Goal: Book appointment/travel/reservation

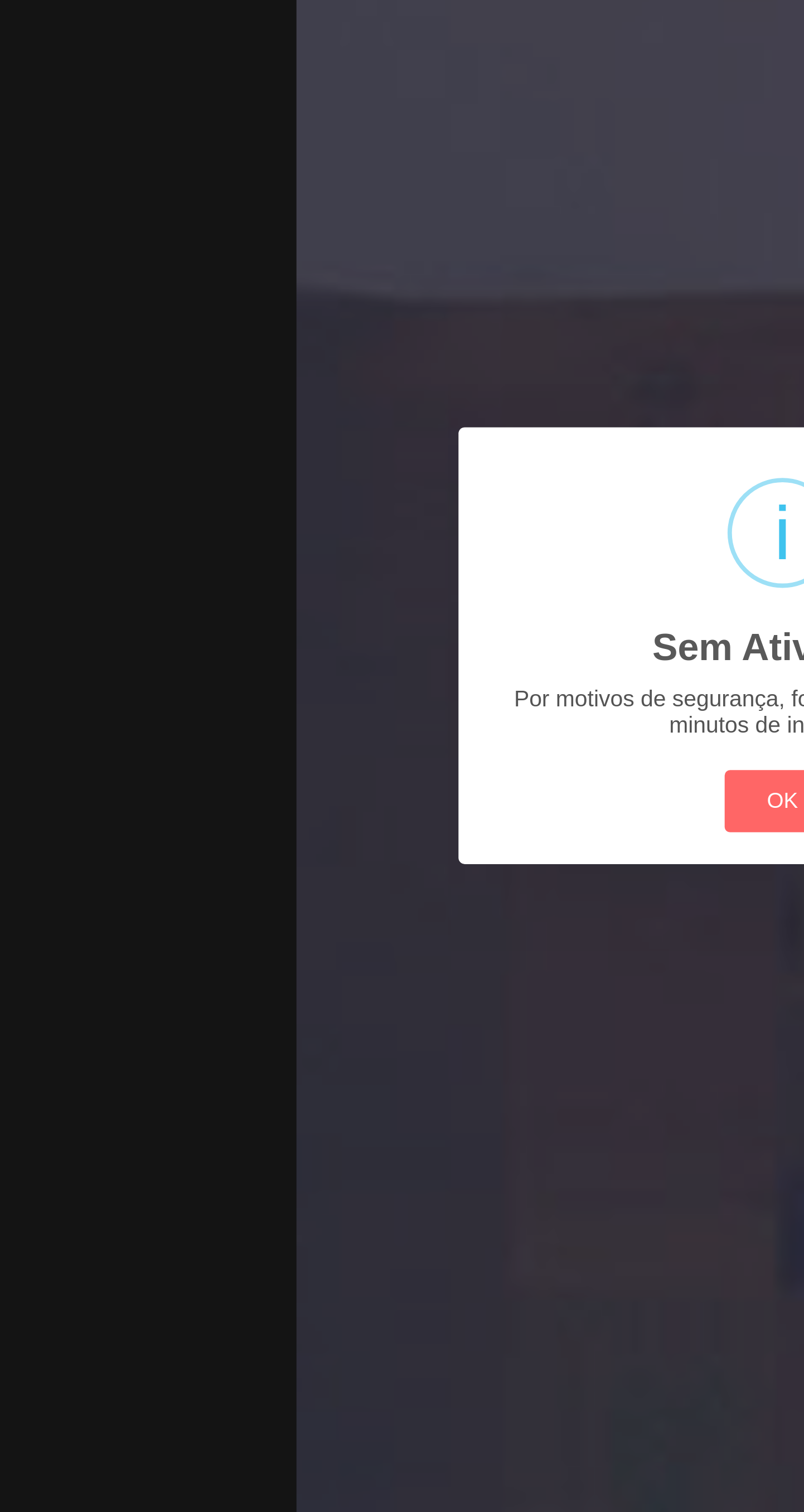
click at [387, 810] on button "OK" at bounding box center [402, 816] width 45 height 24
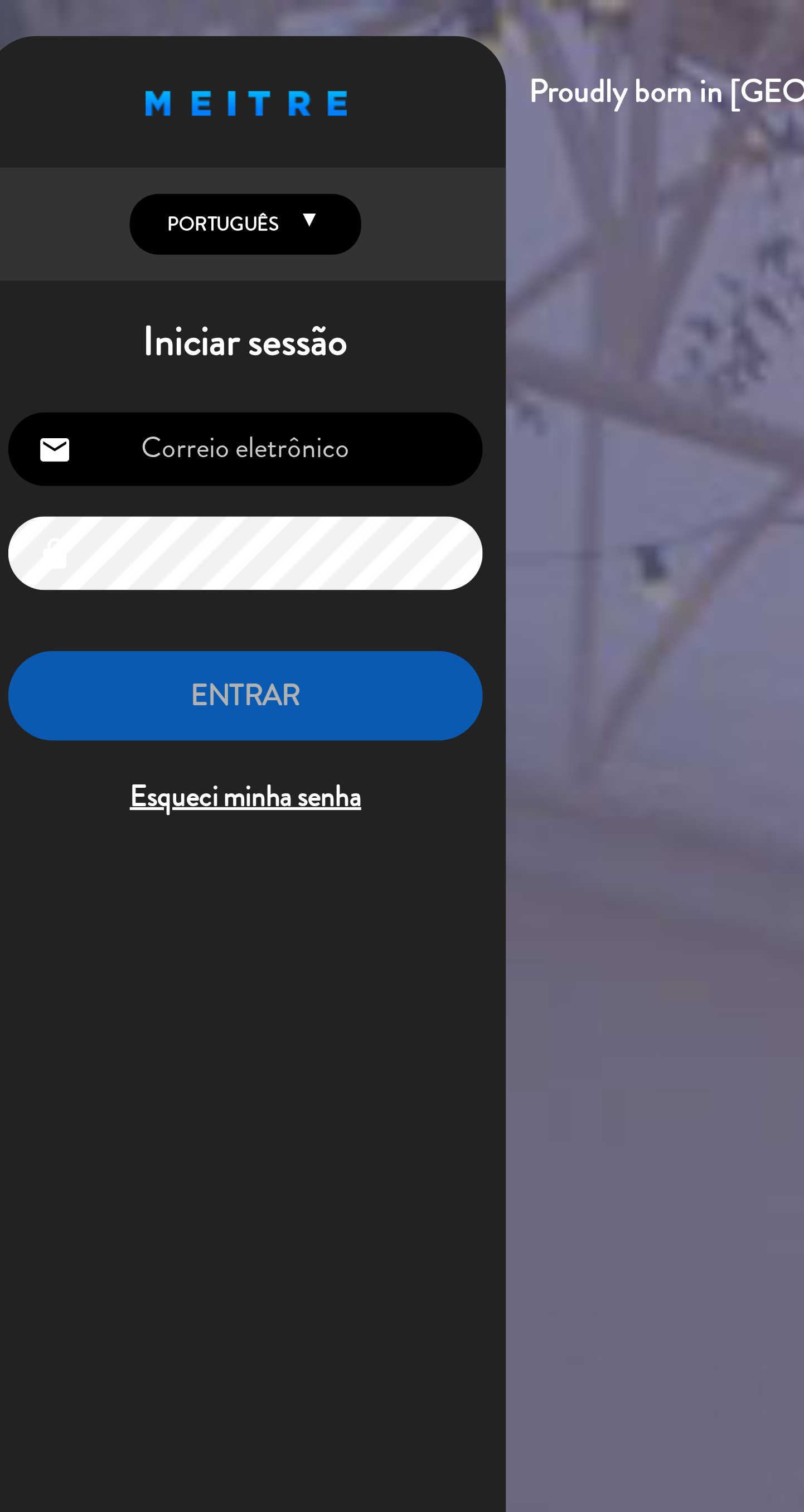
click at [165, 176] on input "email" at bounding box center [114, 174] width 183 height 29
type input "[EMAIL_ADDRESS][DOMAIN_NAME]"
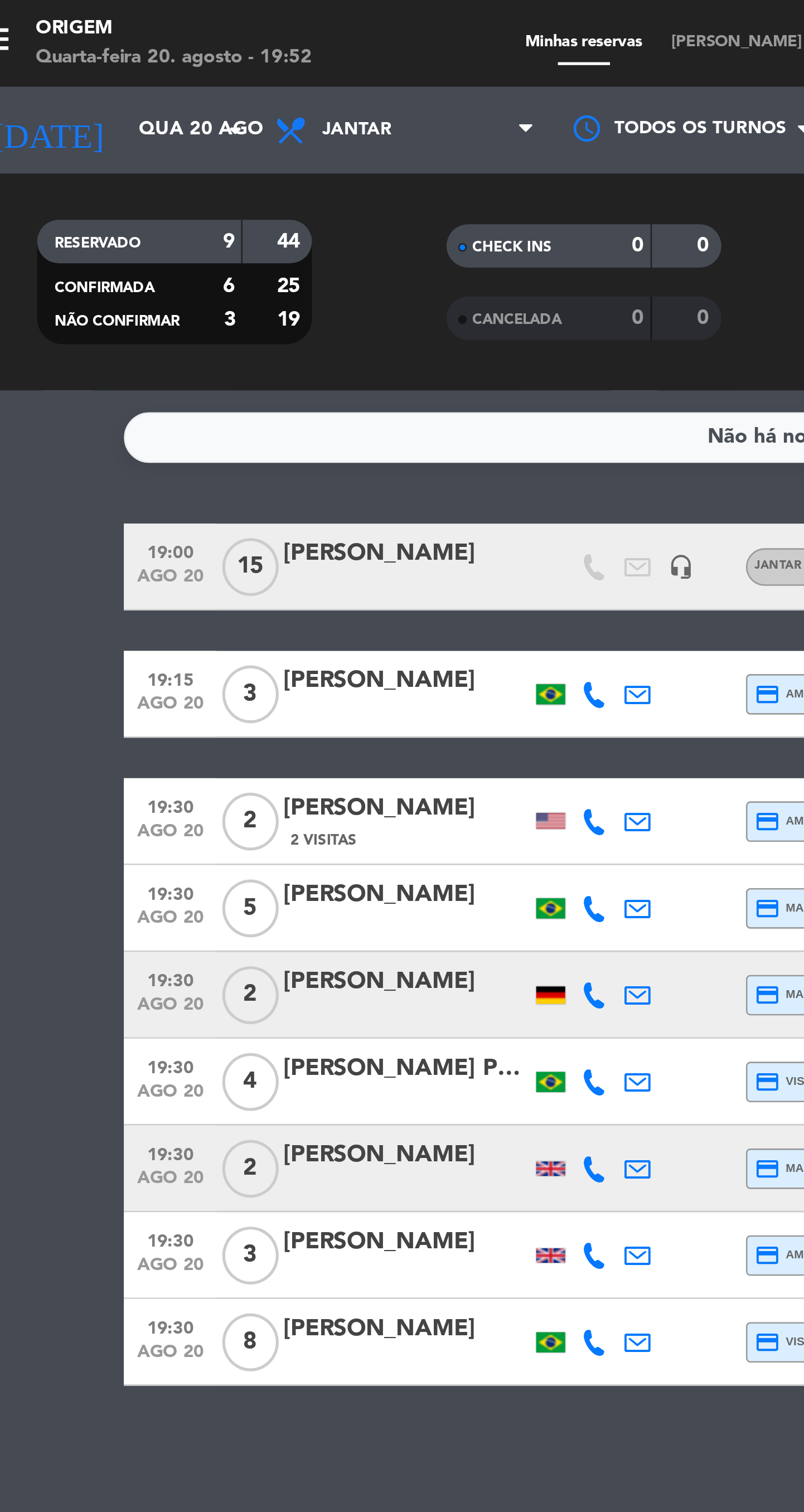
click at [91, 48] on input "Qua 20 ago" at bounding box center [116, 50] width 98 height 20
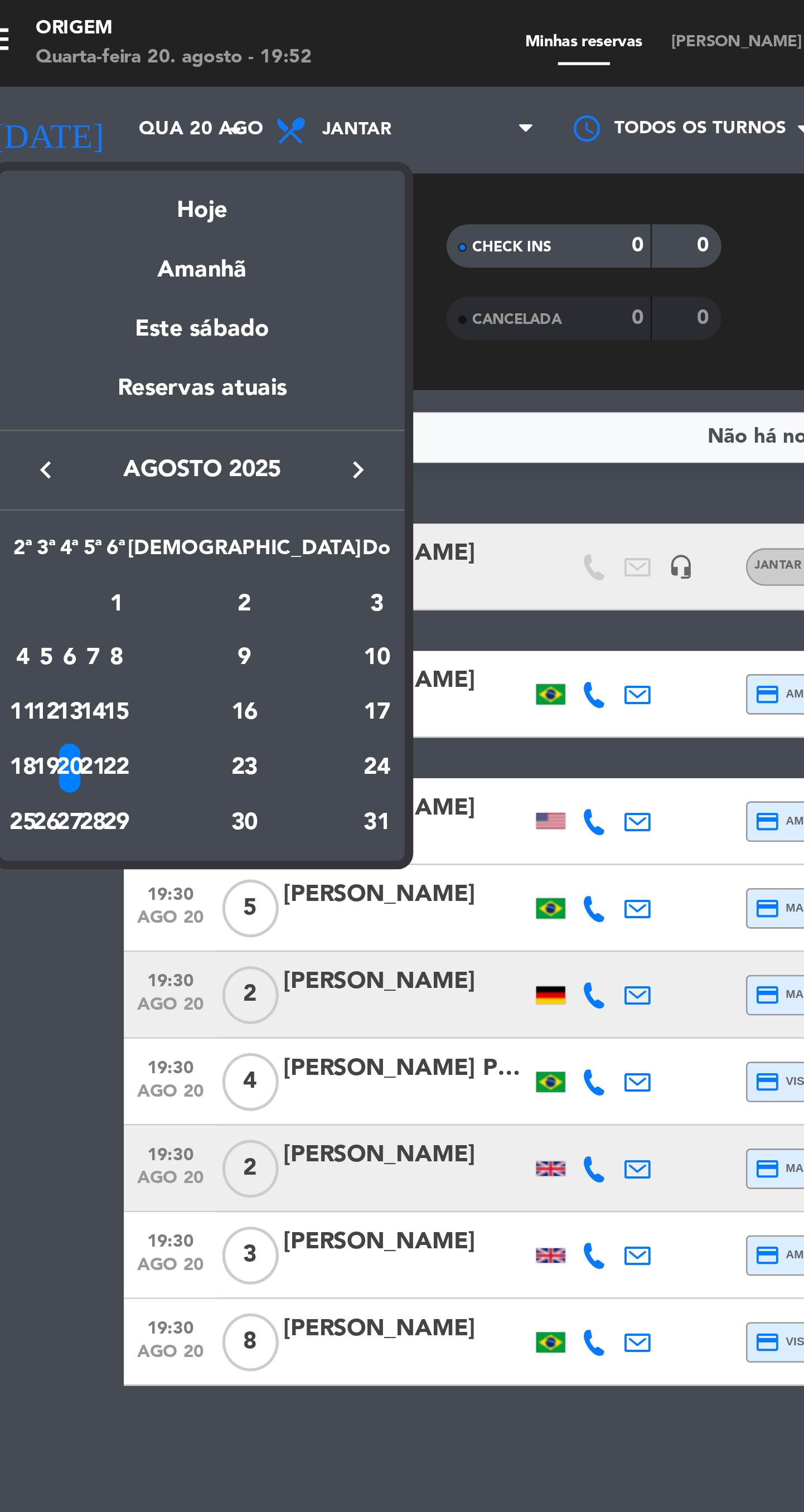
click at [60, 298] on div "21" at bounding box center [55, 296] width 8 height 19
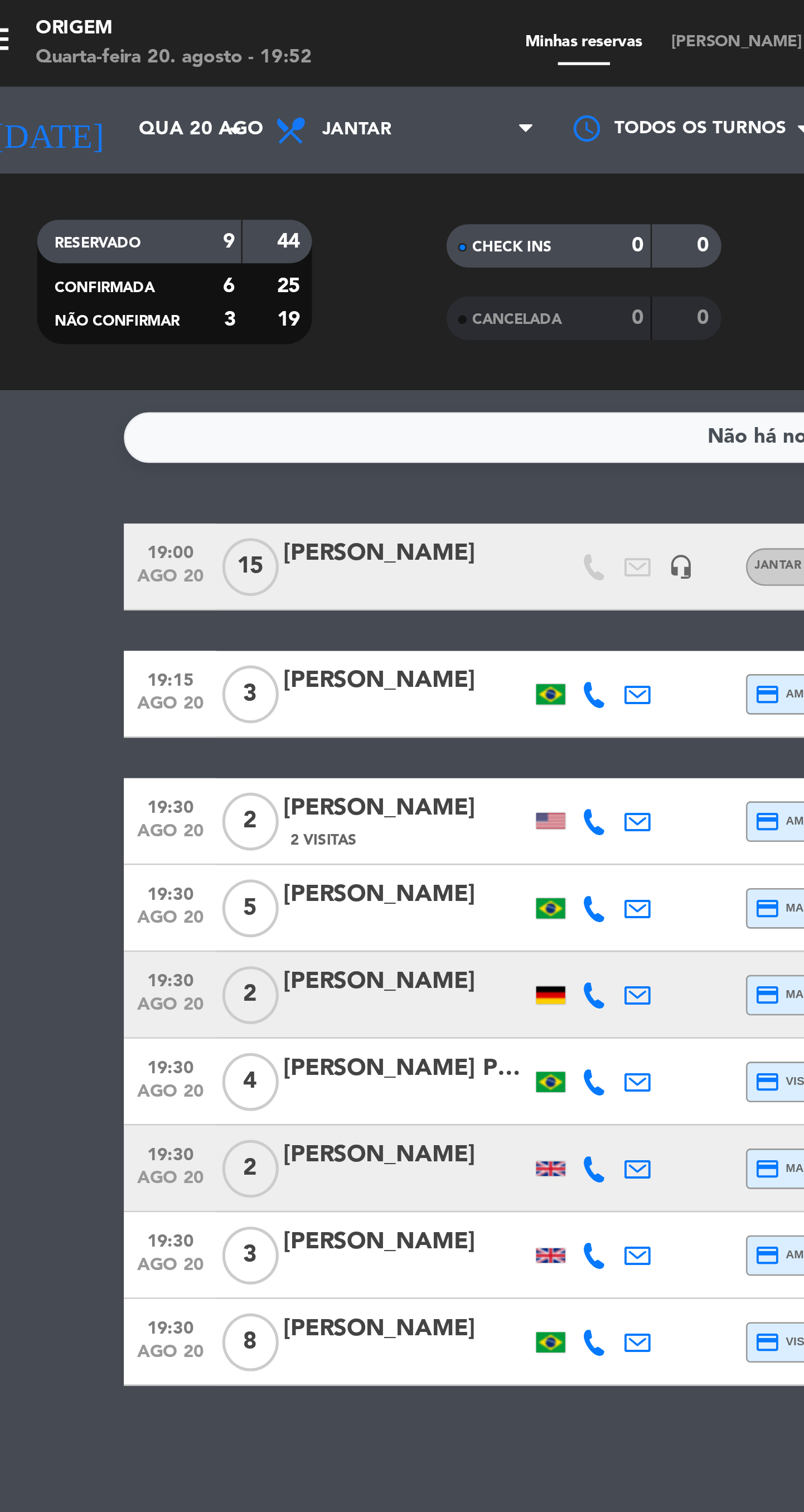
type input "Qui 21 ago"
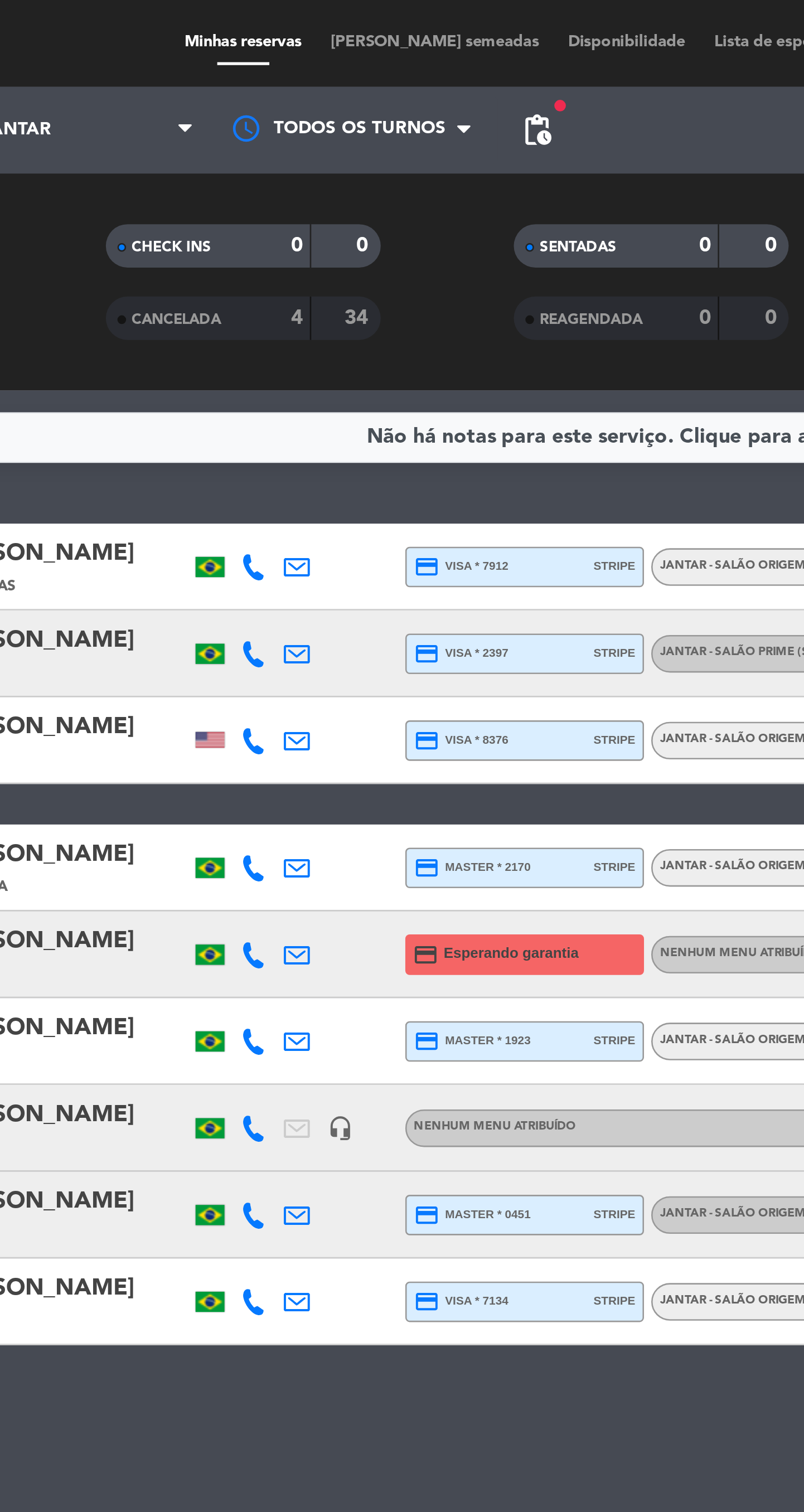
click at [332, 14] on span "[PERSON_NAME] semeadas" at bounding box center [319, 17] width 91 height 6
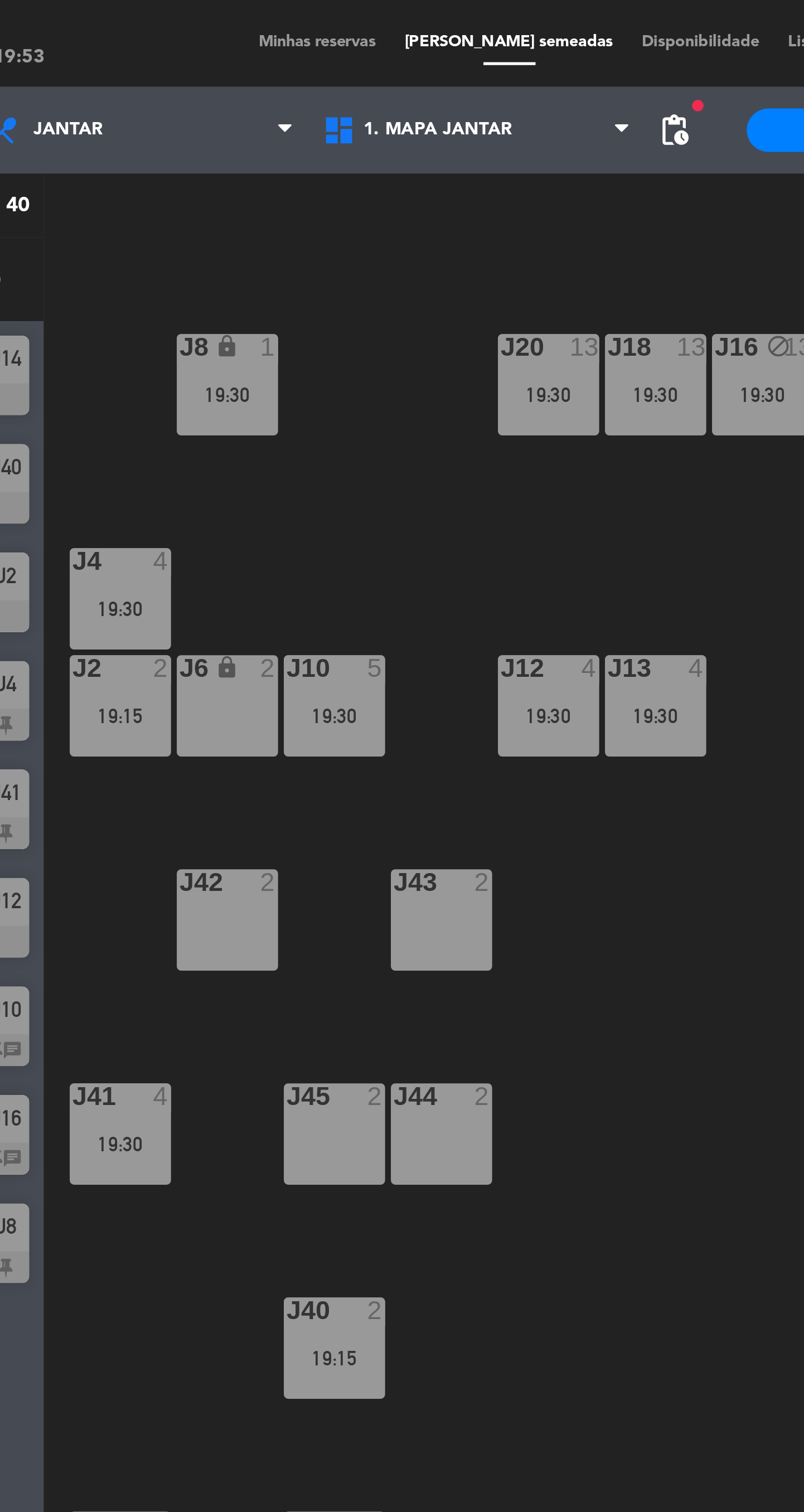
click at [176, 438] on div "19:30" at bounding box center [169, 441] width 39 height 8
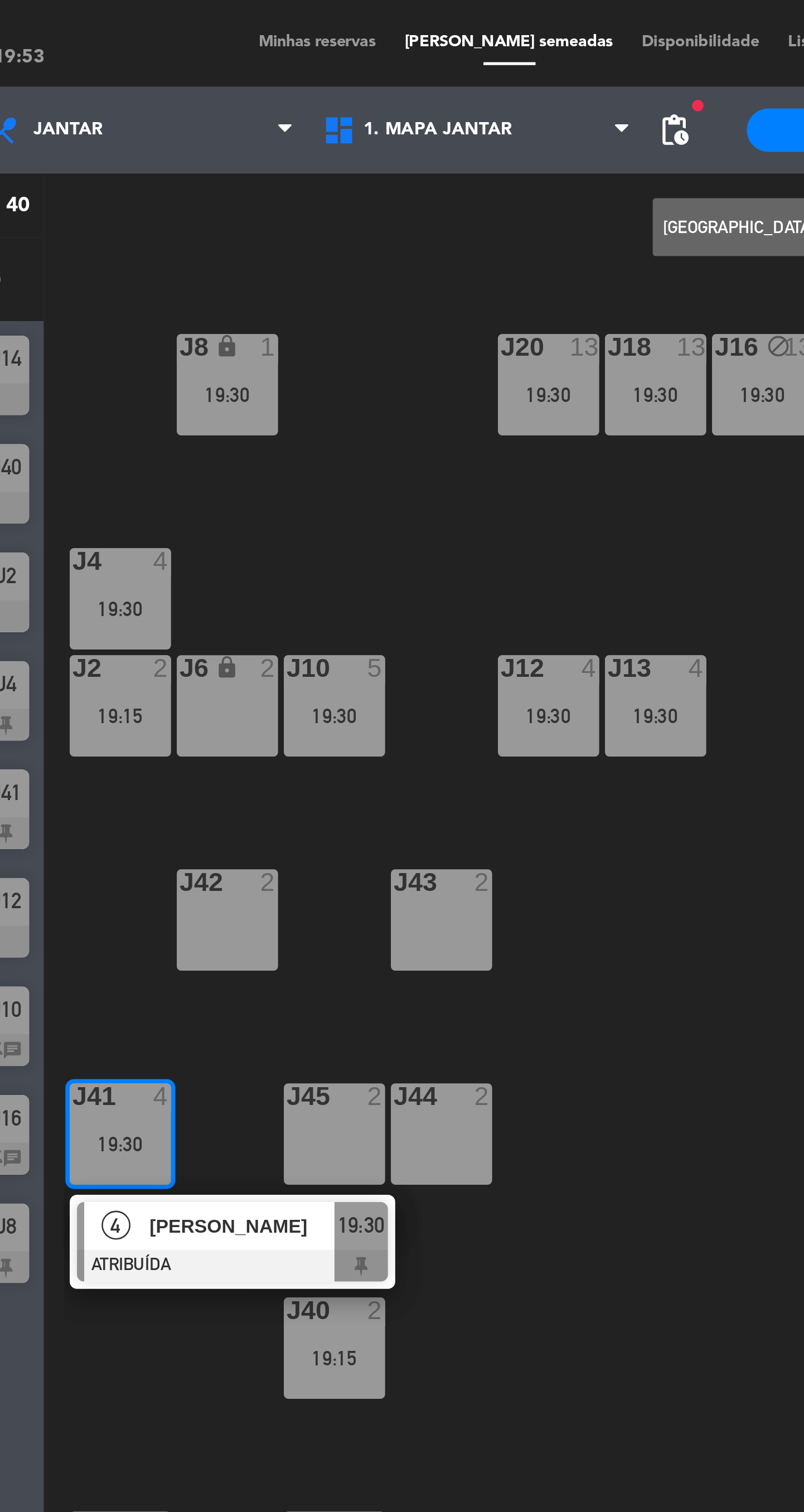
click at [214, 272] on div "J6 lock 2" at bounding box center [211, 272] width 39 height 39
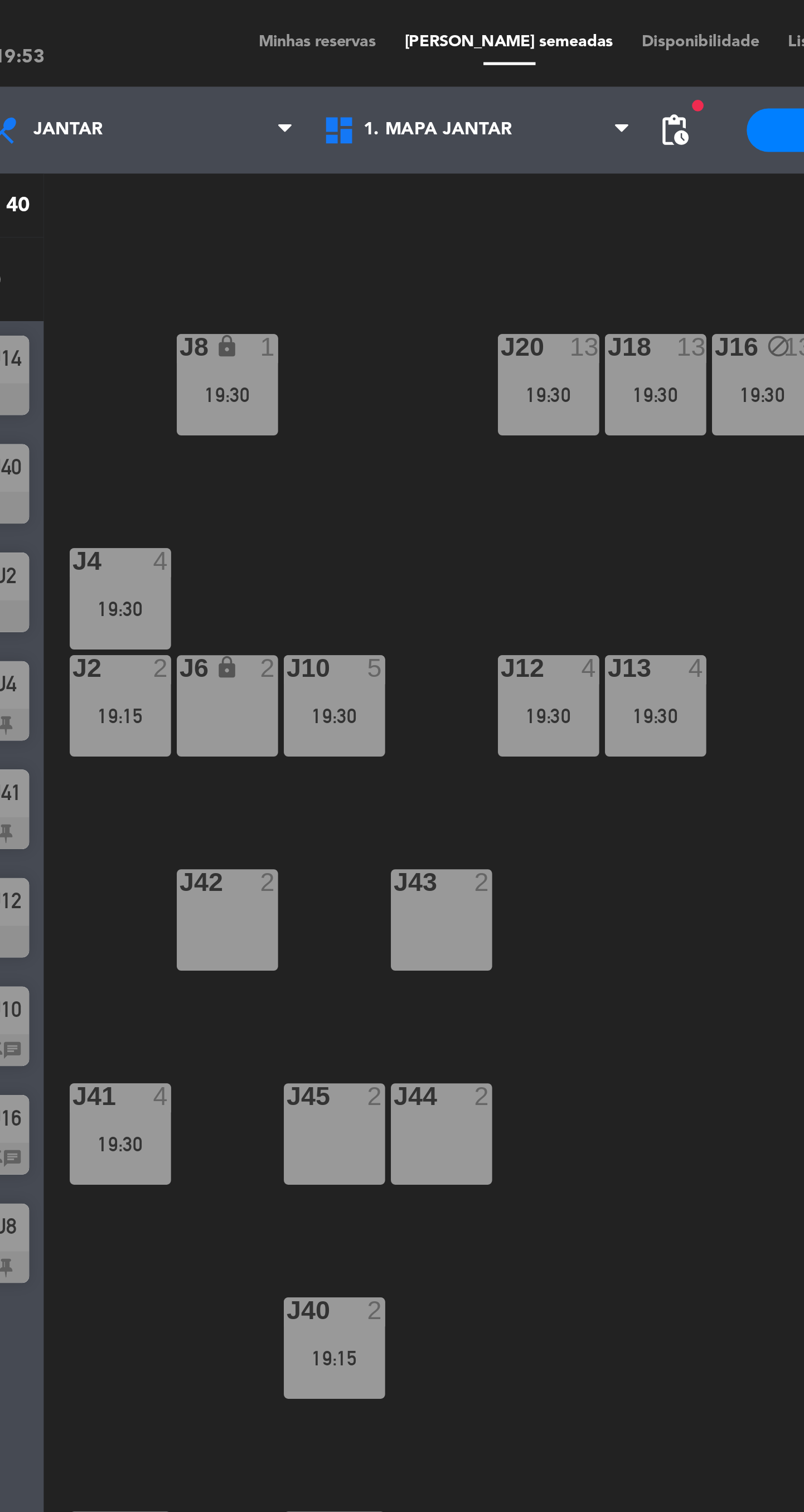
click at [388, 453] on div "J20 13 19:30 J16 block 13 19:30 J8 lock 1 19:30 J18 13 19:30 J4 4 19:30 J10 5 1…" at bounding box center [476, 810] width 657 height 1403
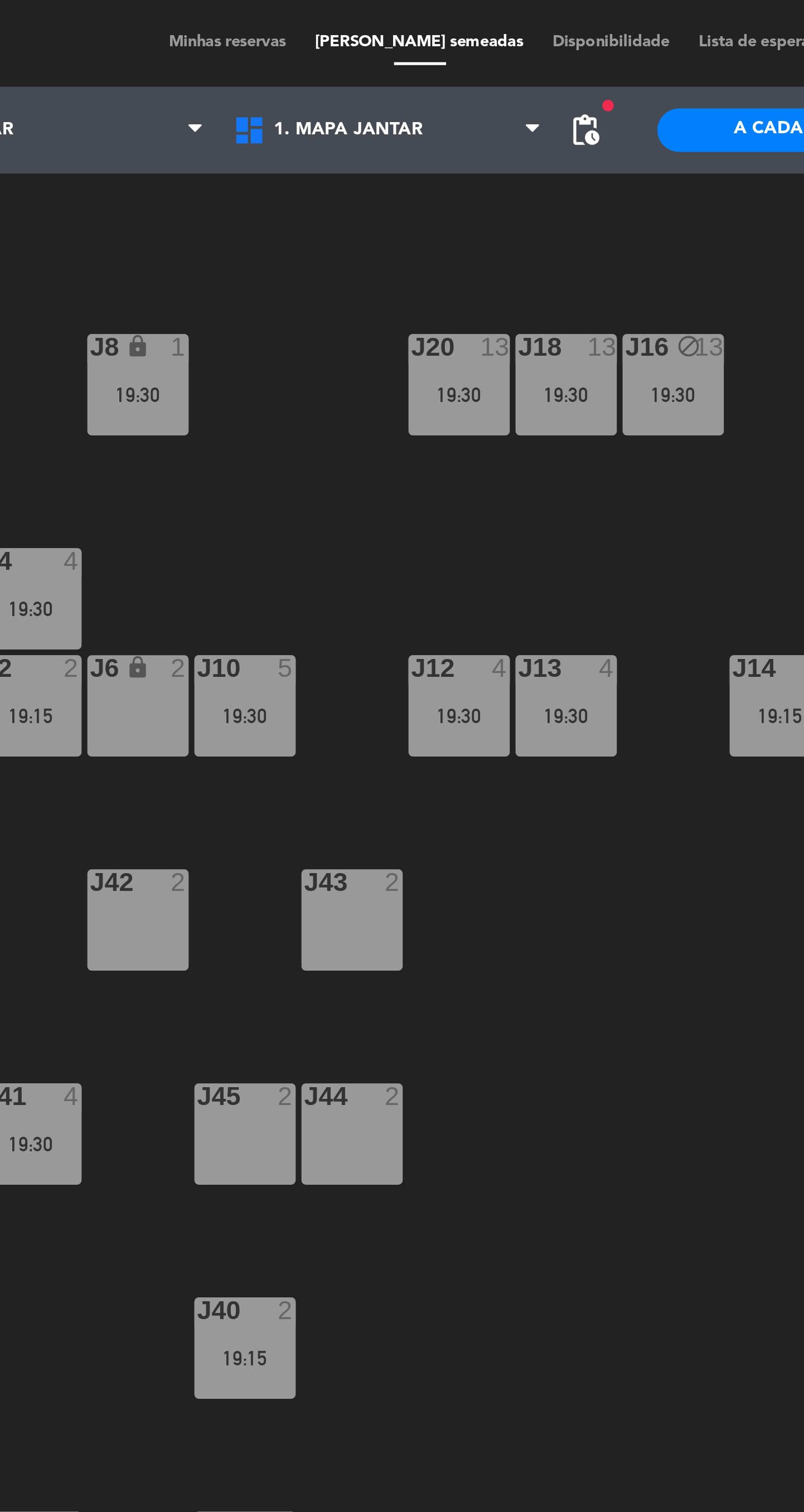
click at [248, 524] on div "19:15" at bounding box center [251, 524] width 39 height 8
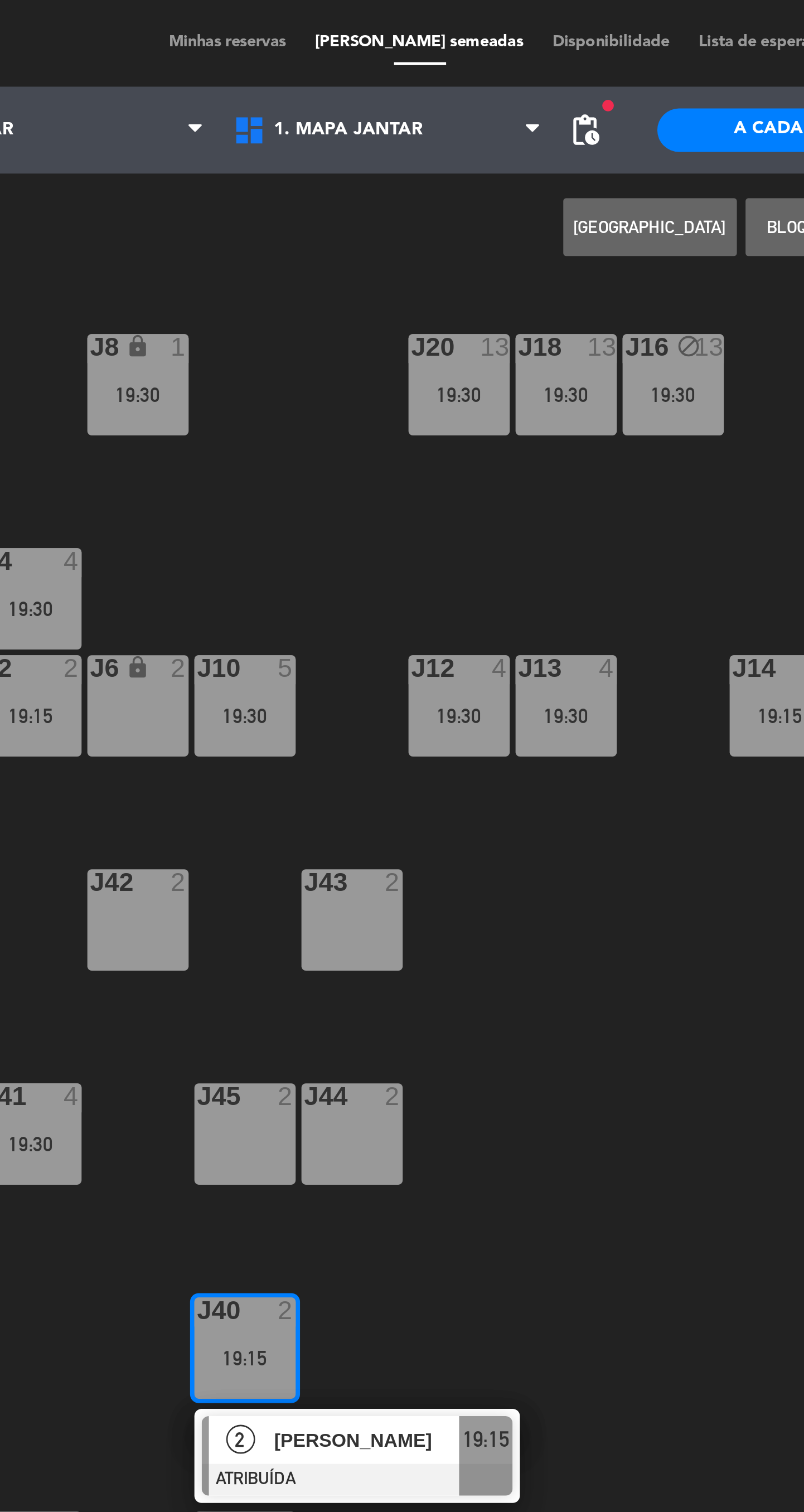
click at [225, 272] on div "J6 lock 2" at bounding box center [211, 272] width 39 height 39
click at [396, 88] on button "MOVER" at bounding box center [408, 88] width 67 height 23
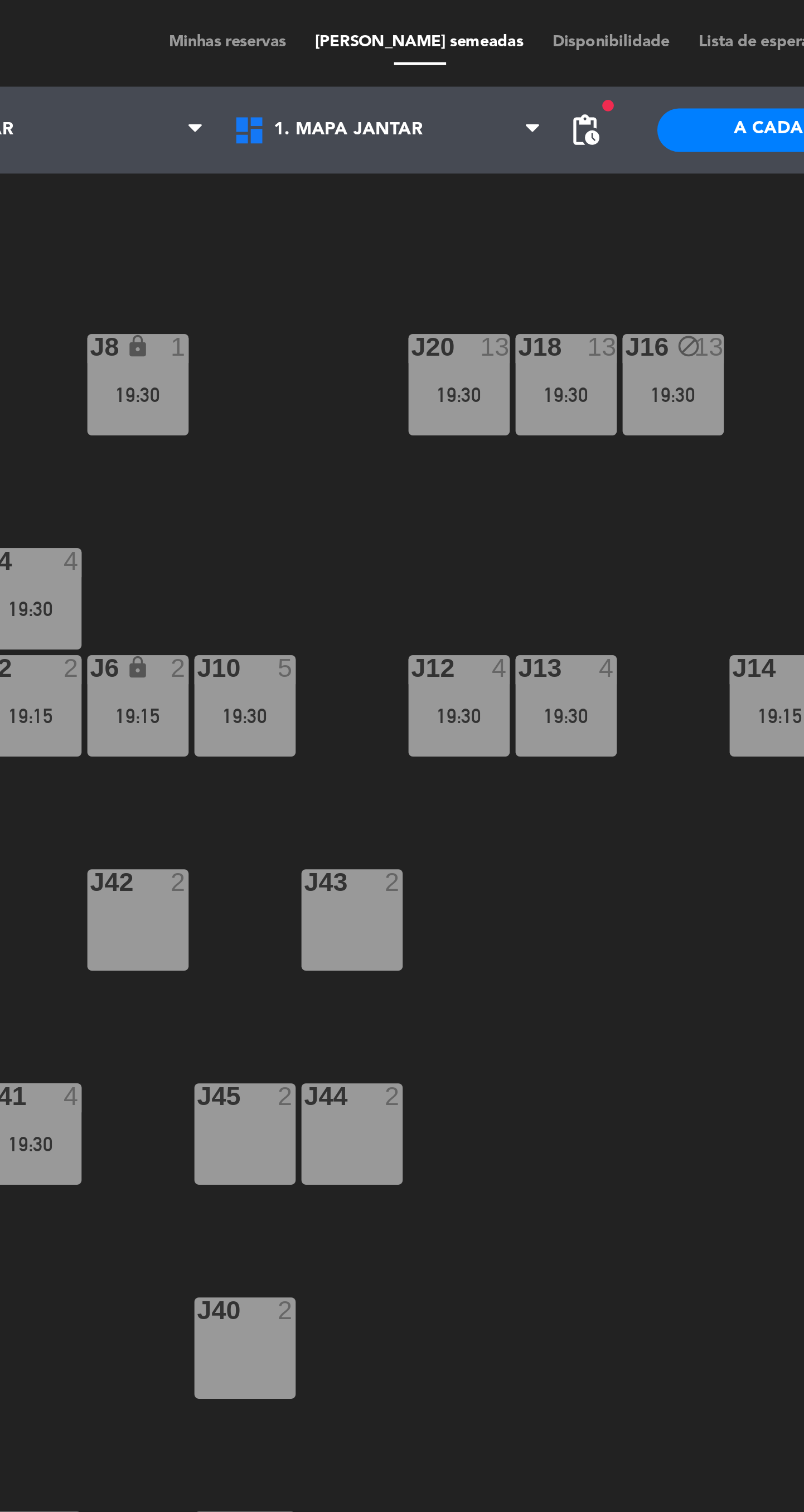
click at [415, 159] on div "J16 block 13 19:30" at bounding box center [417, 149] width 39 height 39
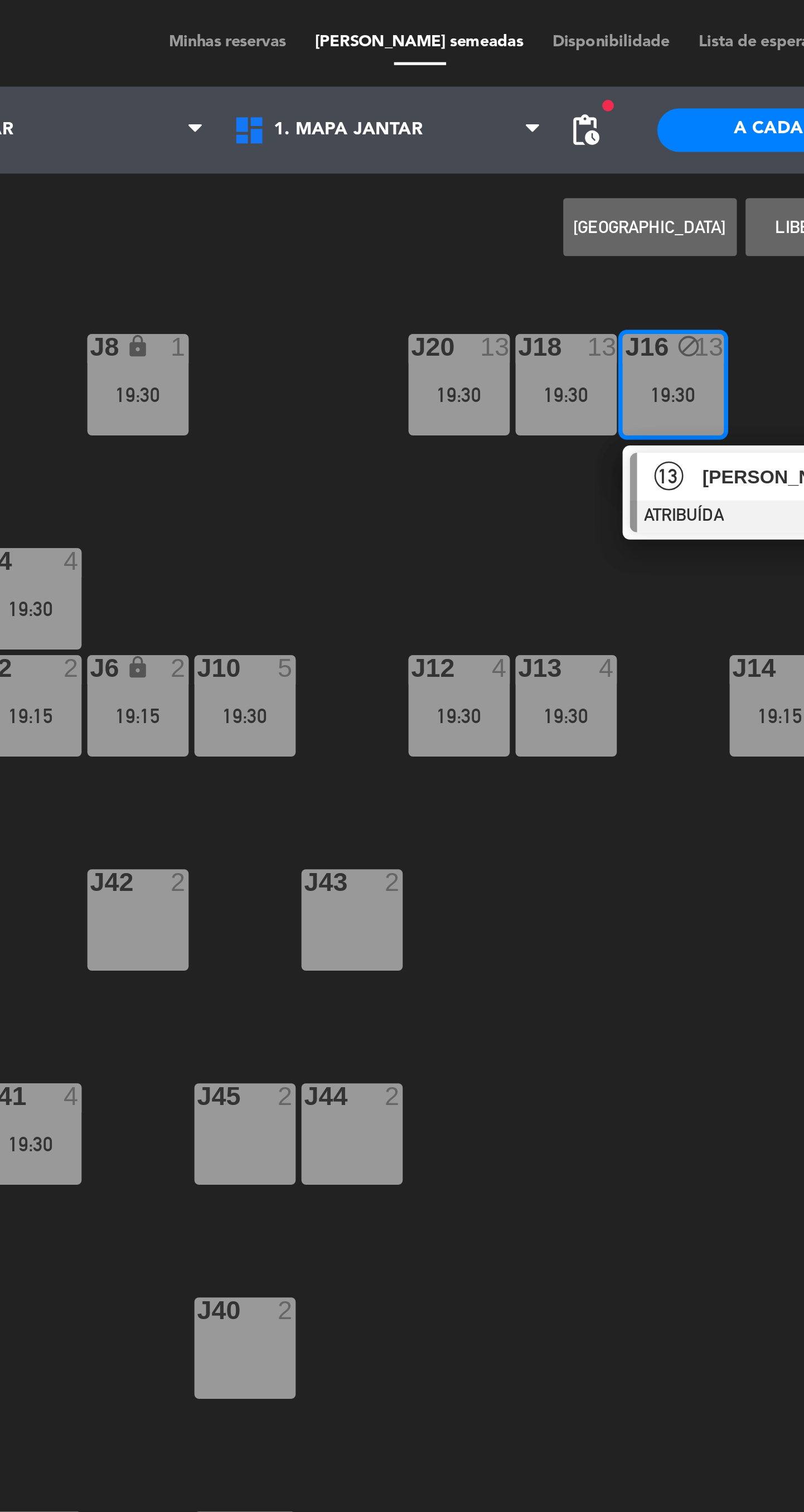
click at [229, 360] on div "J42 2" at bounding box center [211, 355] width 39 height 39
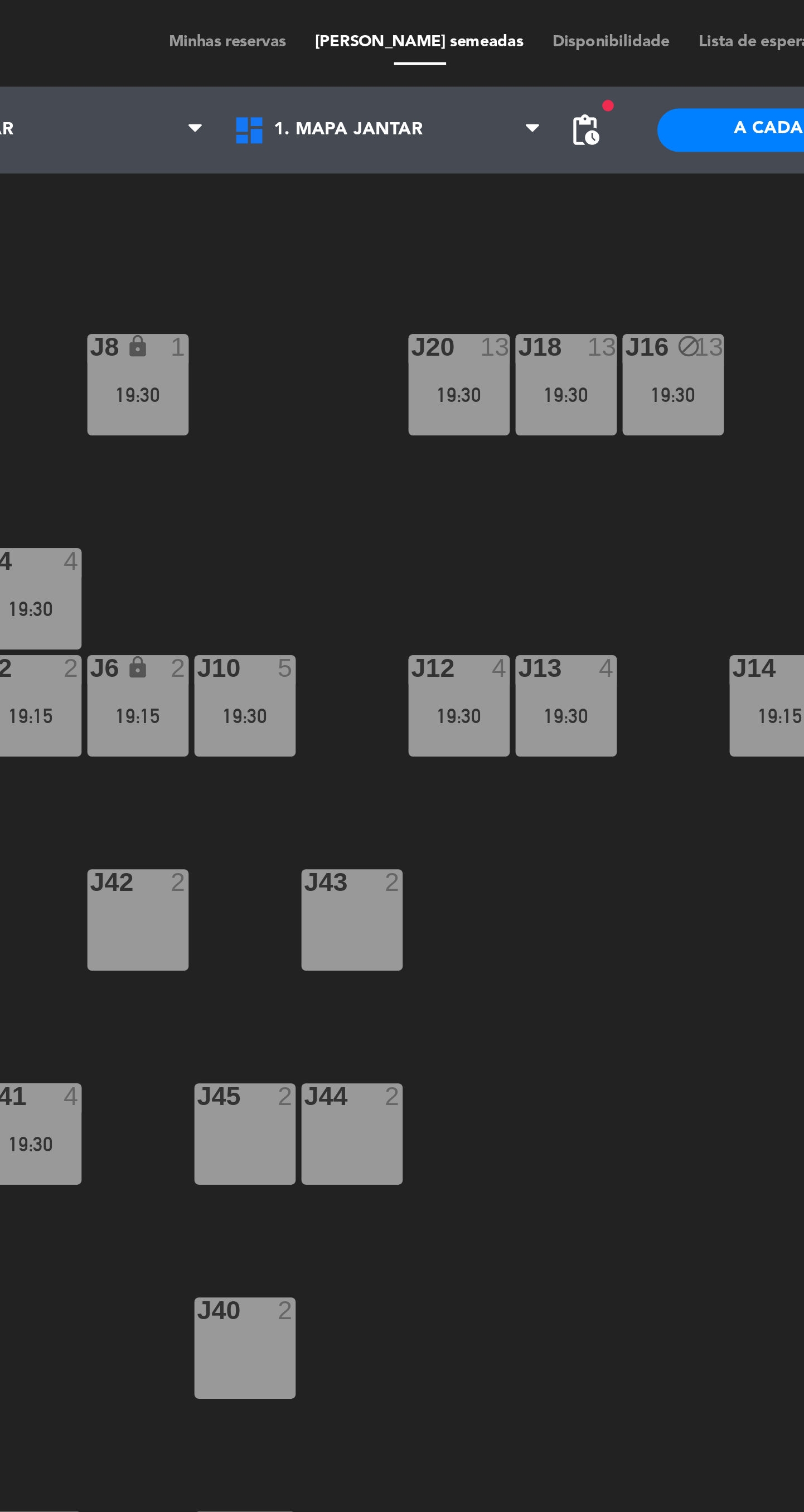
click at [394, 426] on div "J20 13 19:30 J16 block 13 19:30 J8 lock 1 19:30 J18 13 19:30 J4 4 19:30 J10 5 1…" at bounding box center [476, 810] width 657 height 1403
click at [180, 440] on div "19:30" at bounding box center [169, 441] width 39 height 8
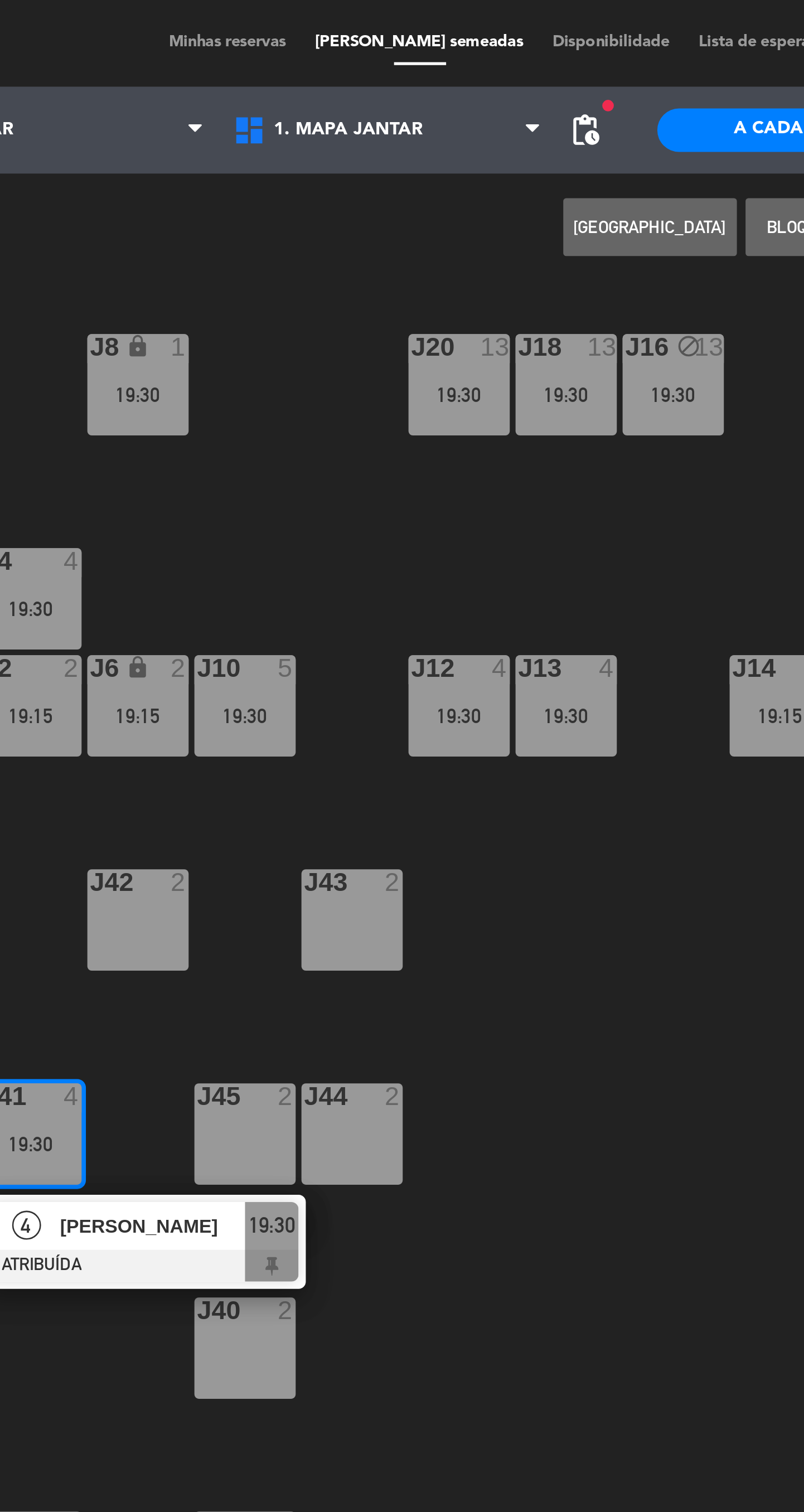
click at [328, 158] on div "J20 13 19:30" at bounding box center [334, 149] width 39 height 39
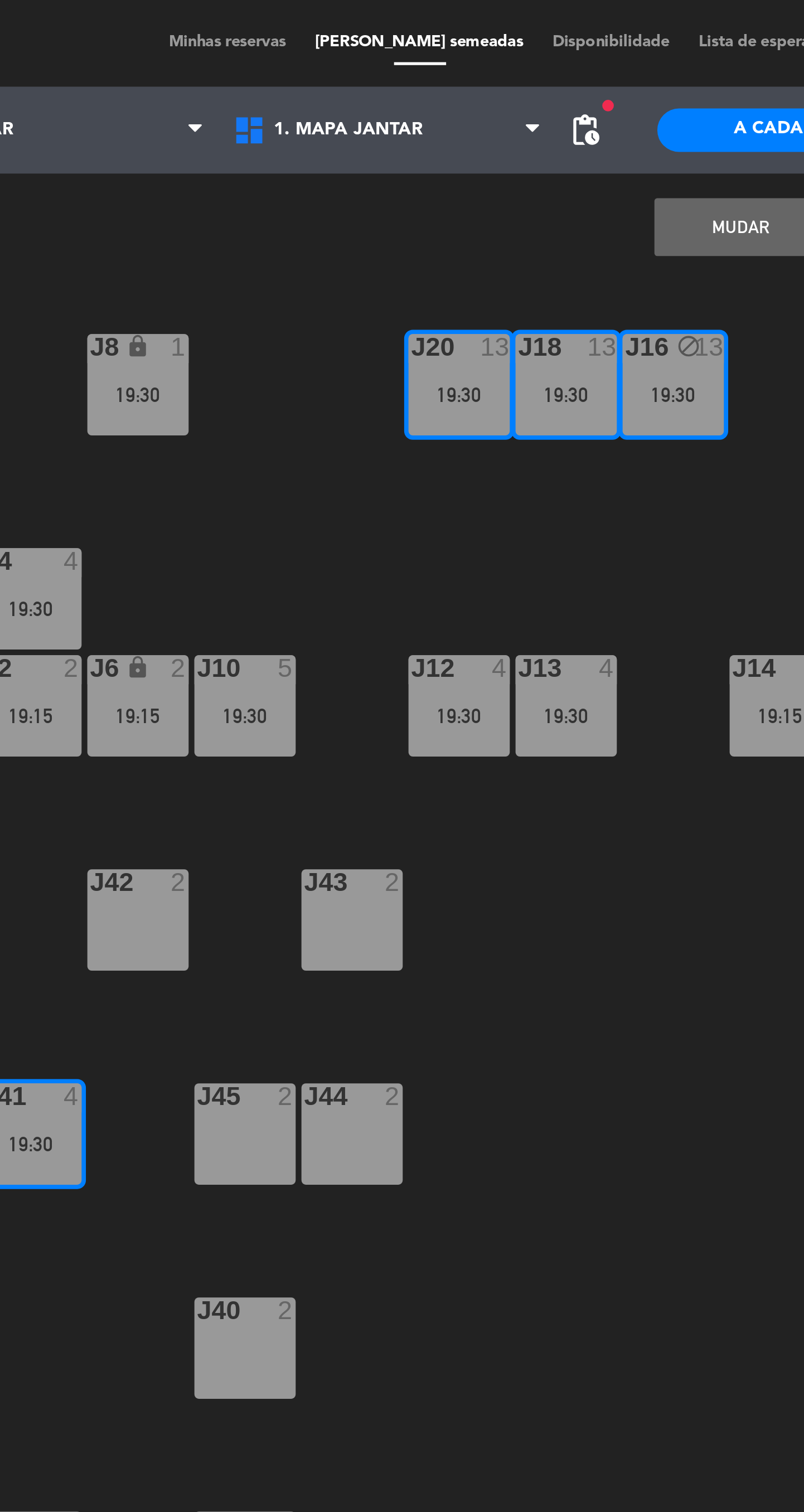
click at [425, 91] on button "MUDAR" at bounding box center [442, 88] width 67 height 23
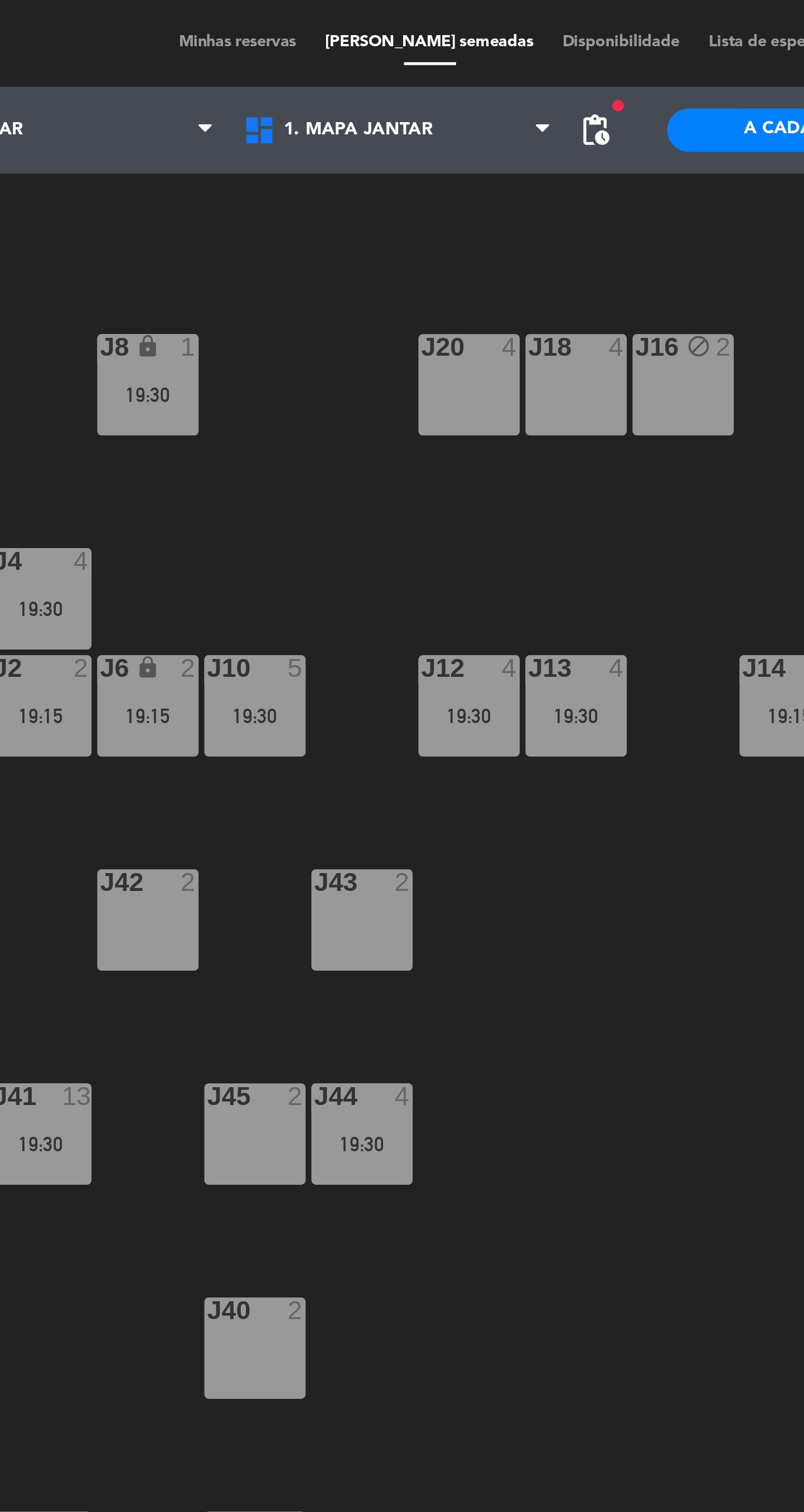
click at [331, 286] on div "J12 4 19:30" at bounding box center [334, 272] width 39 height 39
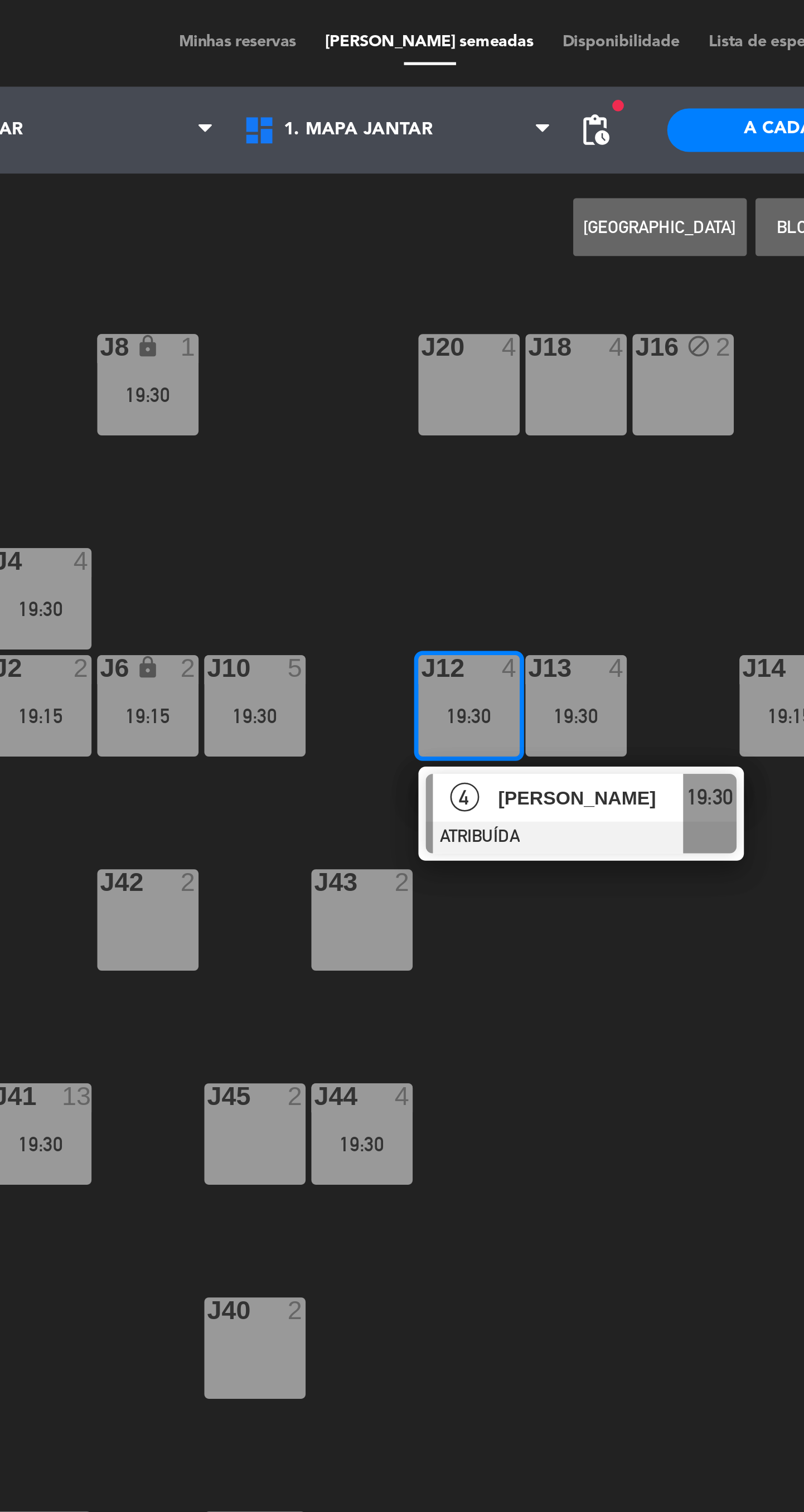
click at [338, 151] on div "J20 4" at bounding box center [334, 149] width 39 height 39
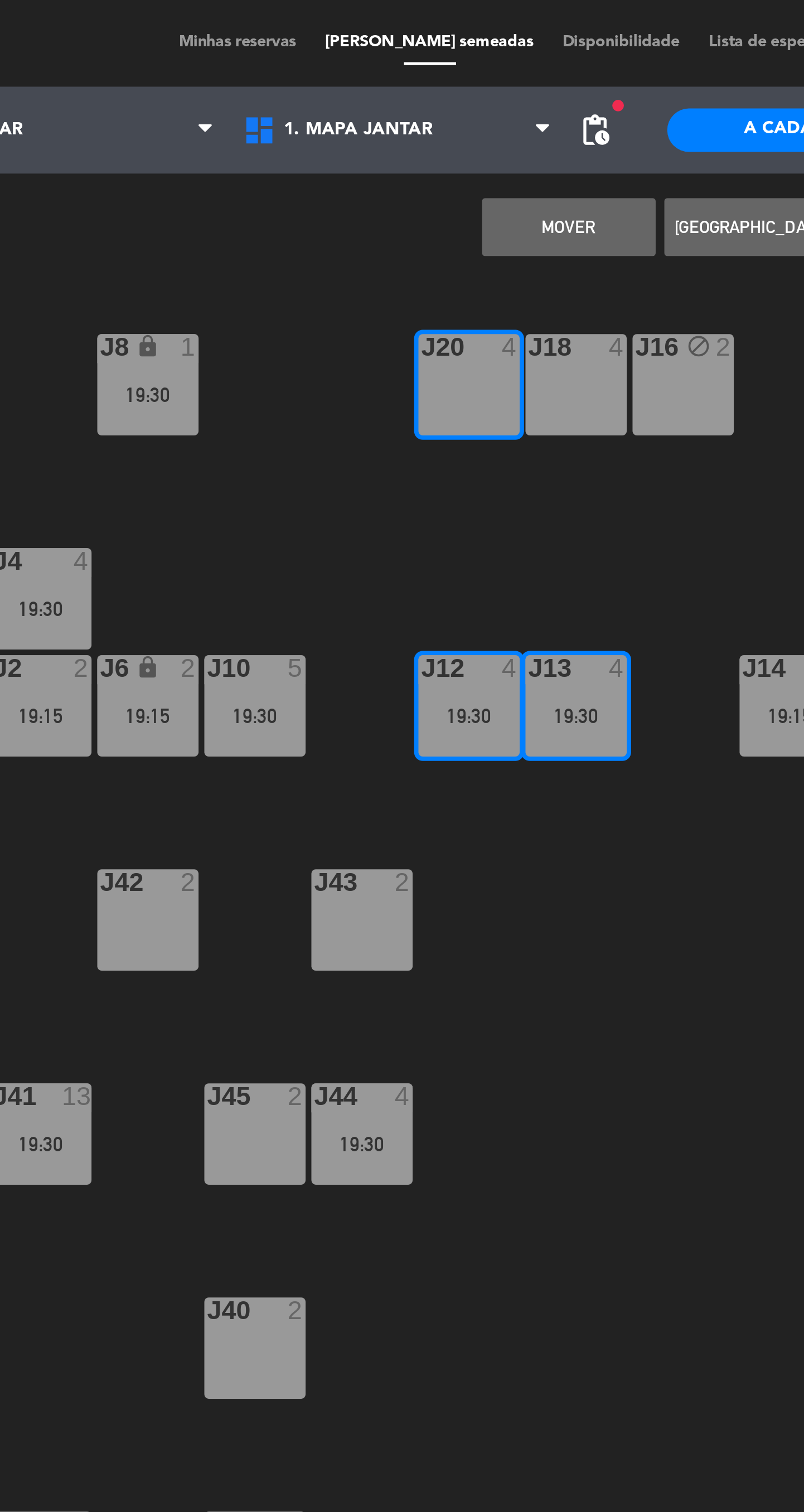
click at [377, 91] on button "MOVER" at bounding box center [372, 88] width 67 height 23
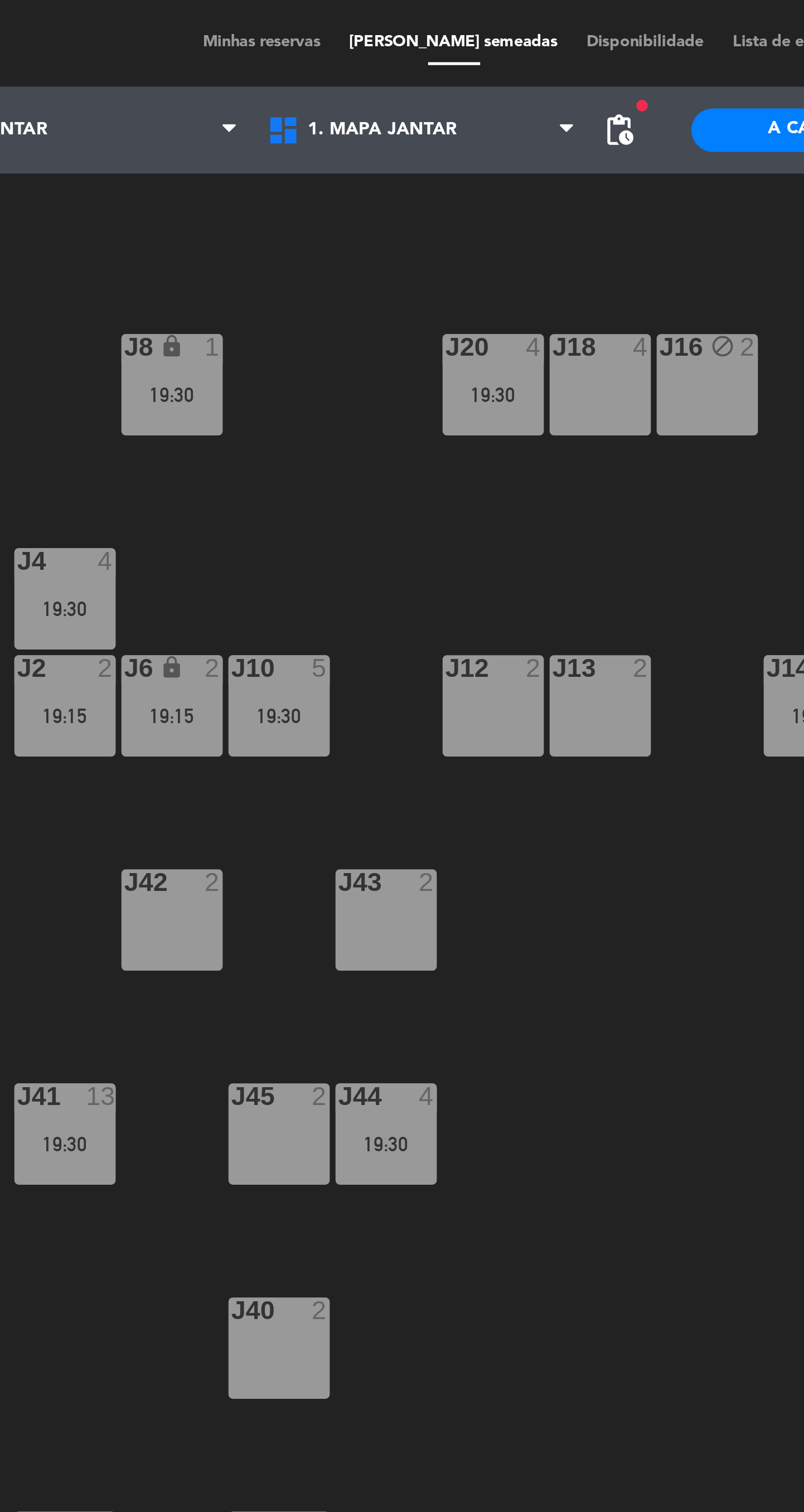
click at [300, 438] on div "19:30" at bounding box center [293, 441] width 39 height 8
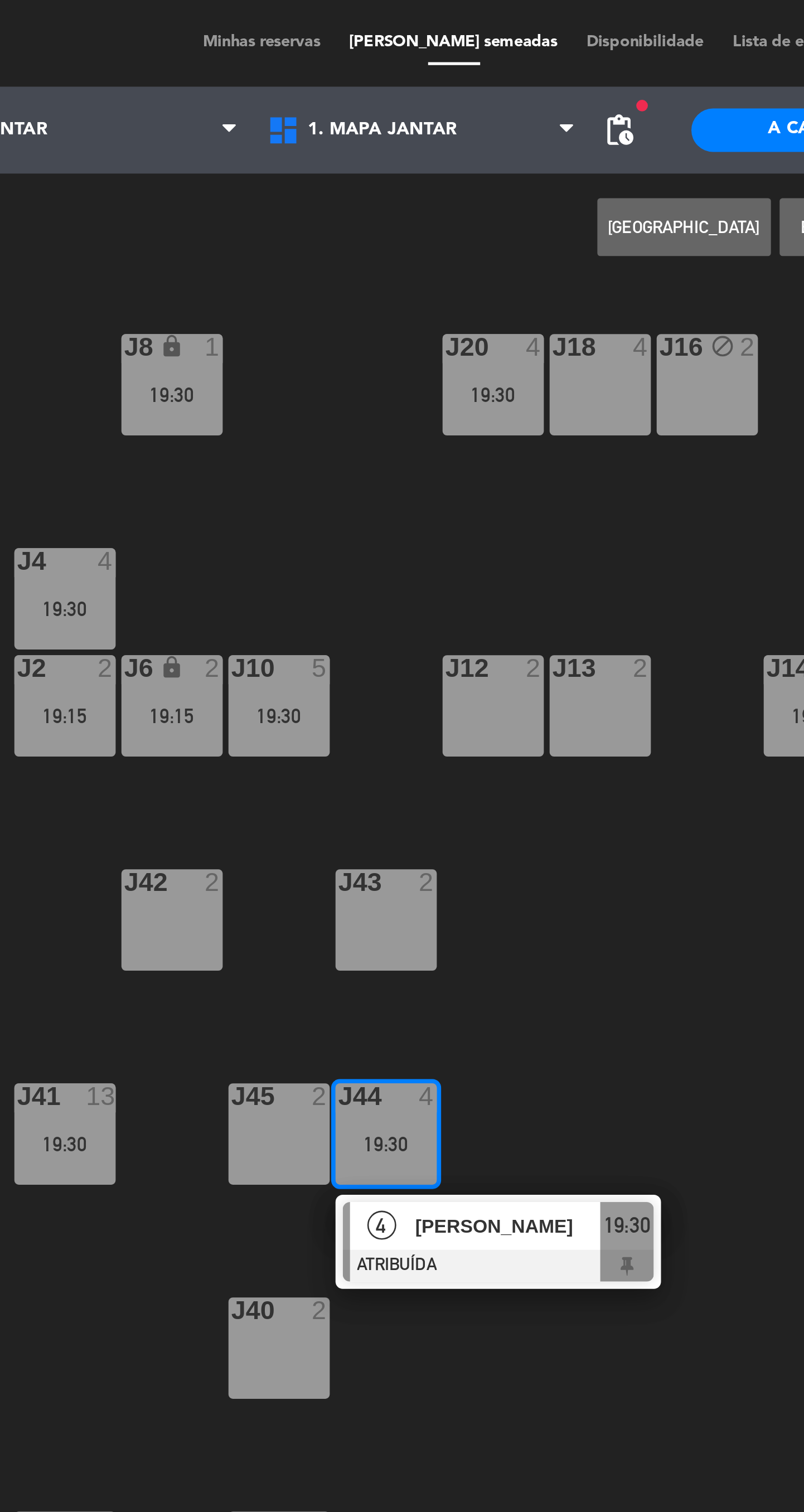
click at [371, 151] on div "J18 4" at bounding box center [375, 149] width 39 height 39
click at [406, 93] on button "MOVER" at bounding box center [408, 88] width 67 height 23
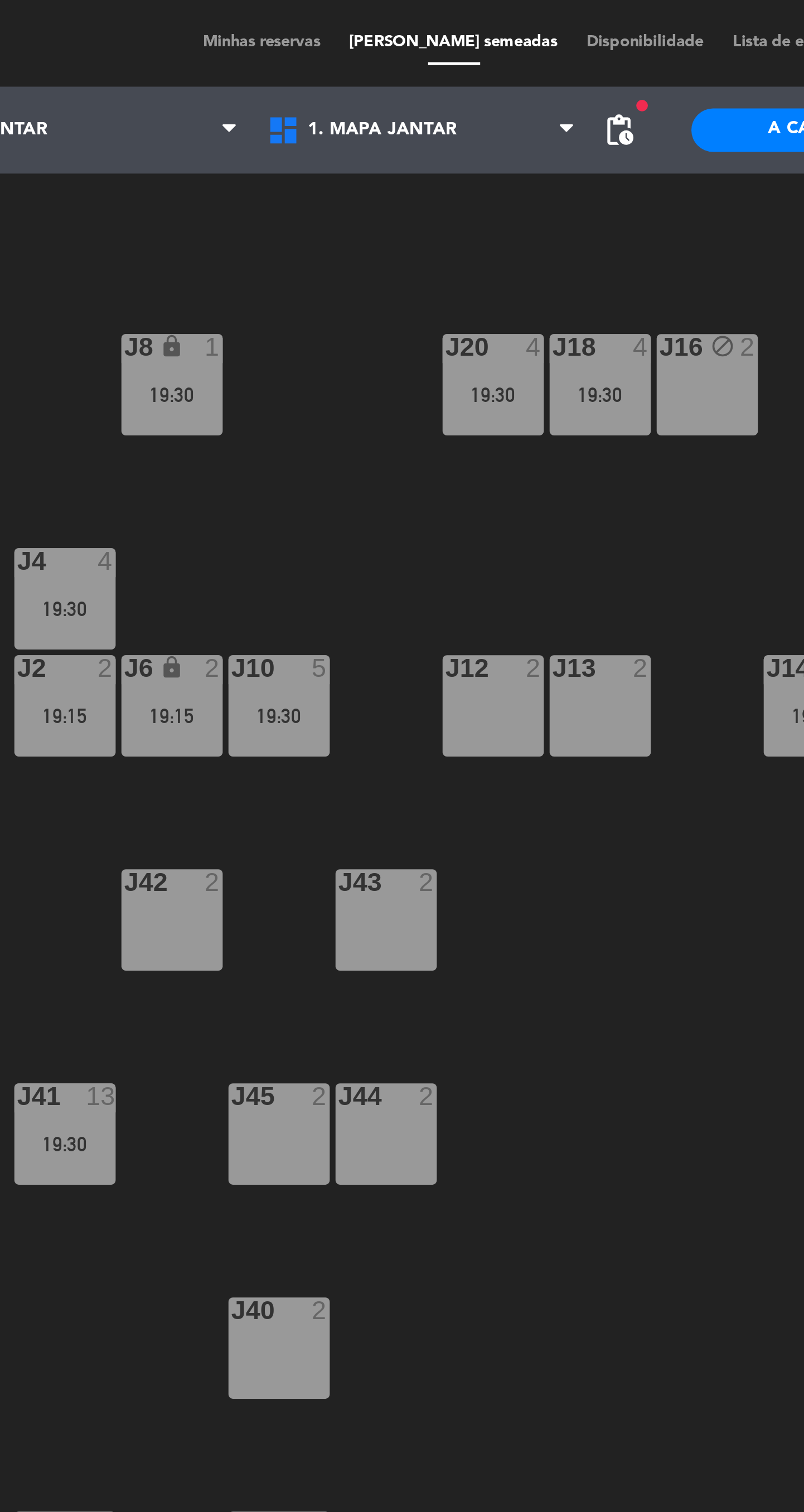
click at [215, 276] on div "19:15" at bounding box center [211, 276] width 39 height 8
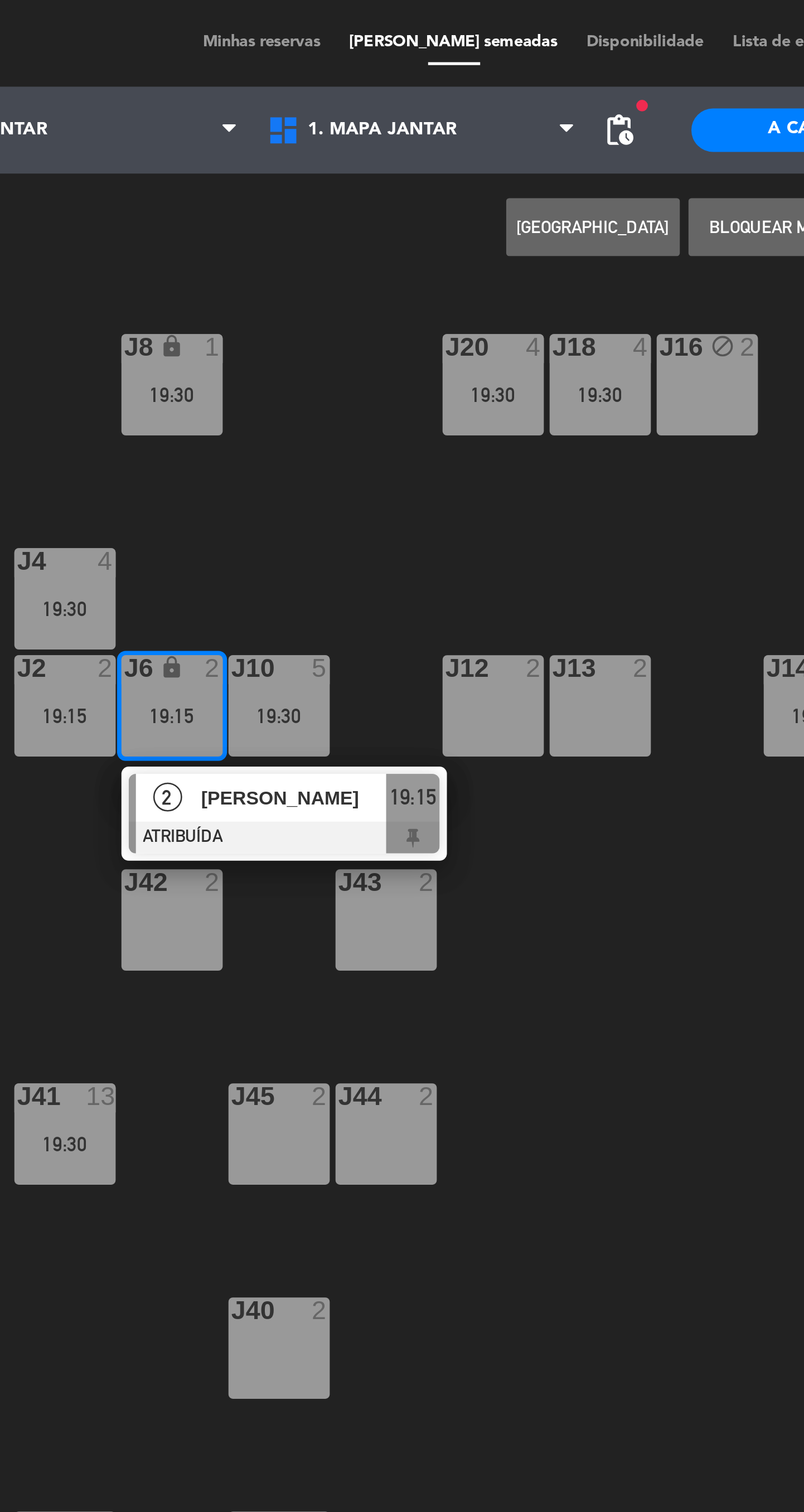
click at [322, 271] on div "J12 2" at bounding box center [334, 272] width 39 height 39
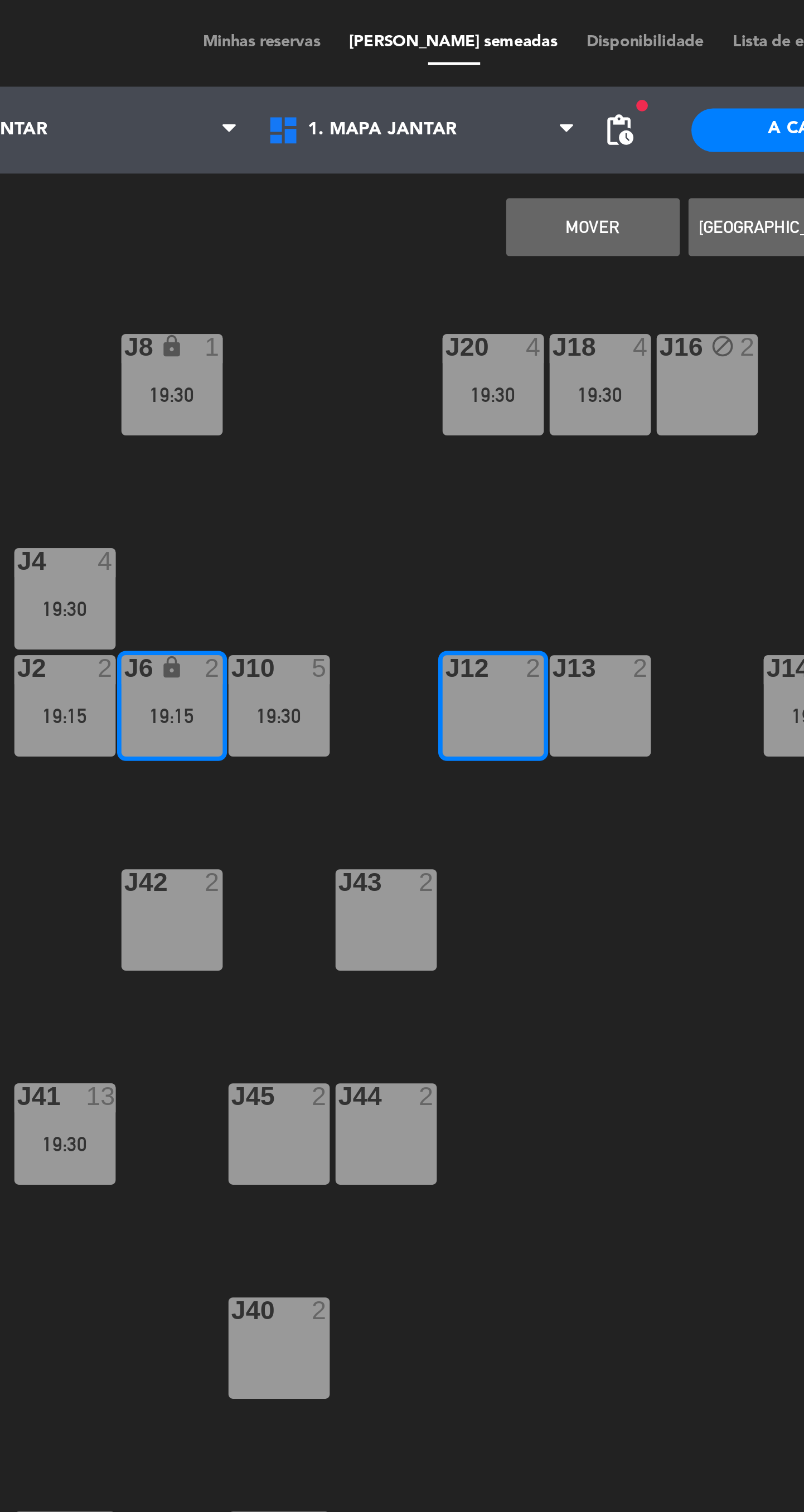
click at [368, 95] on button "MOVER" at bounding box center [372, 88] width 67 height 23
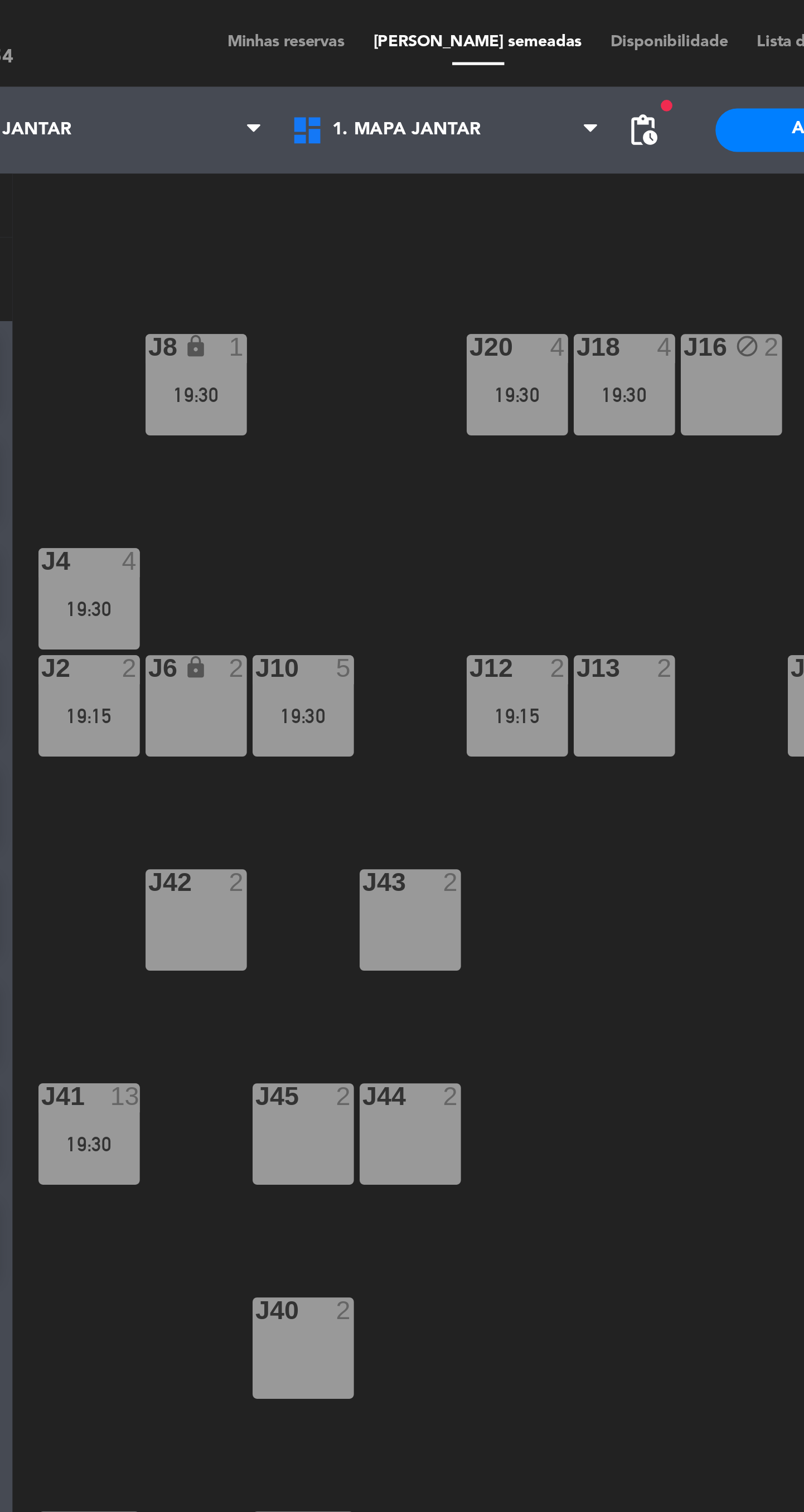
click at [168, 274] on div "19:15" at bounding box center [169, 276] width 39 height 8
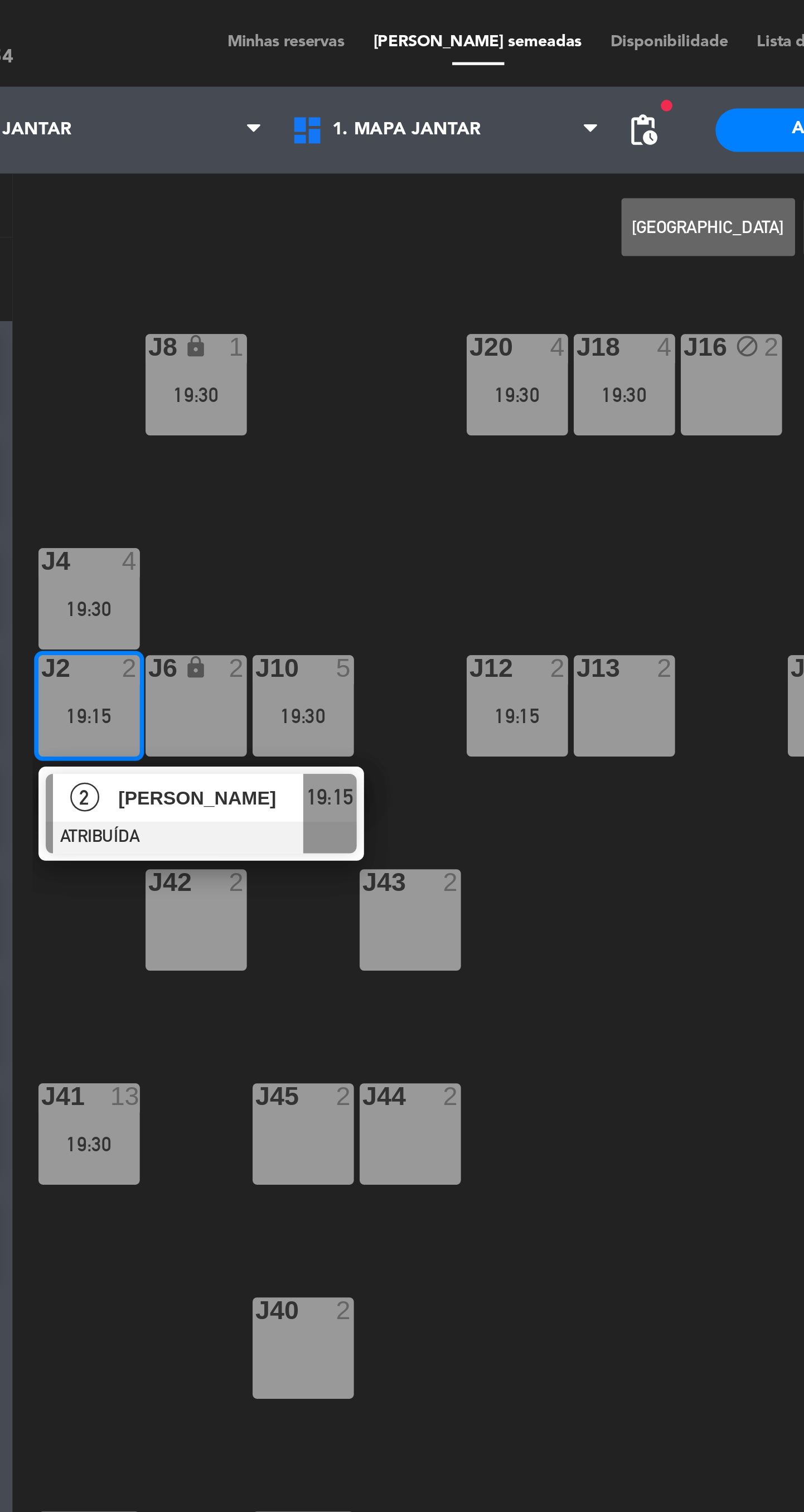
click at [375, 276] on div "J13 2" at bounding box center [375, 272] width 39 height 39
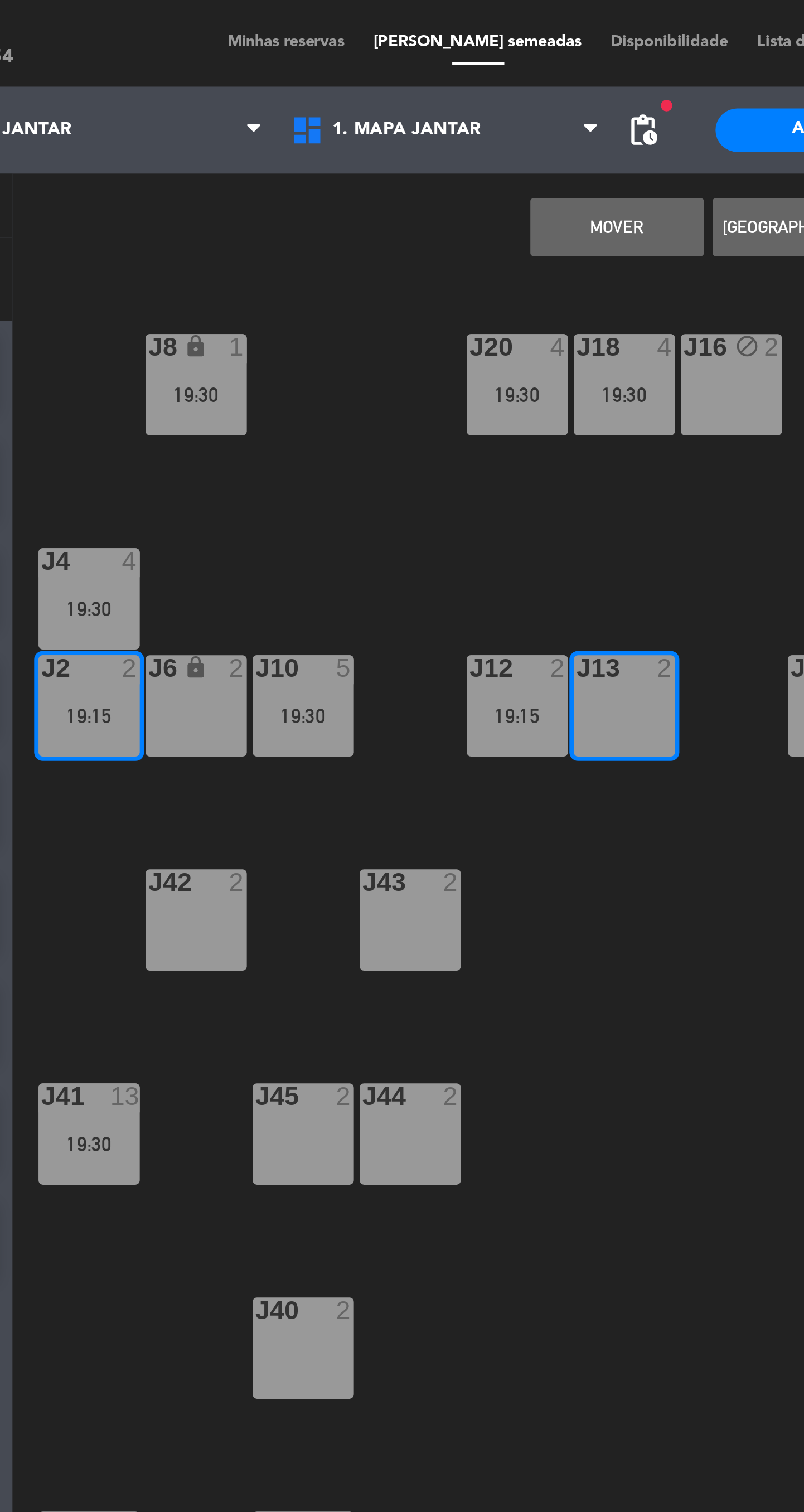
click at [371, 88] on button "MOVER" at bounding box center [372, 88] width 67 height 23
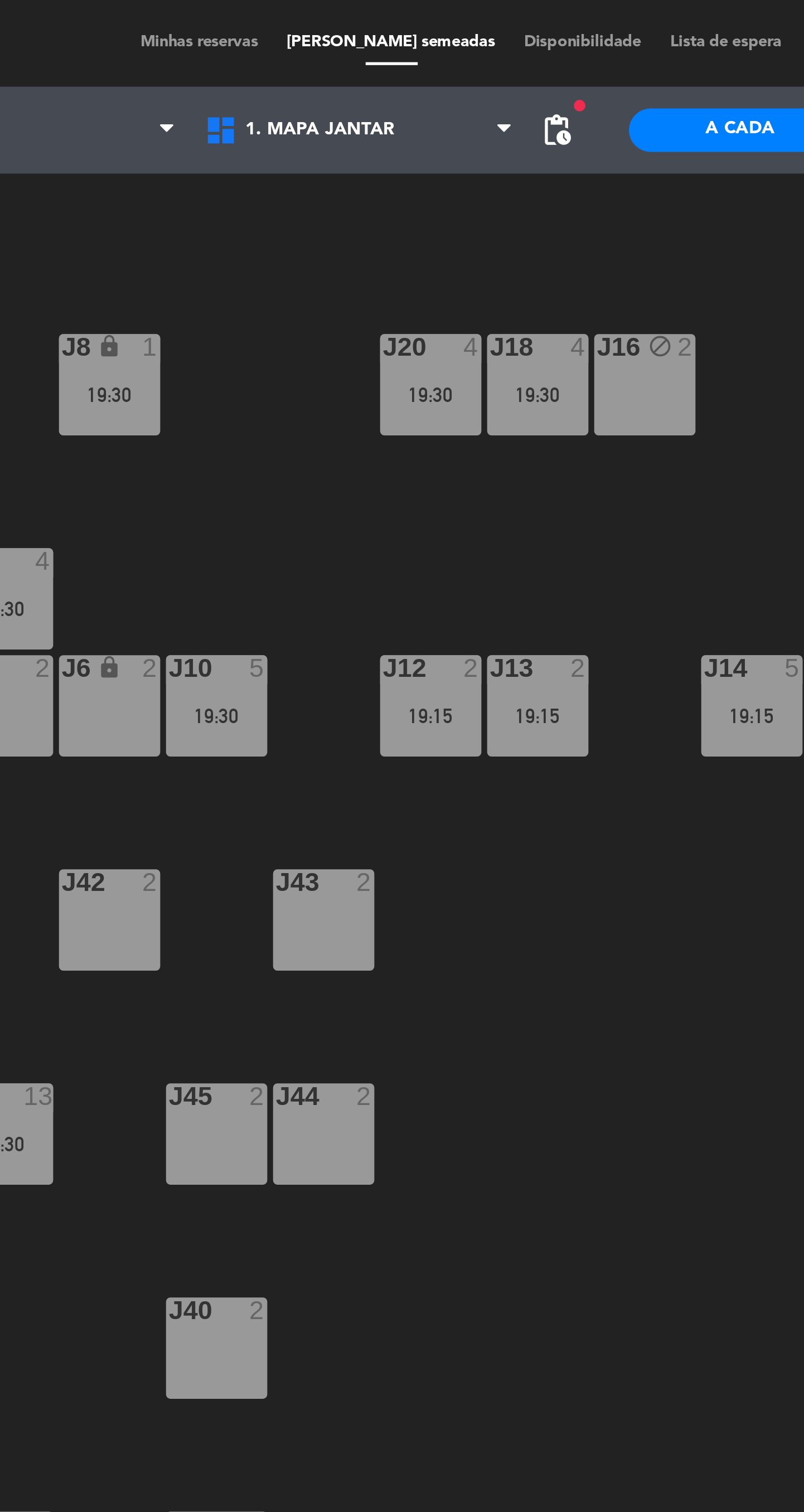
click at [465, 276] on div "19:15" at bounding box center [458, 276] width 39 height 8
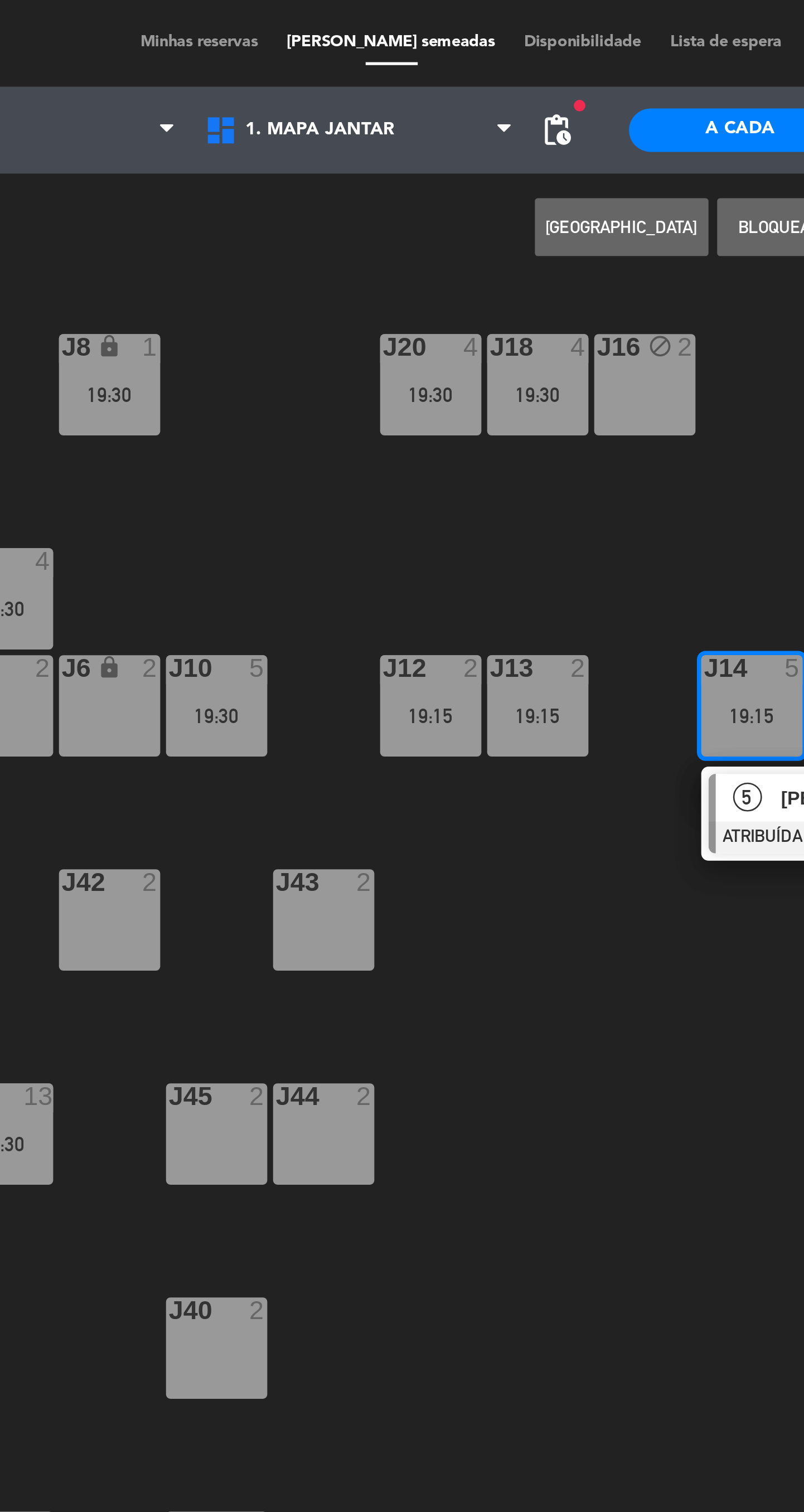
click at [185, 231] on div "19:30" at bounding box center [169, 235] width 39 height 8
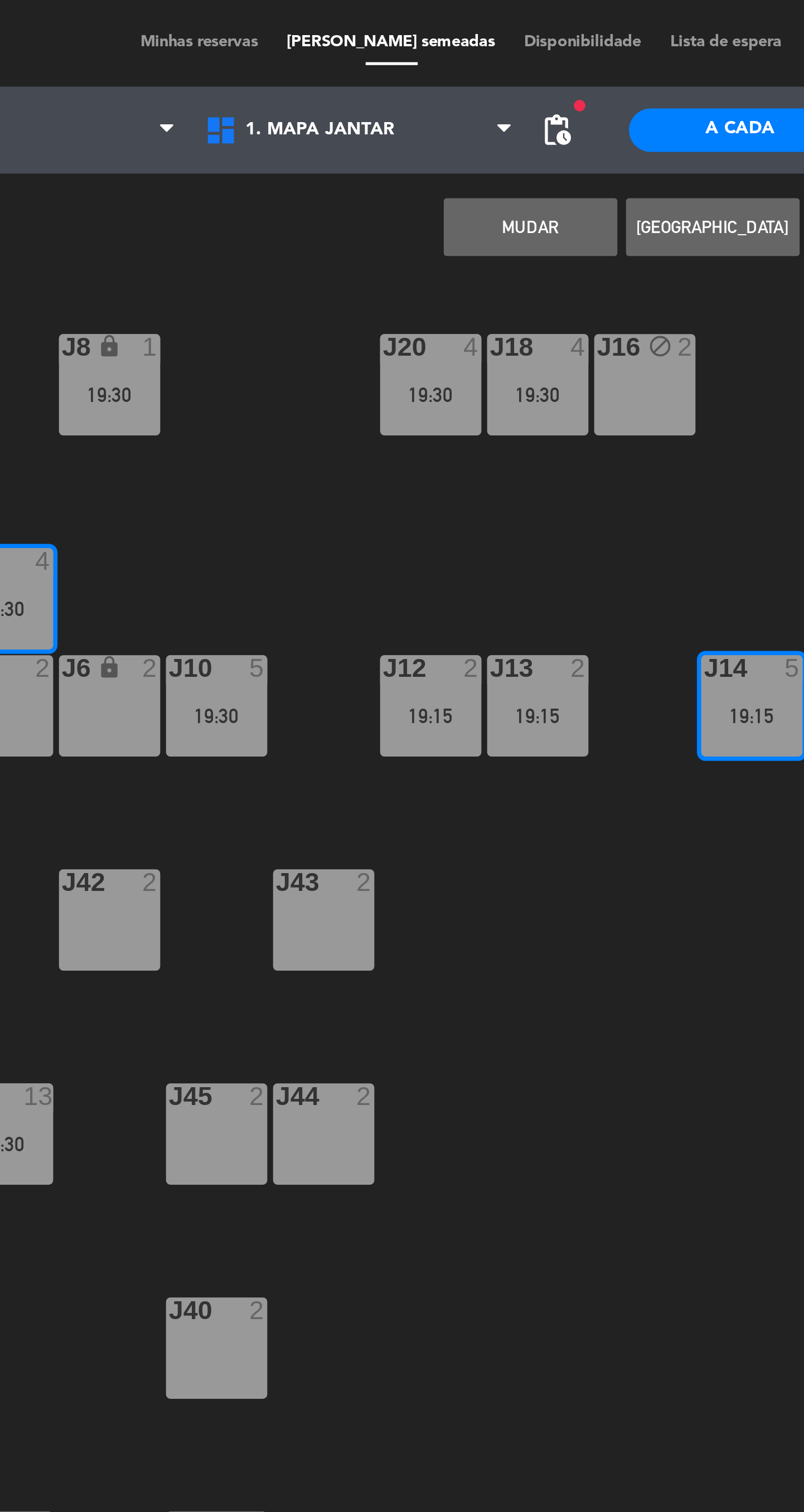
click at [375, 96] on button "MUDAR" at bounding box center [372, 88] width 67 height 23
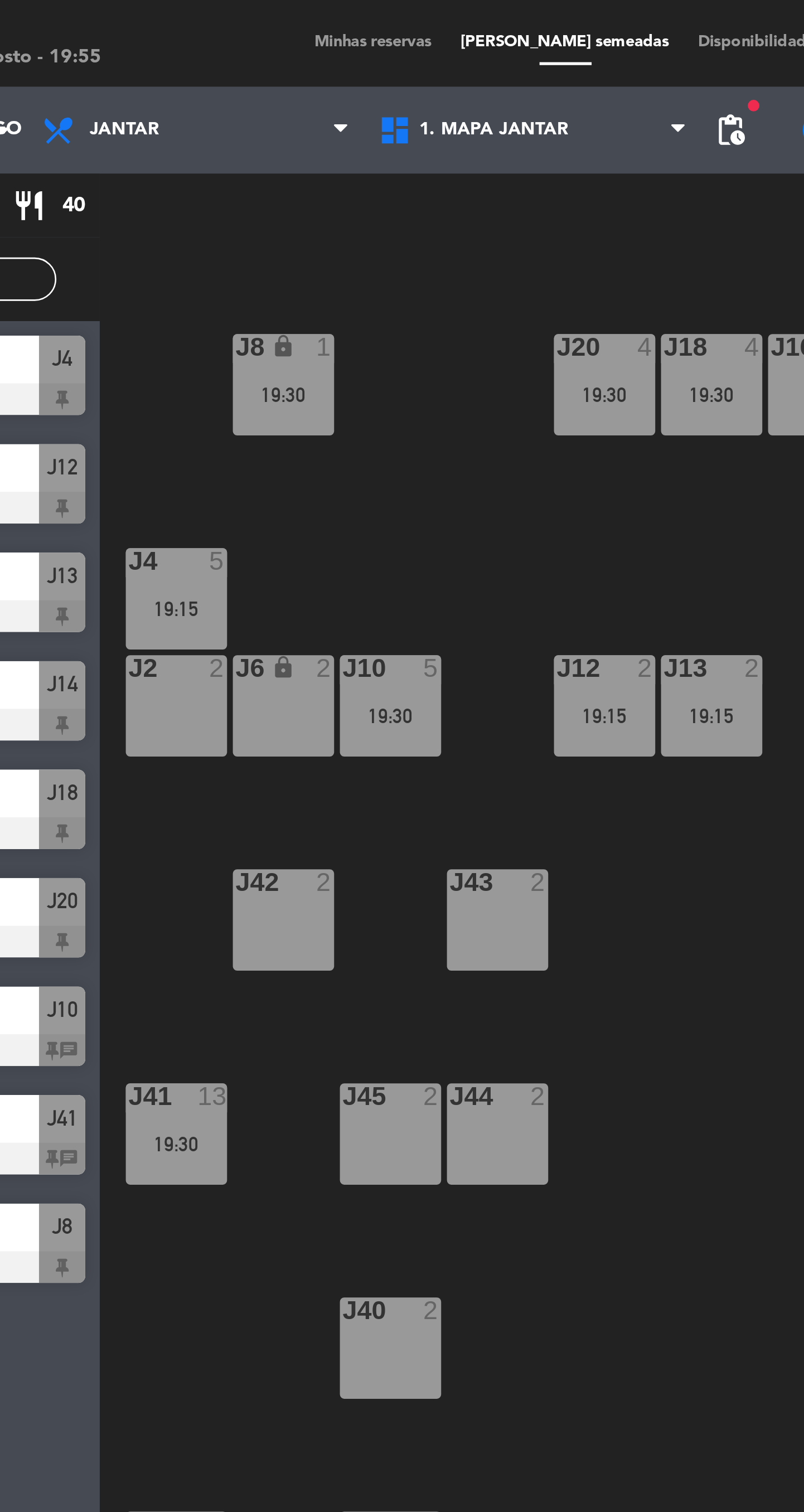
click at [174, 443] on div "19:30" at bounding box center [169, 441] width 39 height 8
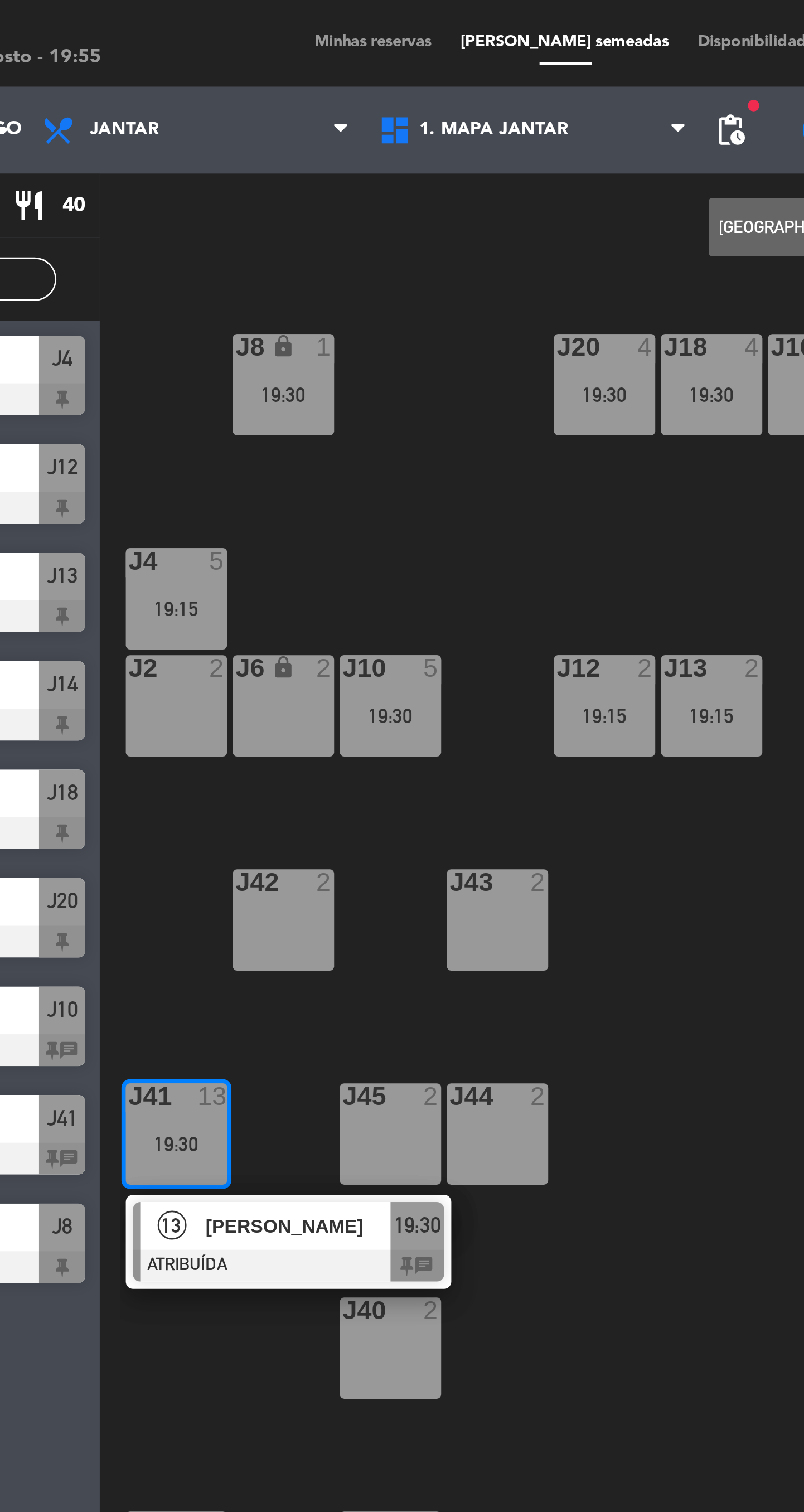
click at [169, 289] on div "J2 2" at bounding box center [169, 272] width 39 height 39
click at [381, 94] on button "MOVER" at bounding box center [408, 88] width 67 height 23
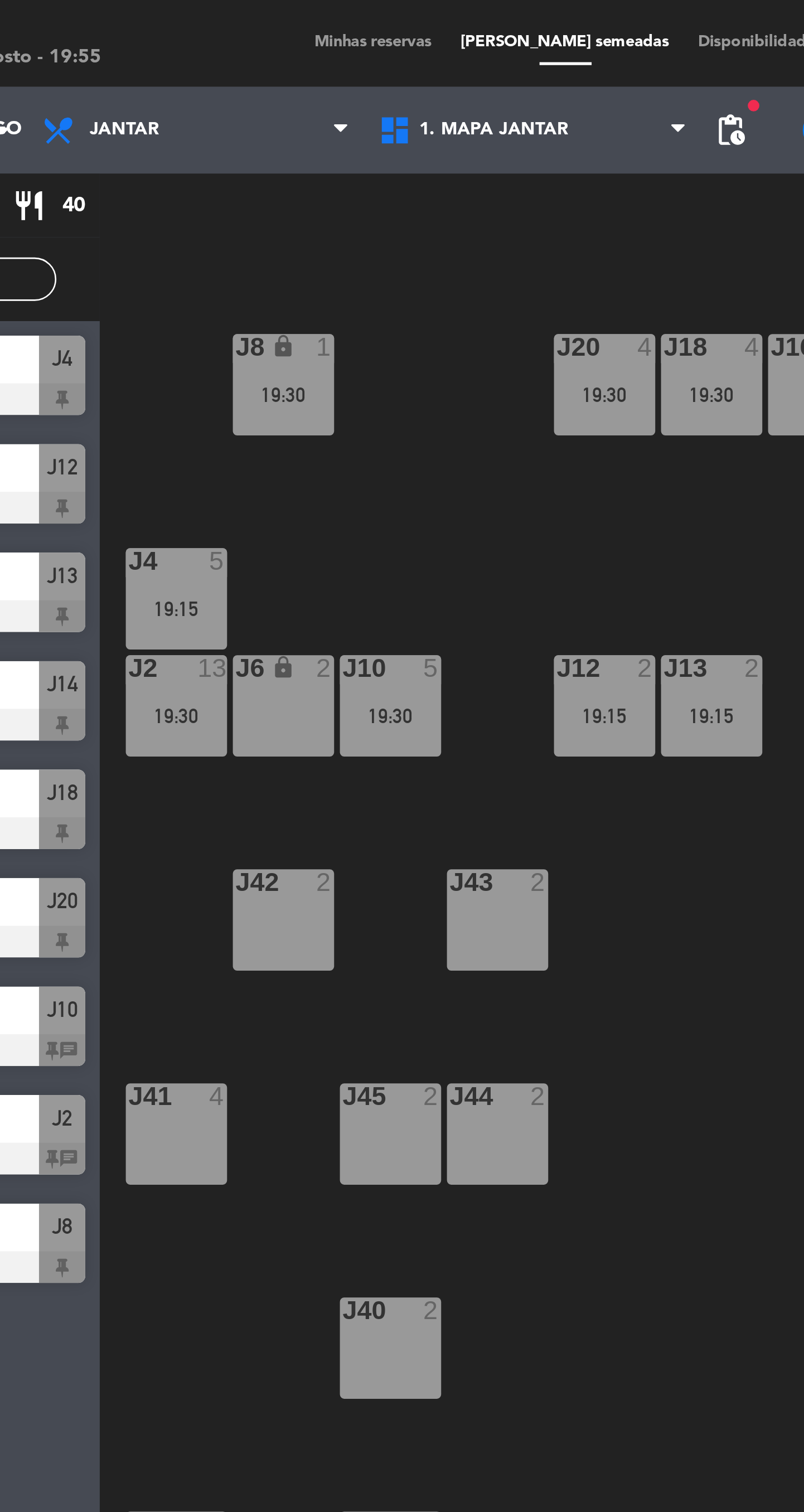
click at [172, 275] on div "19:30" at bounding box center [169, 276] width 39 height 8
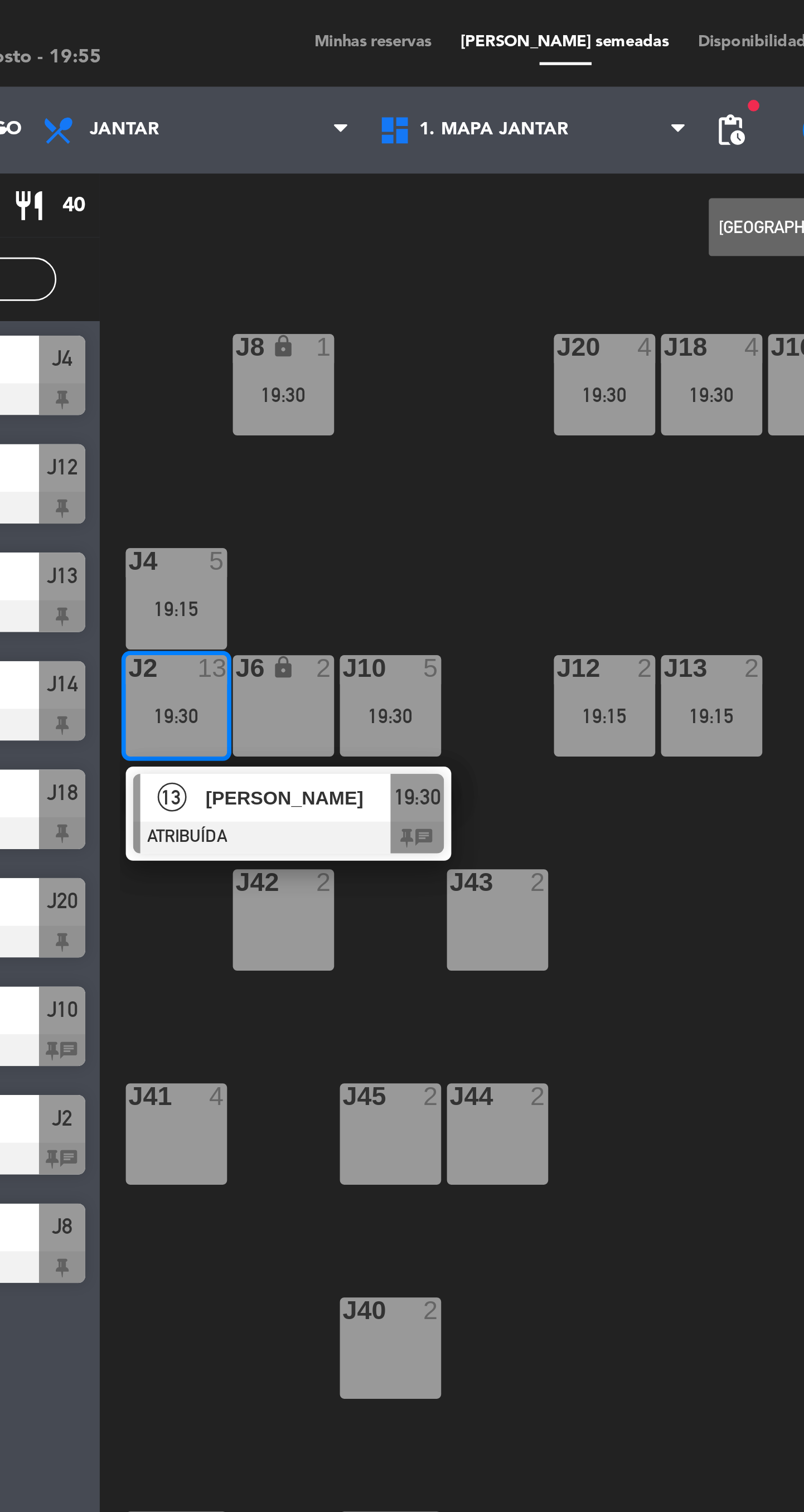
click at [179, 311] on div "[PERSON_NAME]" at bounding box center [215, 307] width 72 height 18
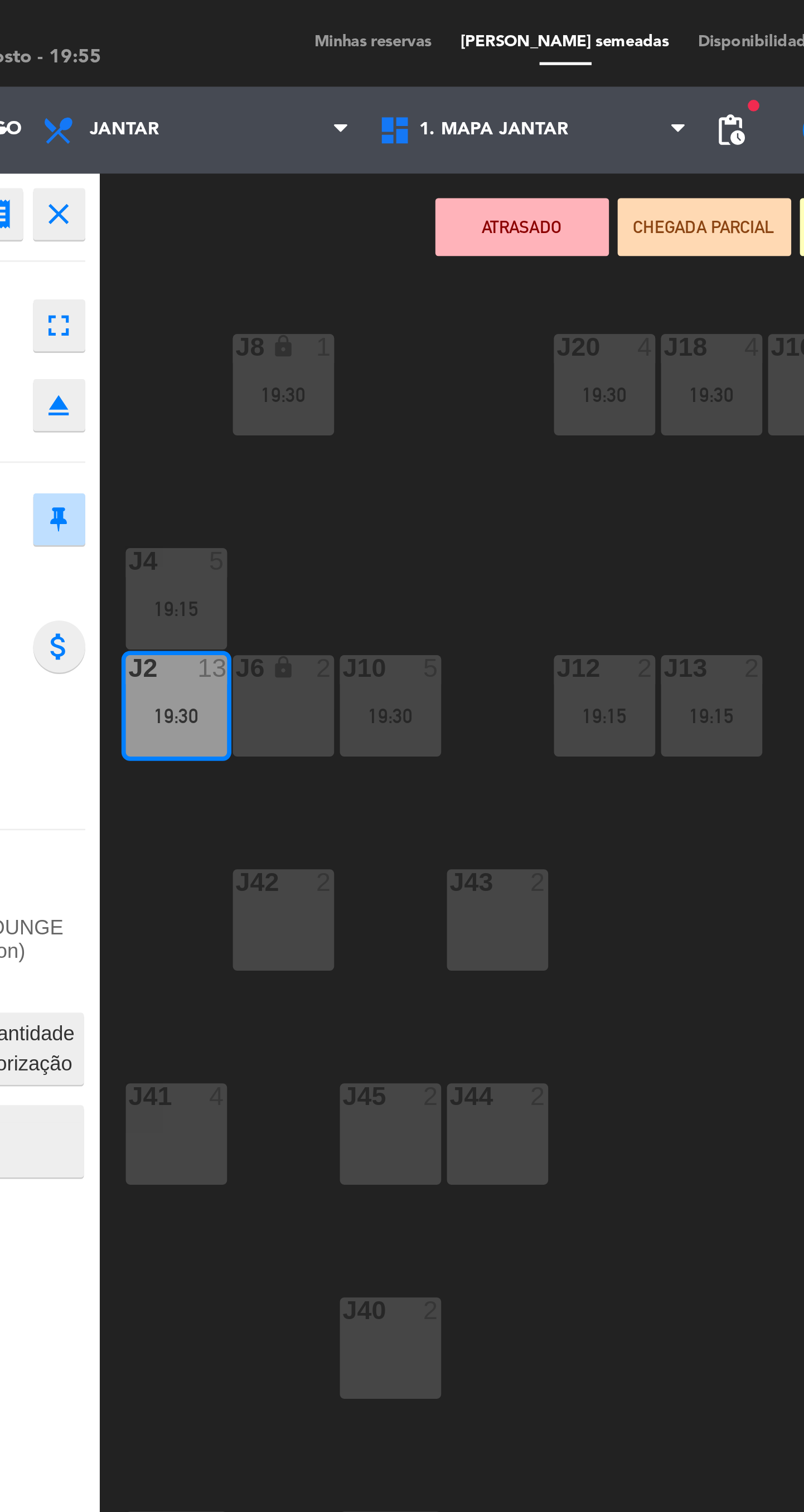
click at [124, 134] on button "fullscreen" at bounding box center [124, 125] width 20 height 20
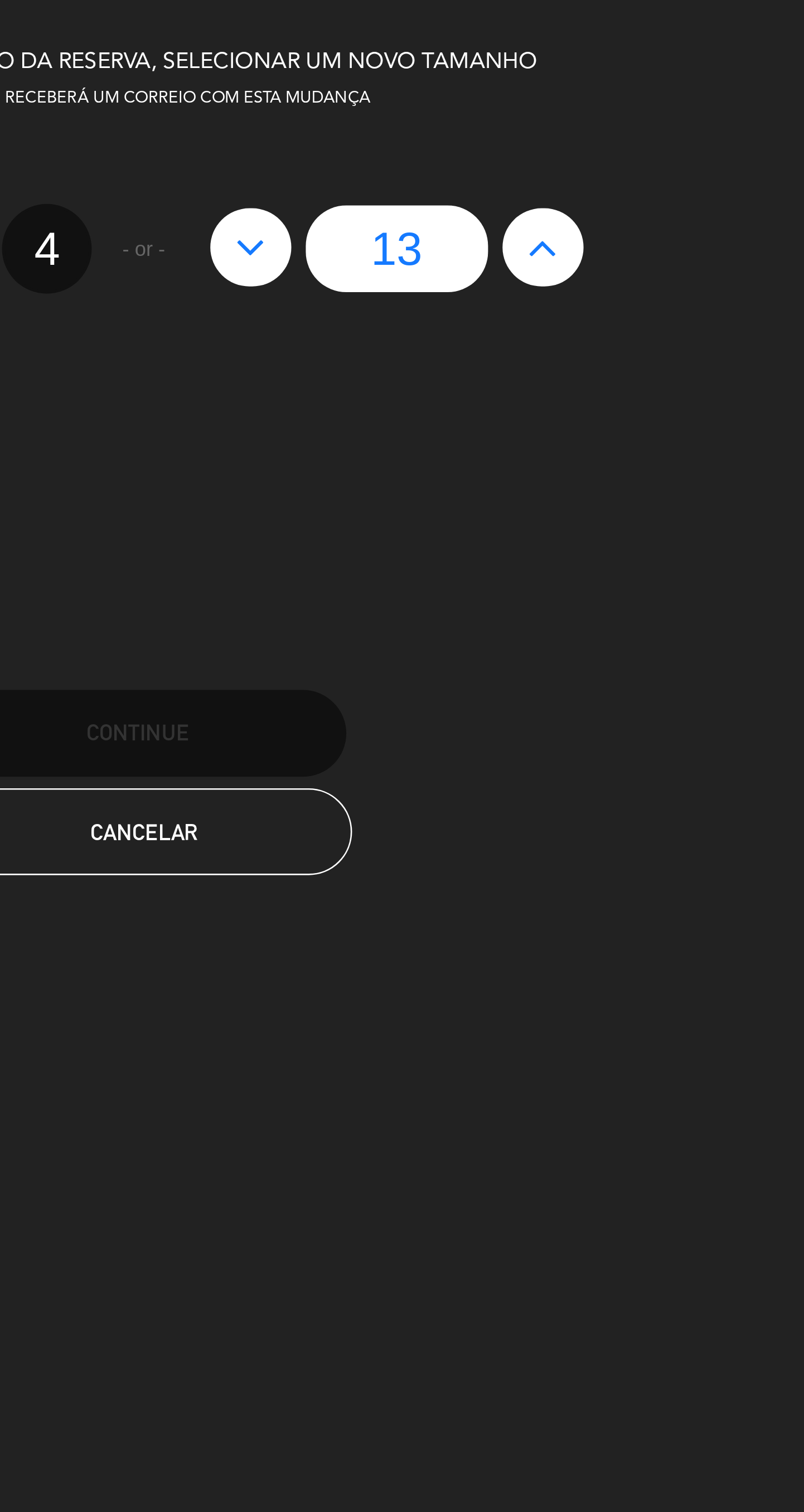
click at [553, 100] on icon at bounding box center [556, 96] width 12 height 18
type input "14"
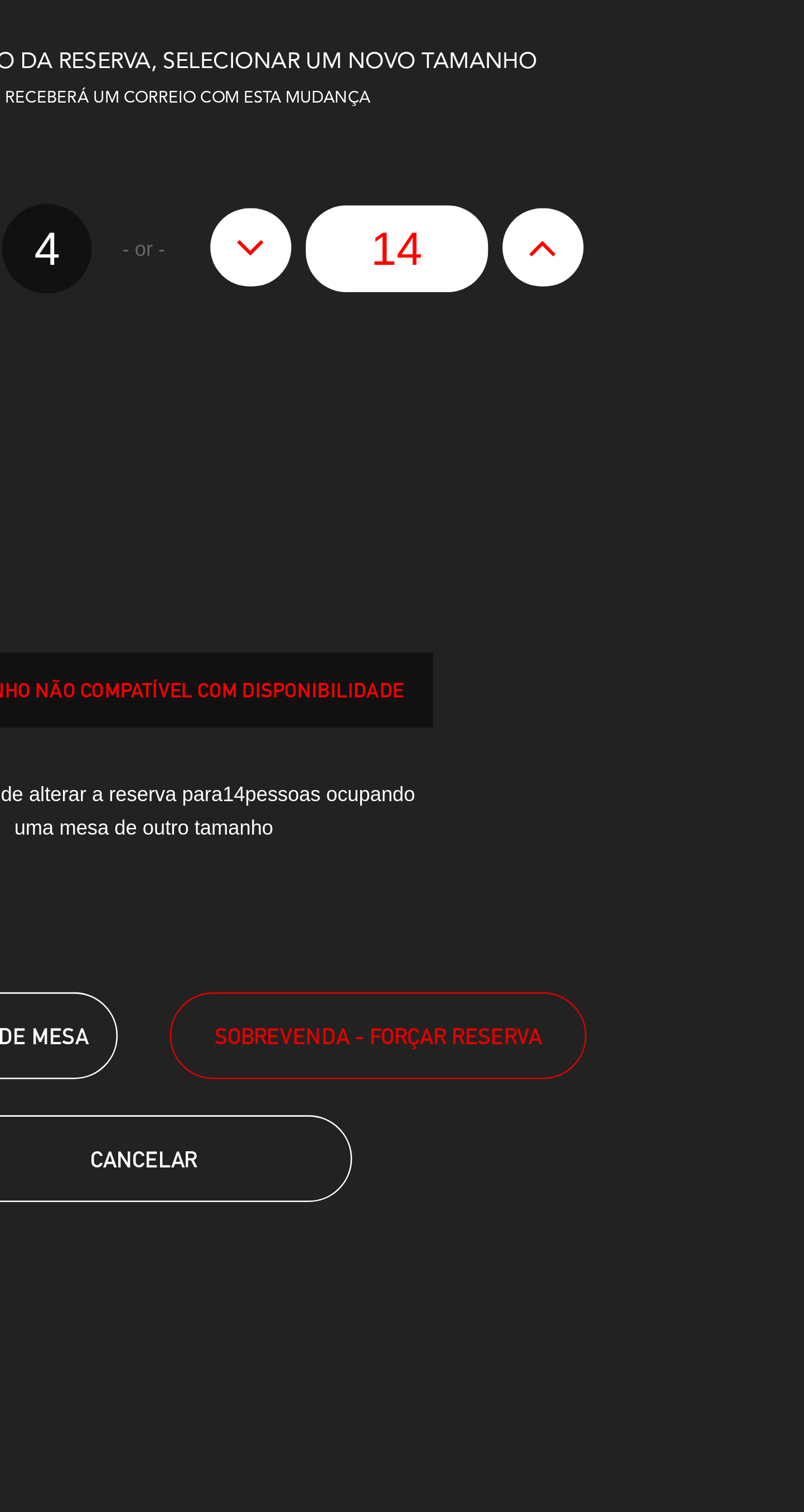
click at [546, 95] on button at bounding box center [556, 95] width 31 height 30
type input "15"
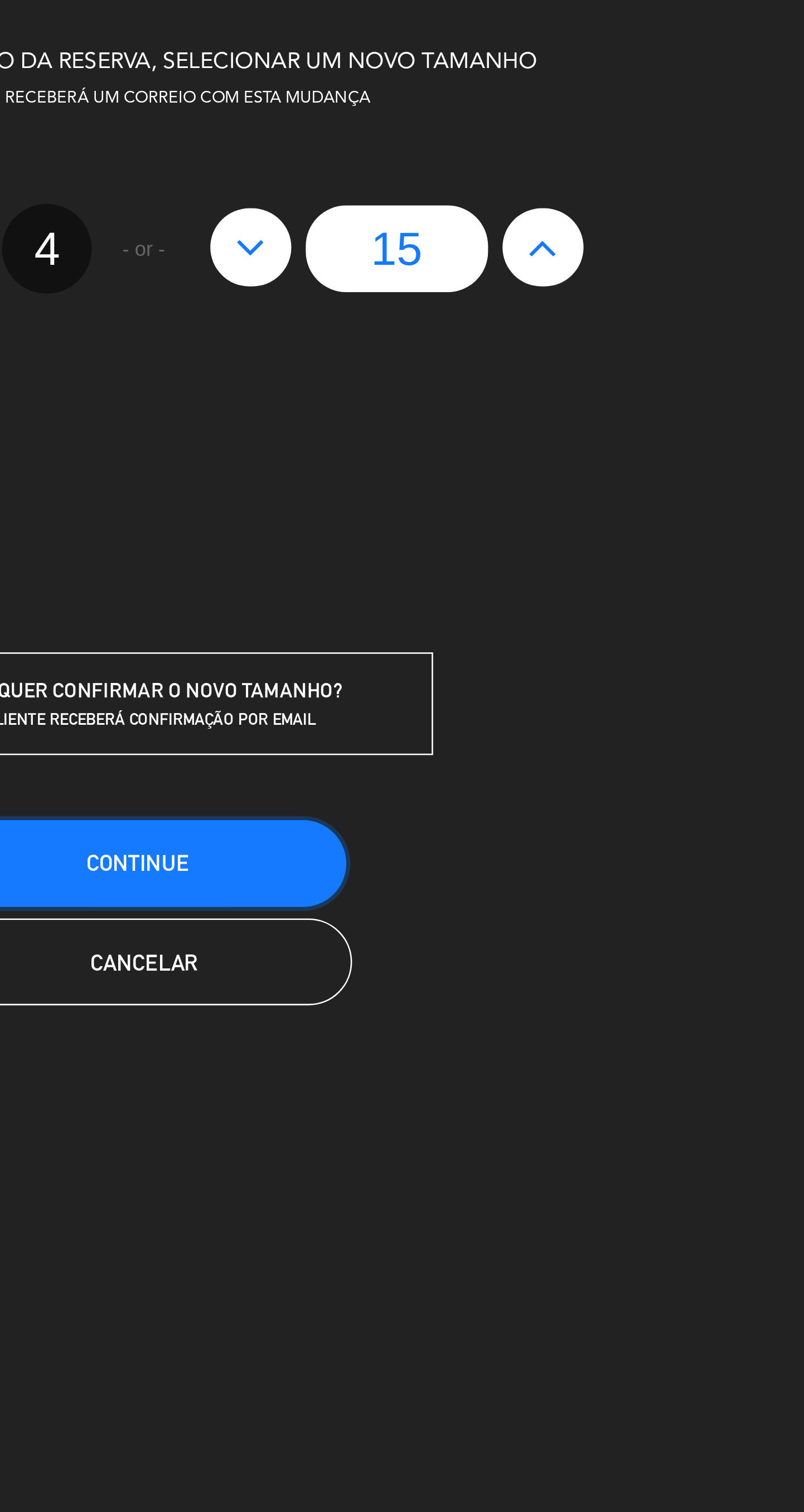
click at [448, 333] on button "CONTINUE" at bounding box center [399, 333] width 161 height 33
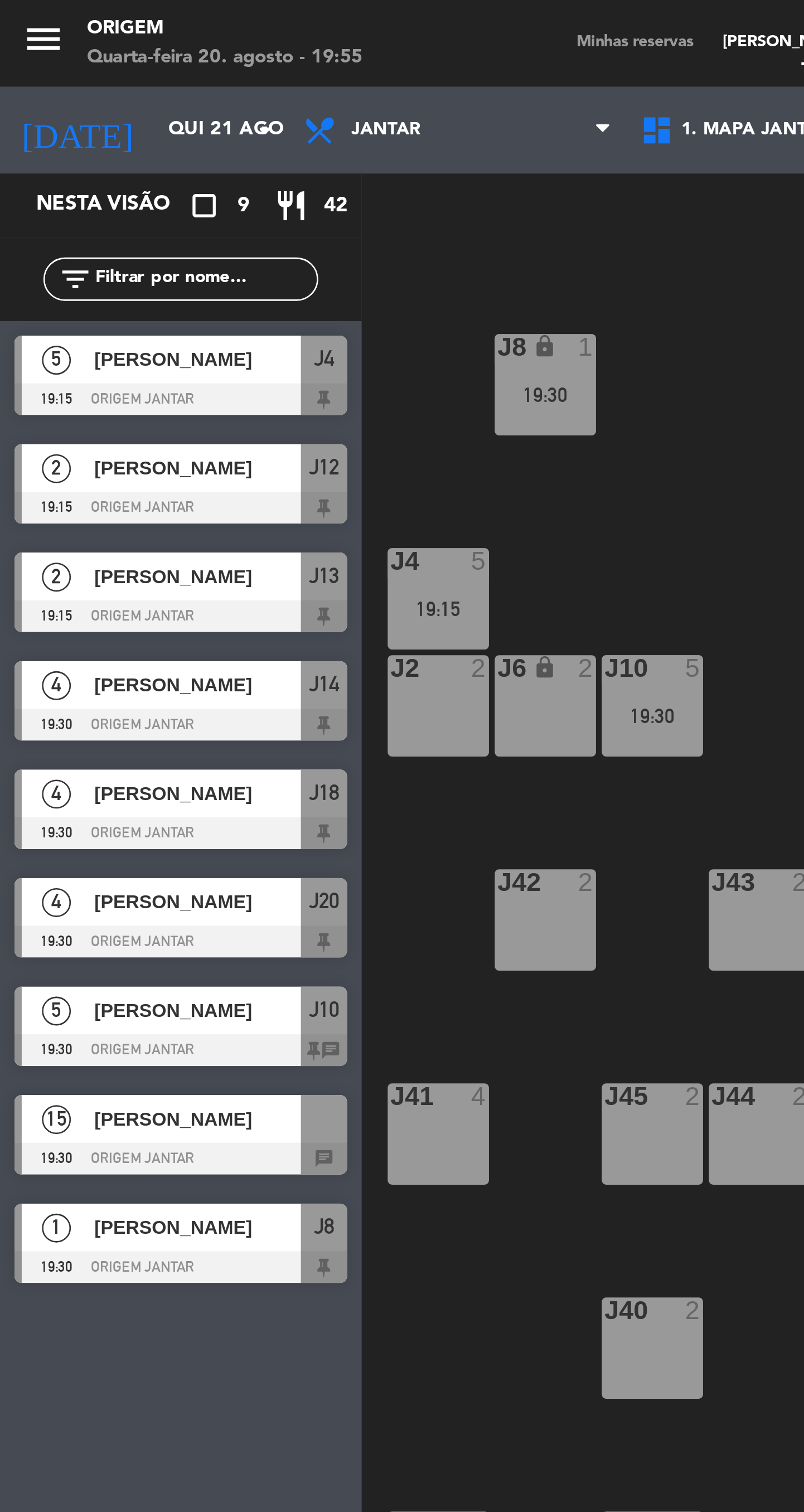
click at [48, 433] on span "[PERSON_NAME]" at bounding box center [76, 432] width 80 height 12
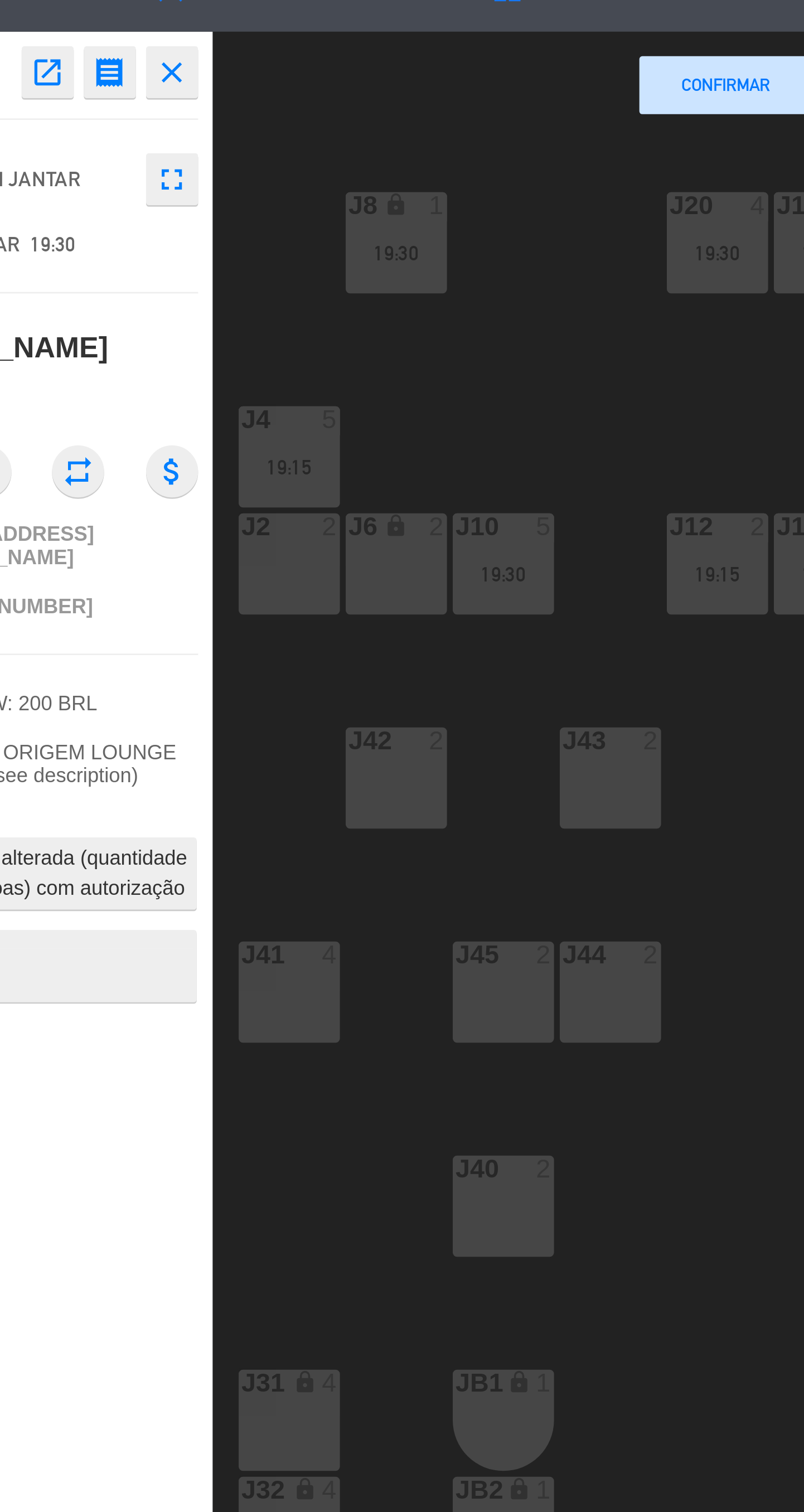
click at [193, 366] on div "J42 2" at bounding box center [211, 355] width 39 height 39
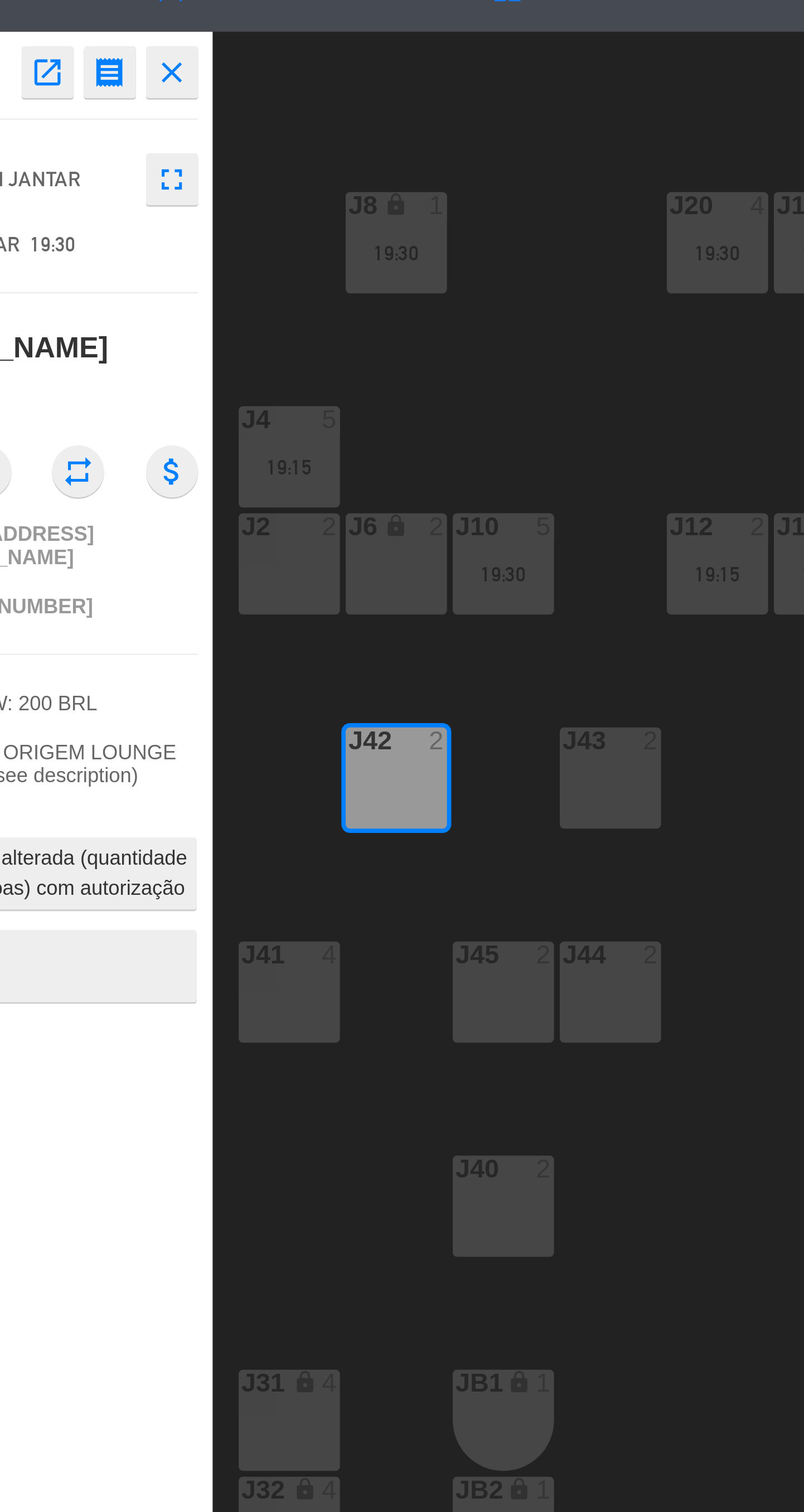
click at [288, 355] on div "J43 2" at bounding box center [293, 355] width 39 height 39
click at [172, 438] on div "J41 4" at bounding box center [169, 437] width 39 height 39
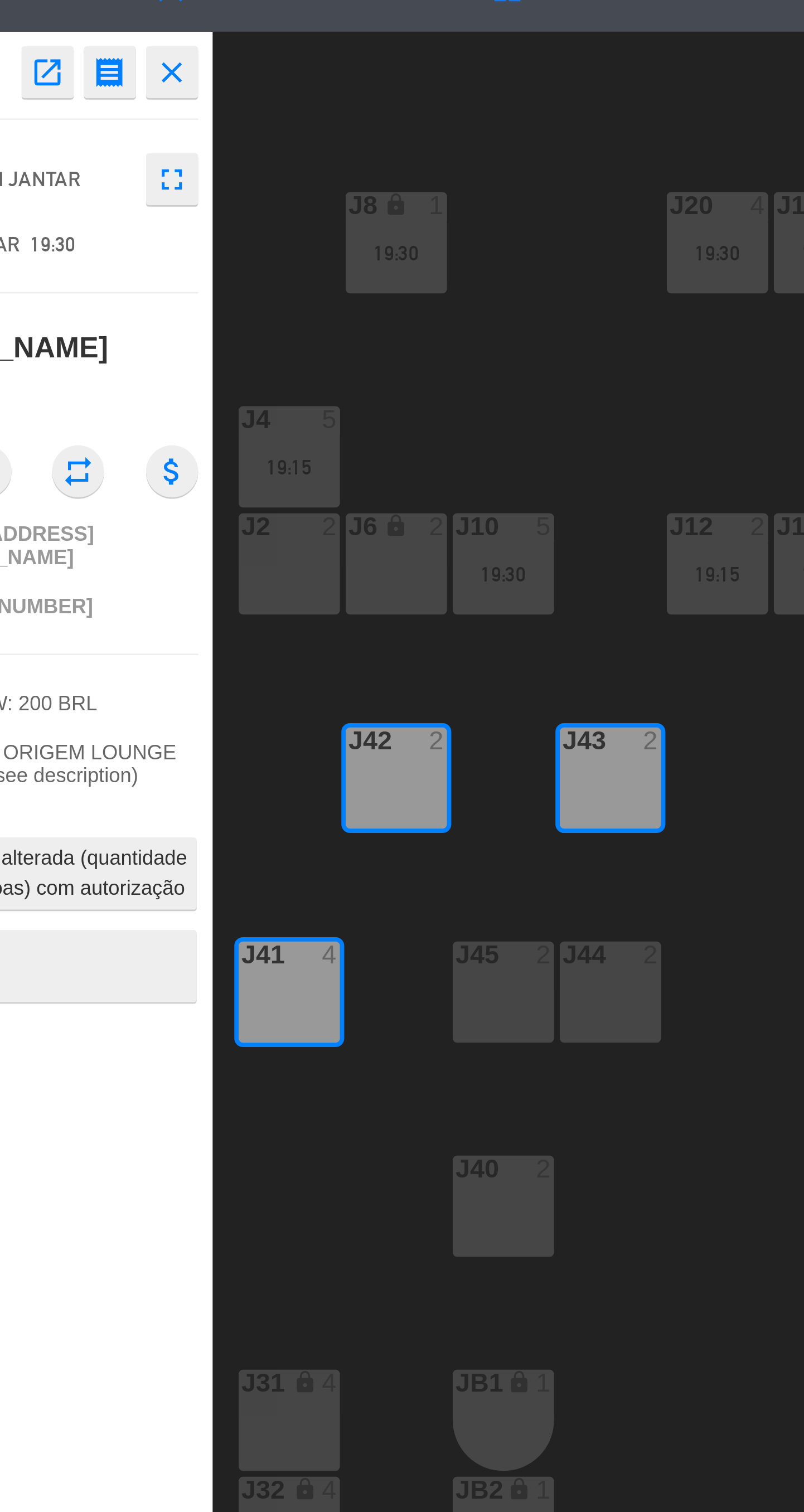
click at [246, 445] on div "J45 2" at bounding box center [251, 437] width 39 height 39
click at [294, 441] on div "J44 2" at bounding box center [293, 437] width 39 height 39
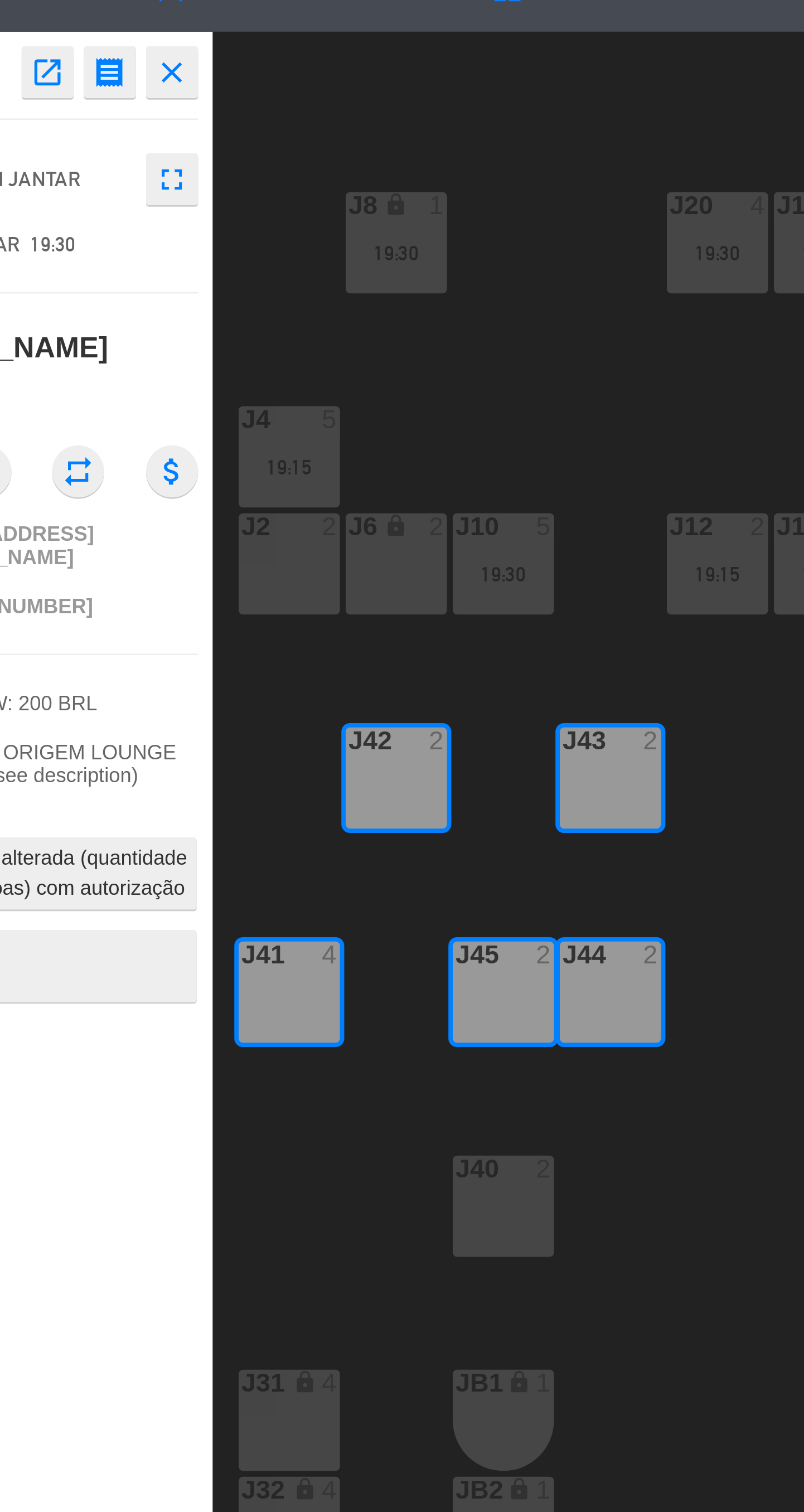
click at [248, 522] on div "J40 2" at bounding box center [251, 520] width 39 height 39
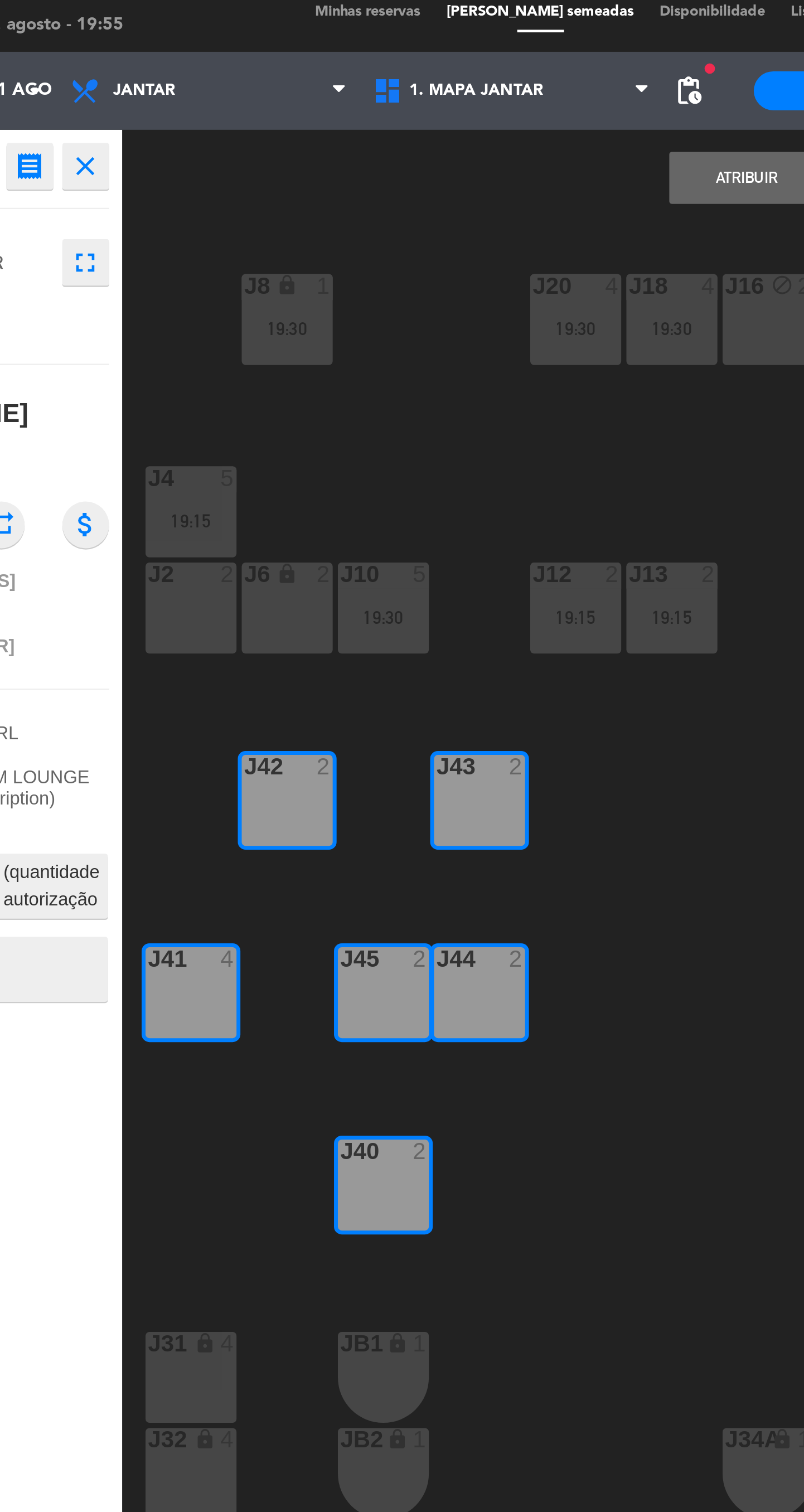
click at [408, 90] on button "Atribuir" at bounding box center [408, 88] width 67 height 23
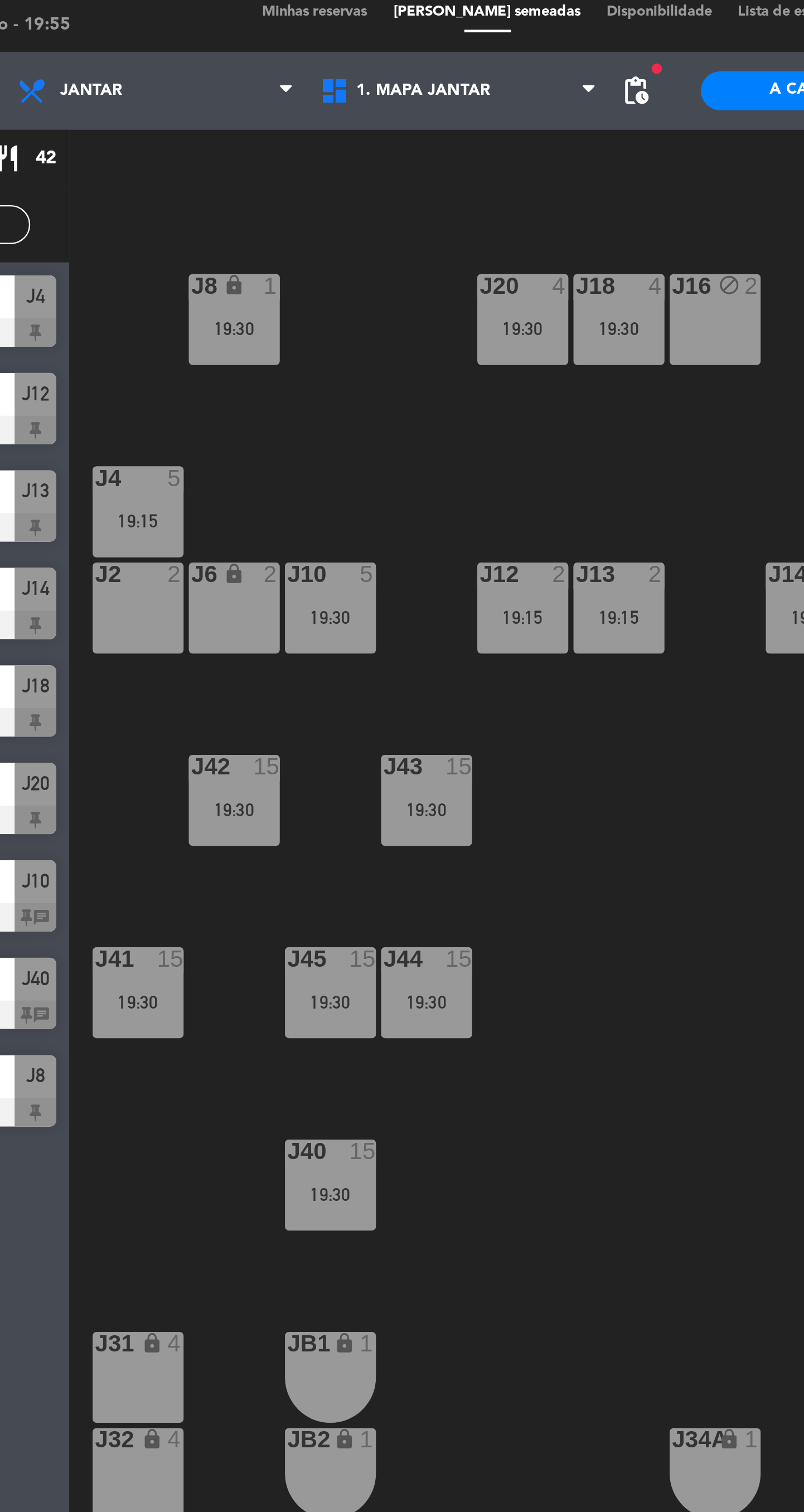
click at [174, 241] on div "J4 5 19:15" at bounding box center [169, 231] width 39 height 39
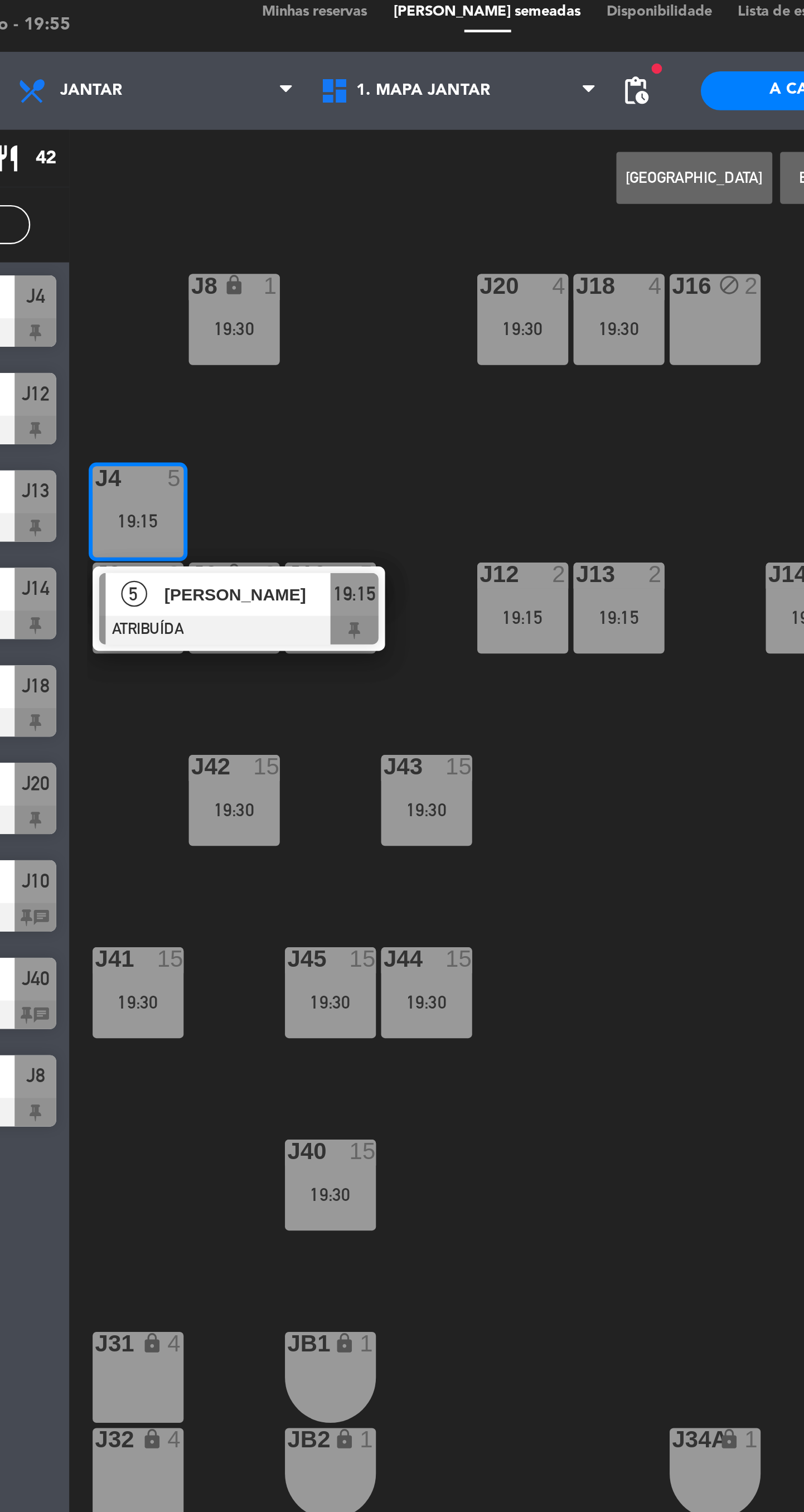
click at [409, 155] on div "J16 block 2" at bounding box center [417, 149] width 39 height 39
click at [396, 93] on button "MOVER" at bounding box center [408, 88] width 67 height 23
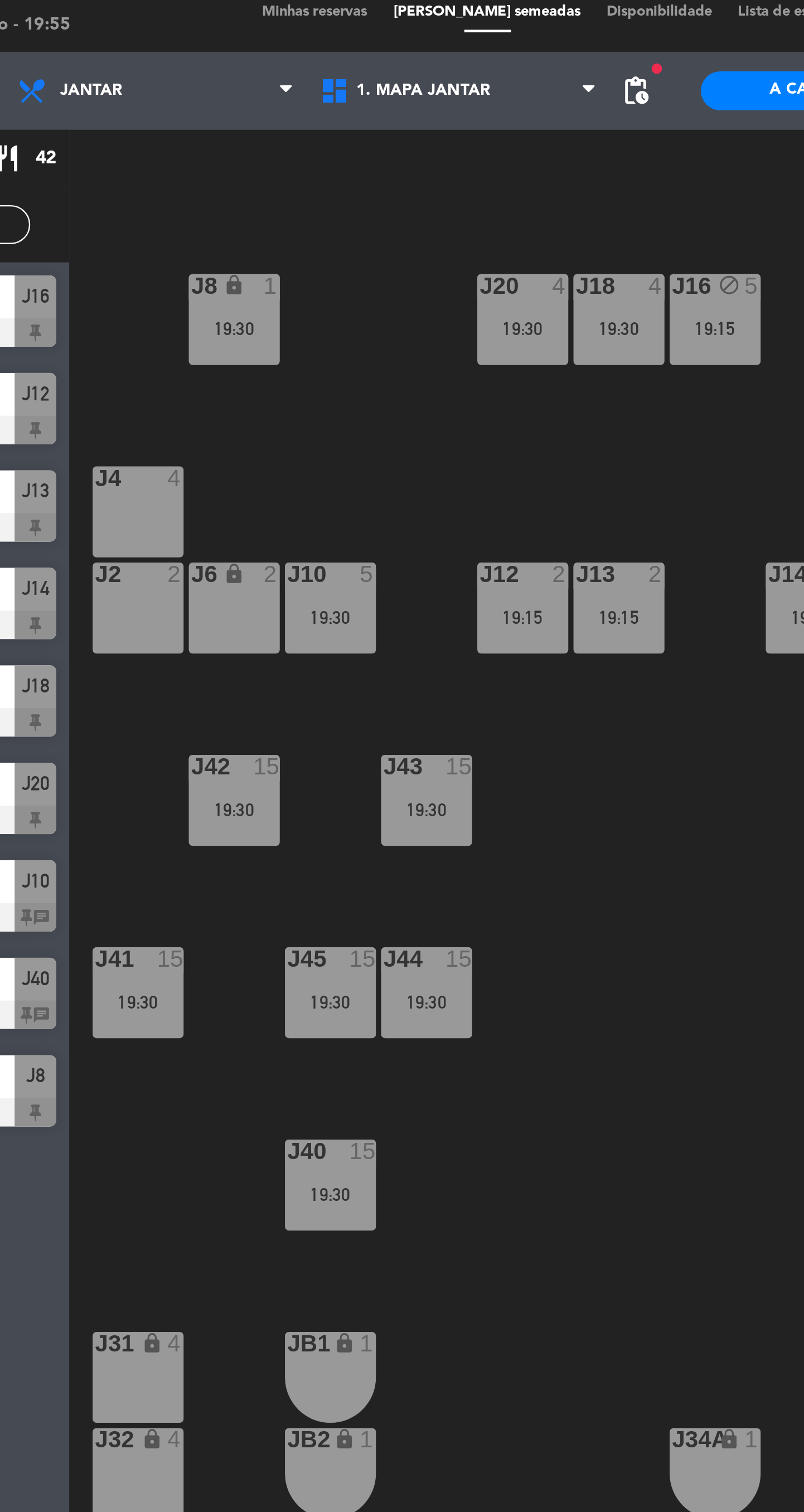
click at [424, 156] on div "19:15" at bounding box center [417, 152] width 39 height 8
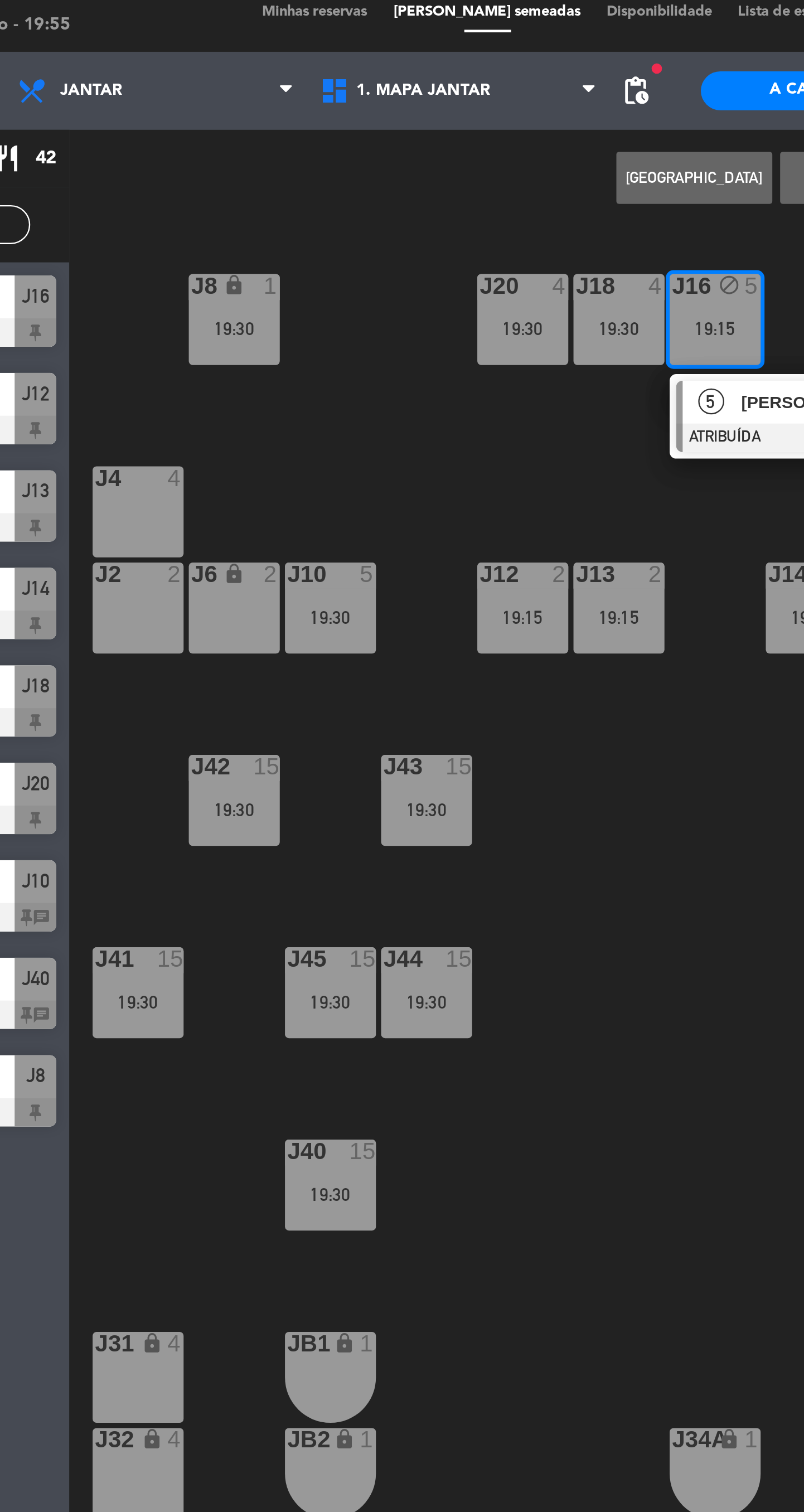
click at [186, 227] on div "J4 4" at bounding box center [169, 231] width 39 height 39
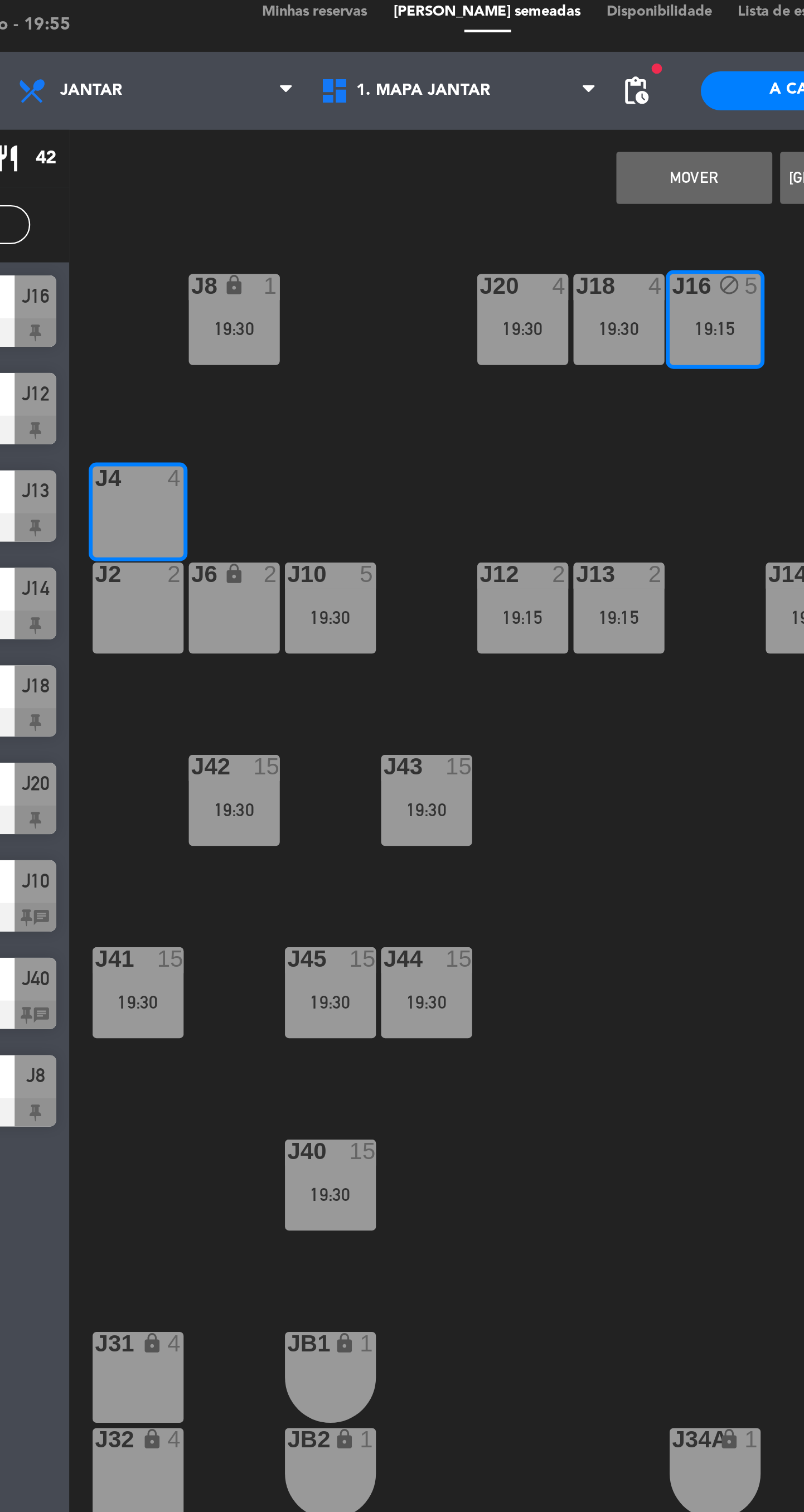
click at [169, 276] on div "J2 2" at bounding box center [169, 272] width 39 height 39
click at [405, 89] on button "MOVER E FUNDIR" at bounding box center [408, 88] width 67 height 23
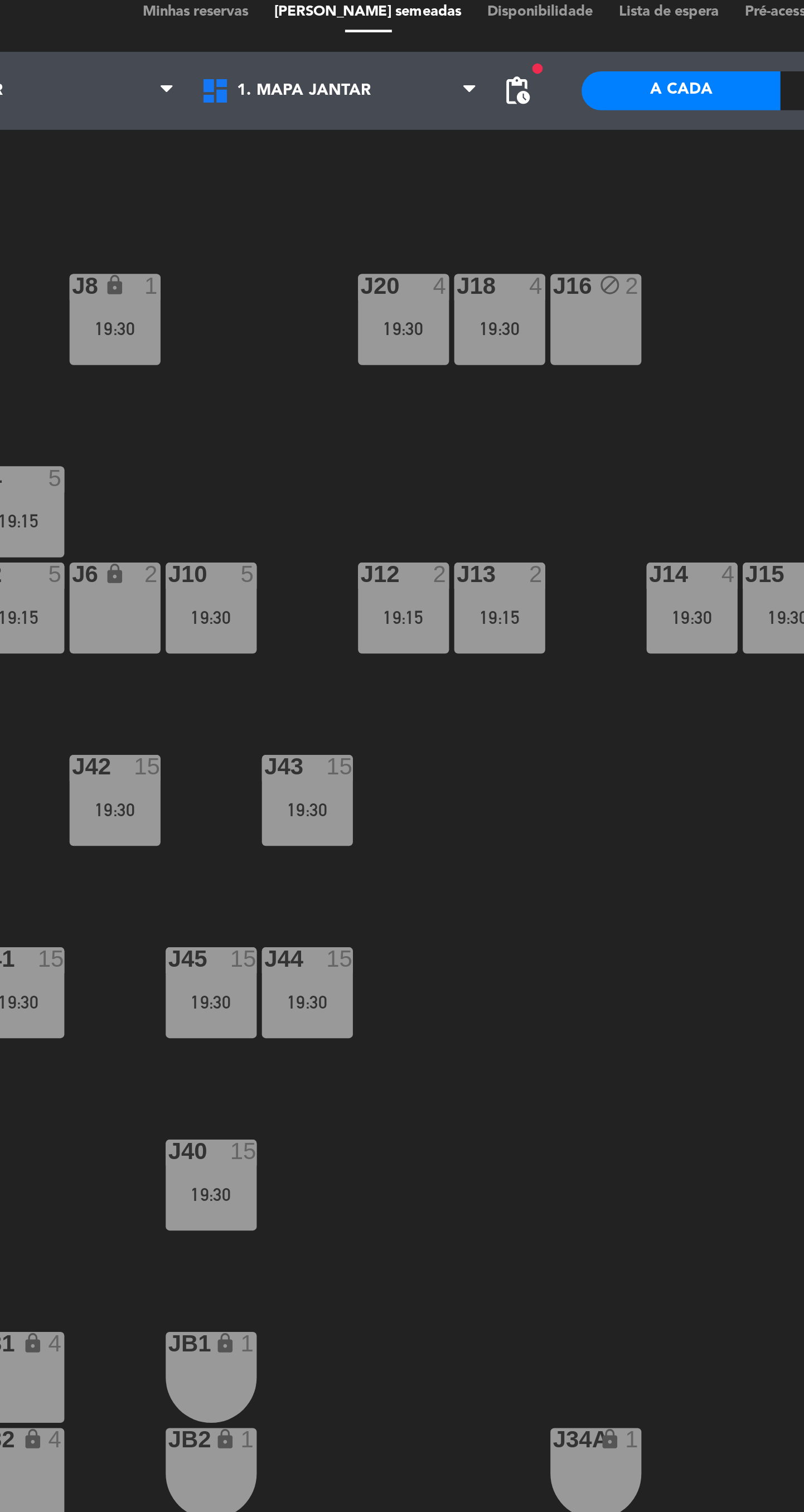
click at [345, 155] on div "19:30" at bounding box center [334, 152] width 39 height 8
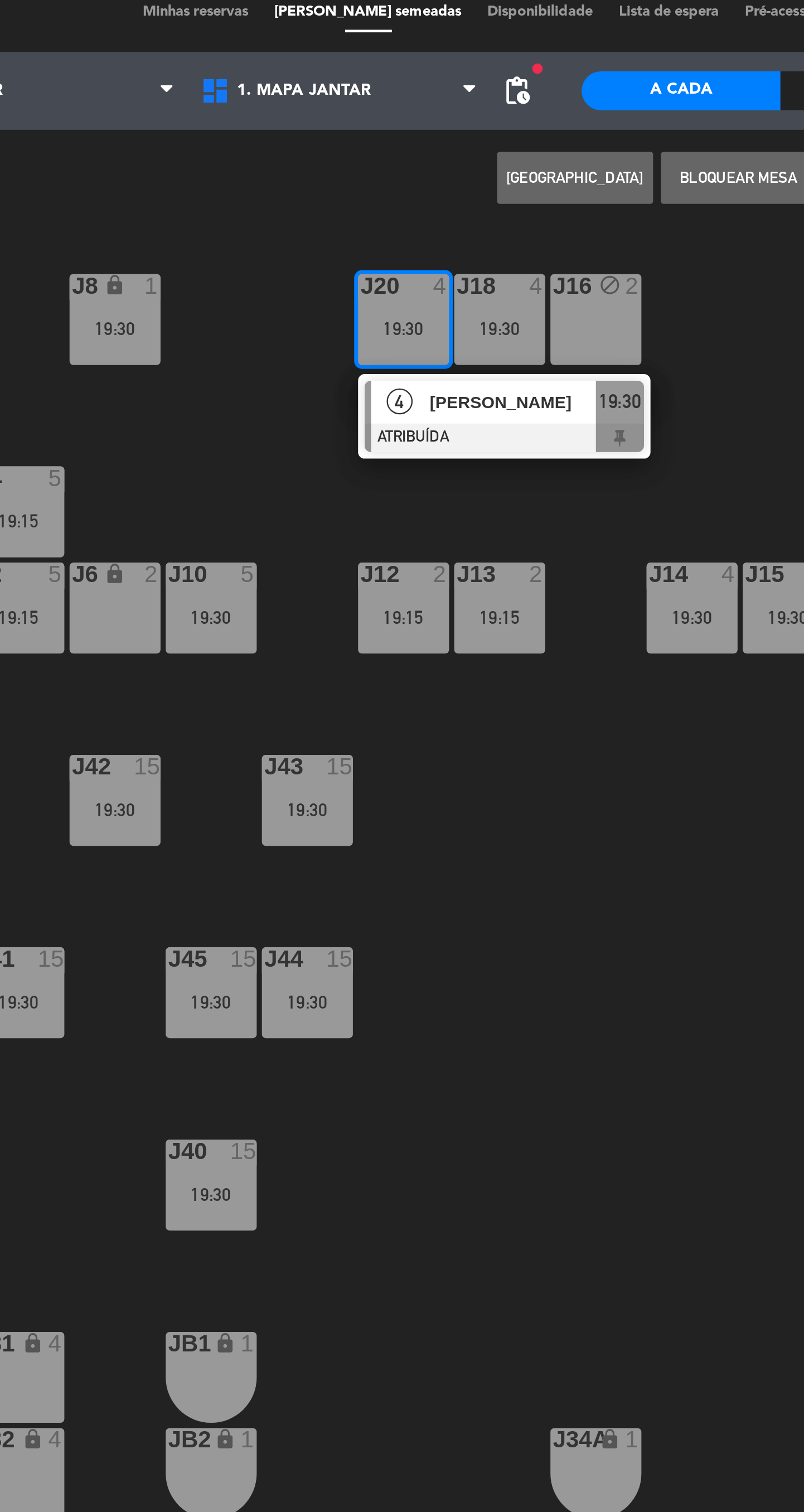
click at [216, 272] on div "J6 lock 2" at bounding box center [211, 272] width 39 height 39
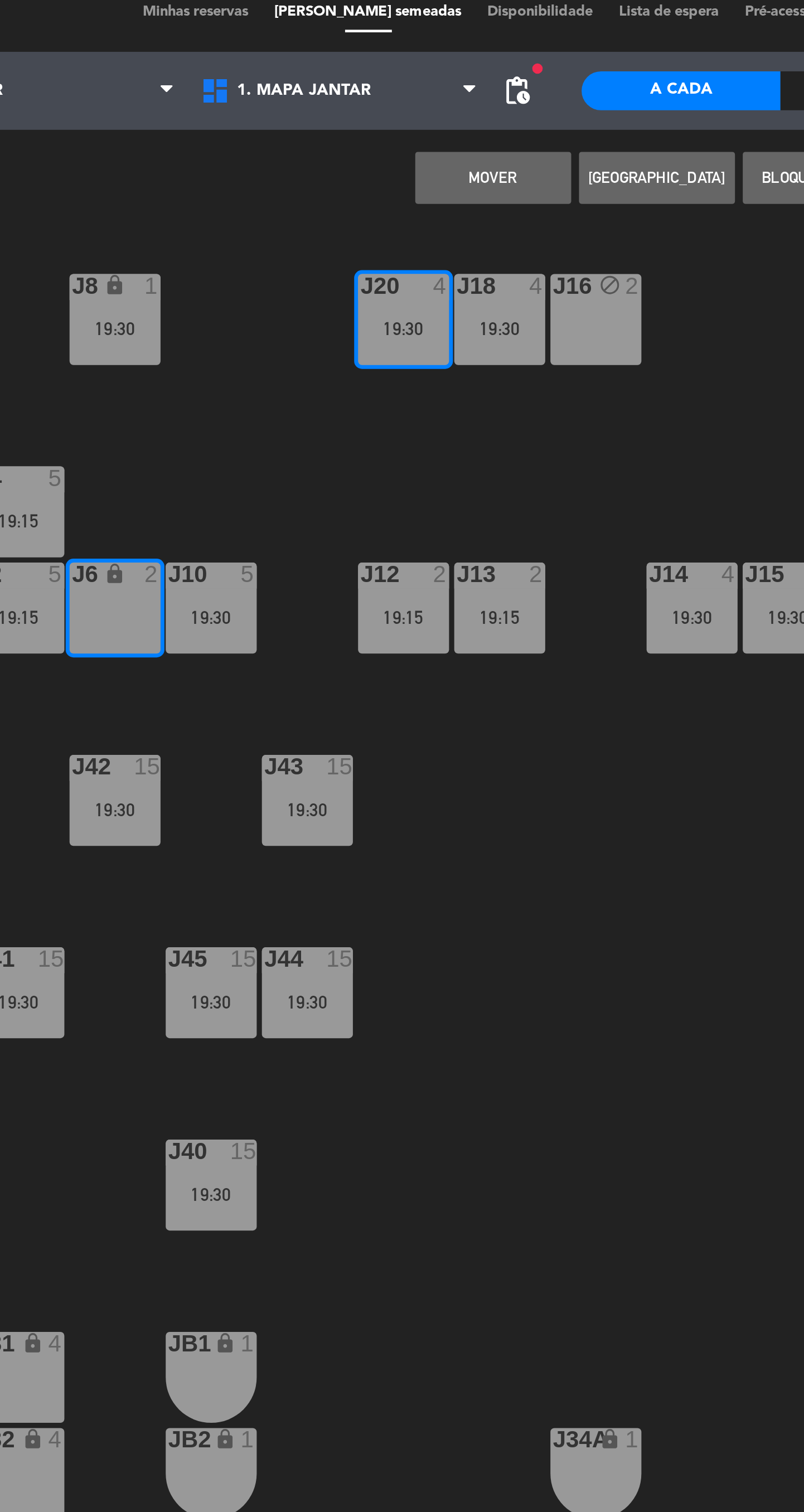
click at [367, 91] on button "MOVER" at bounding box center [372, 88] width 67 height 23
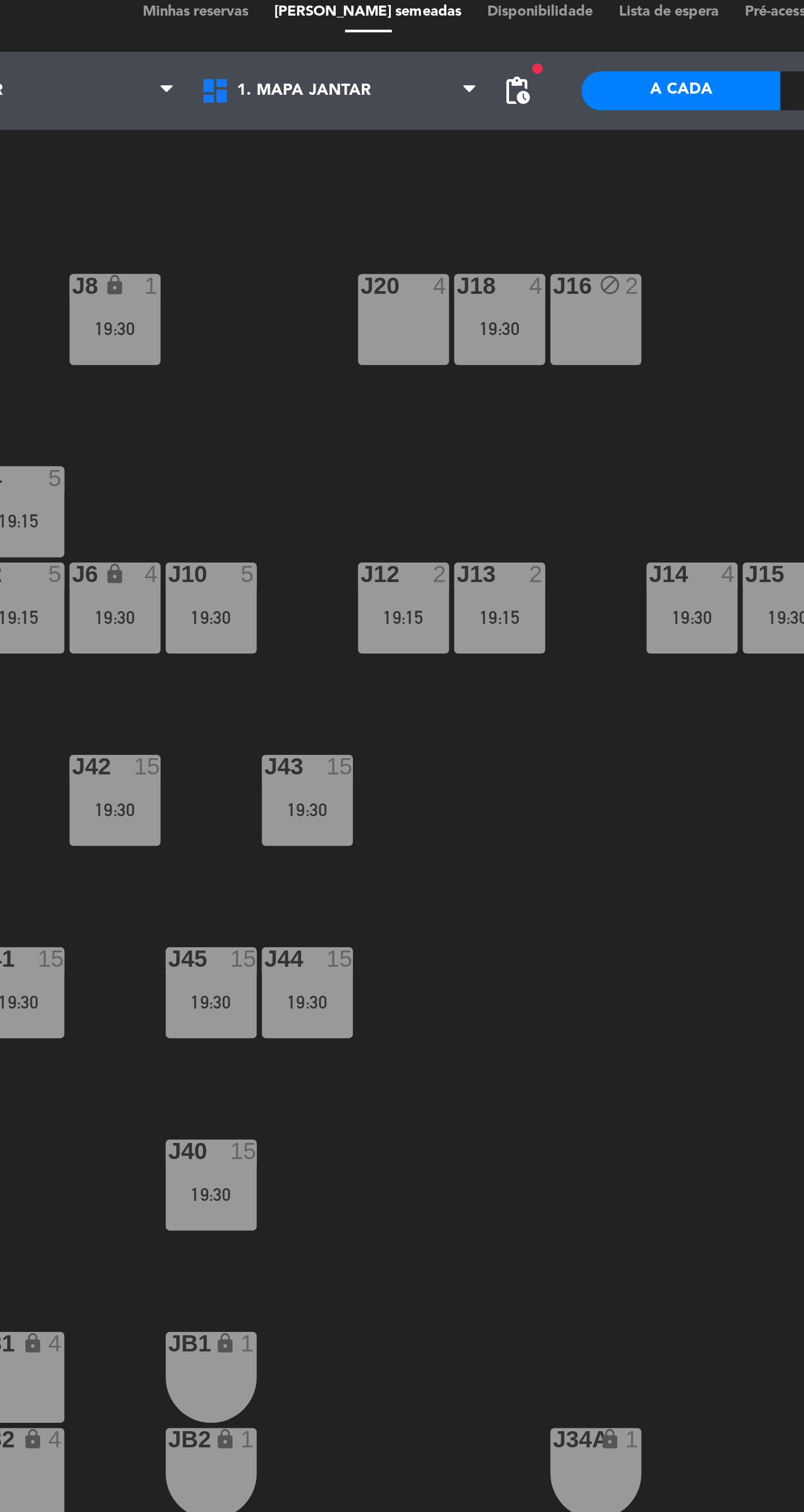
click at [368, 151] on div "19:30" at bounding box center [375, 152] width 39 height 8
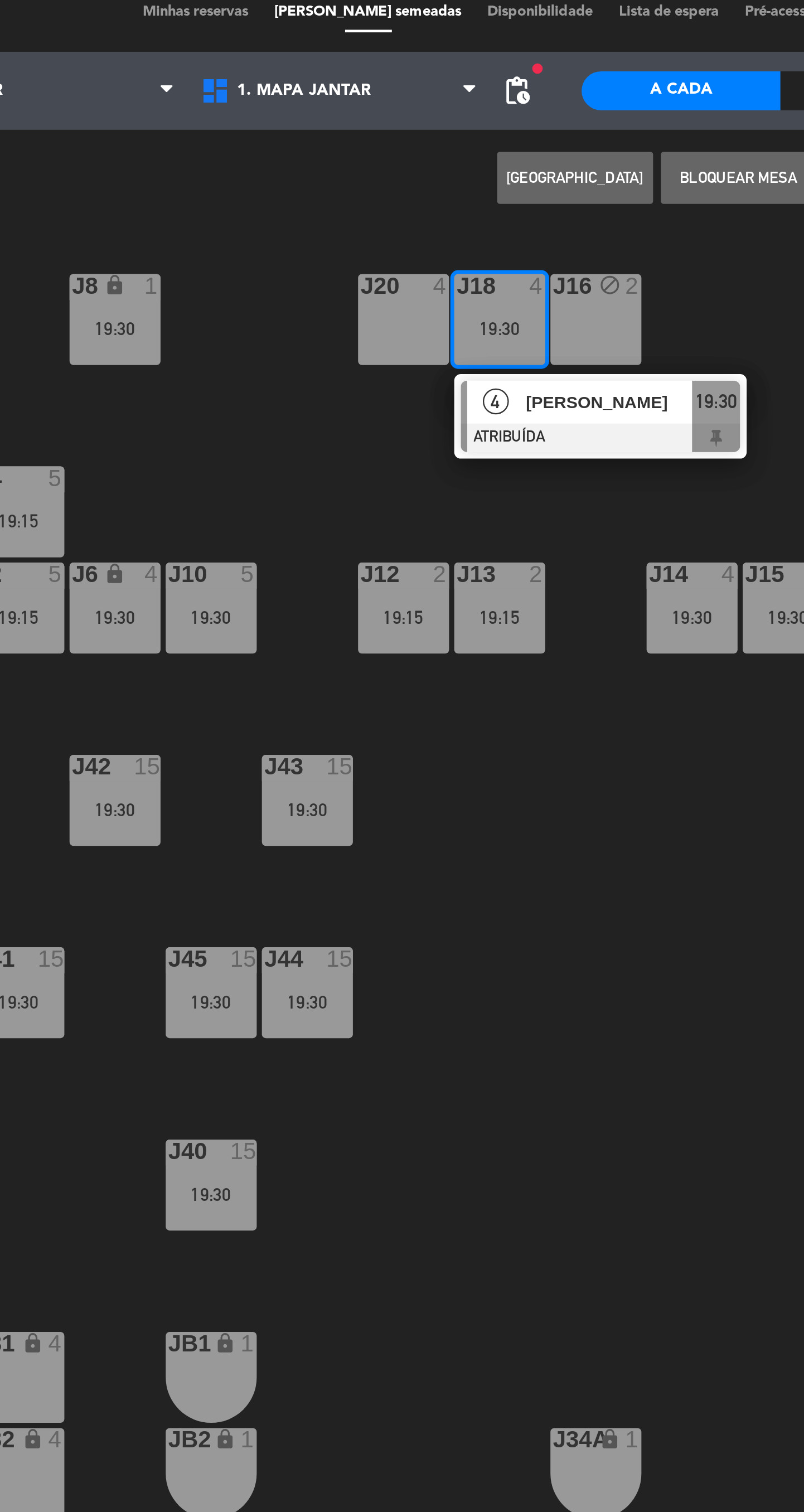
click at [414, 157] on div "J16 block 2" at bounding box center [417, 149] width 39 height 39
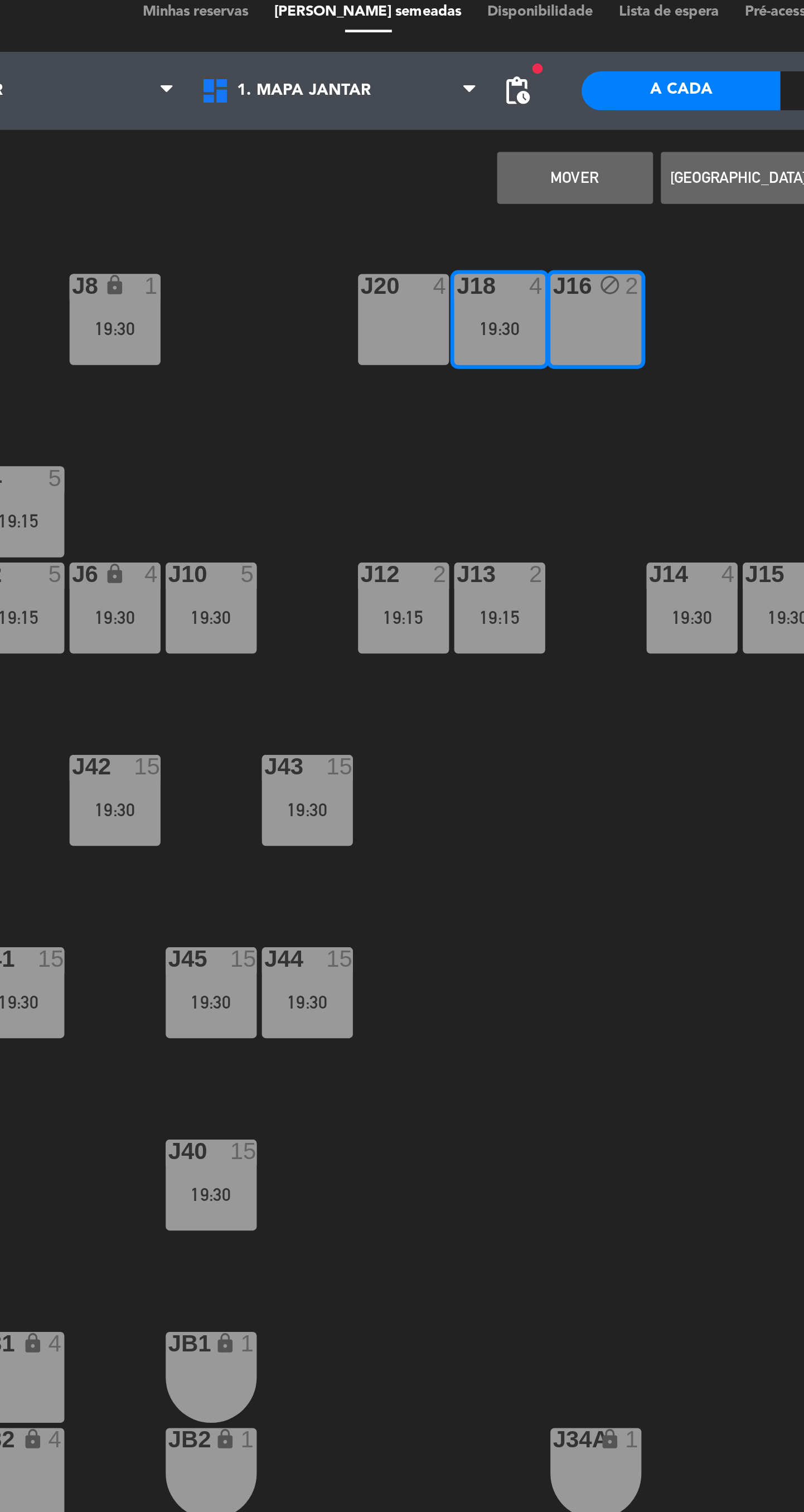
click at [410, 96] on button "MOVER" at bounding box center [408, 88] width 67 height 23
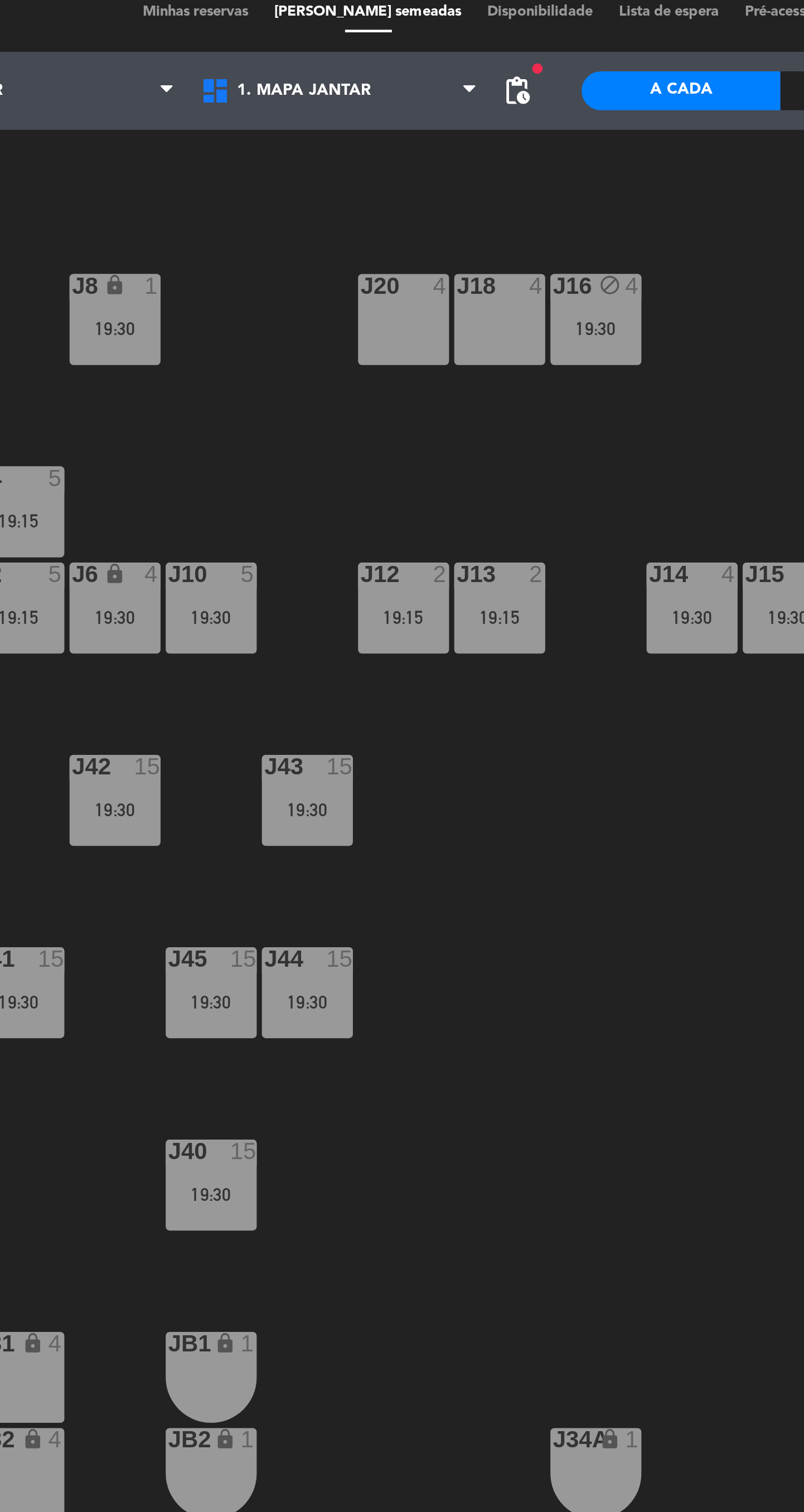
click at [180, 232] on div "19:15" at bounding box center [169, 235] width 39 height 8
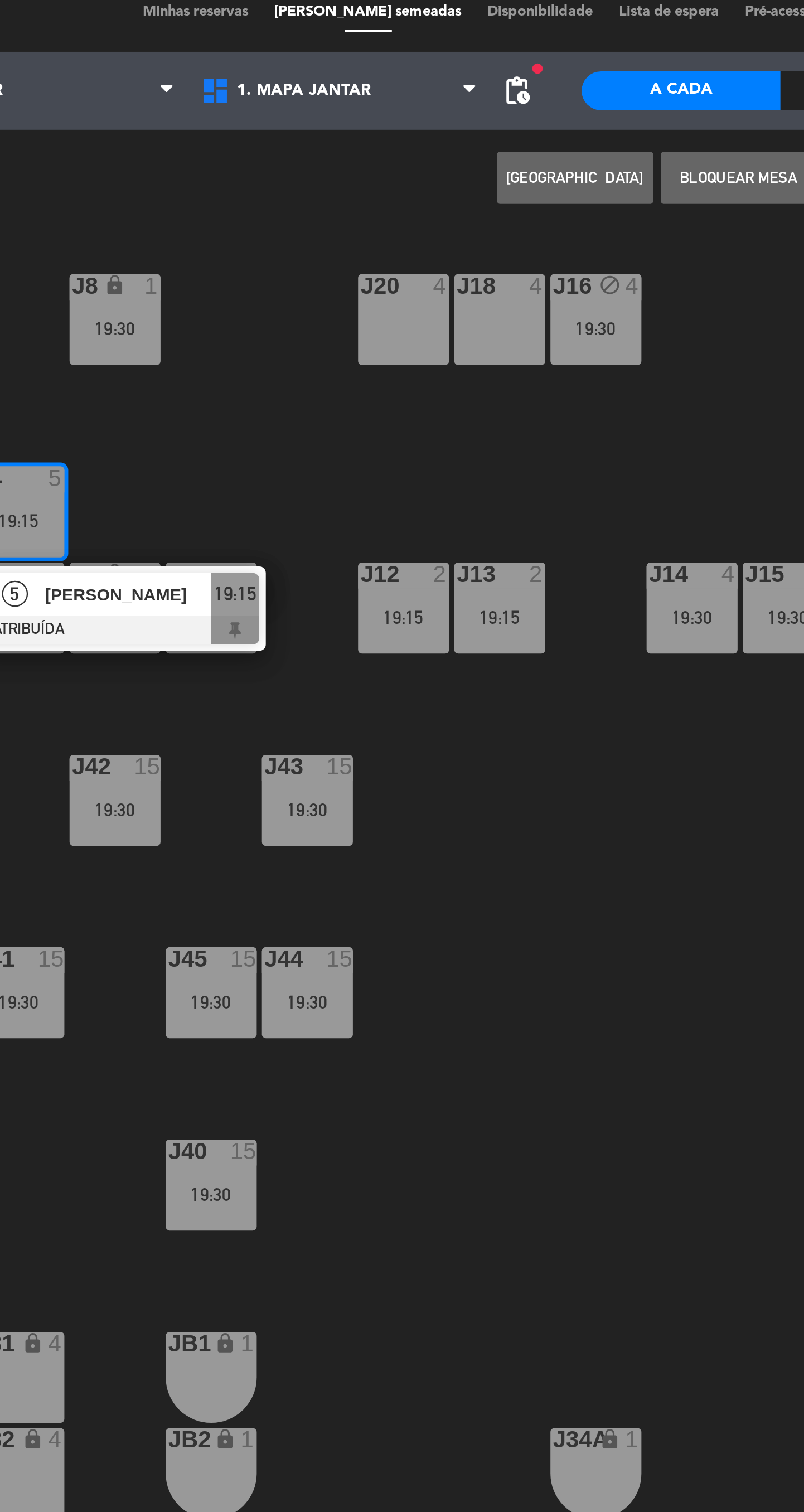
click at [377, 159] on div "J18 4" at bounding box center [375, 149] width 39 height 39
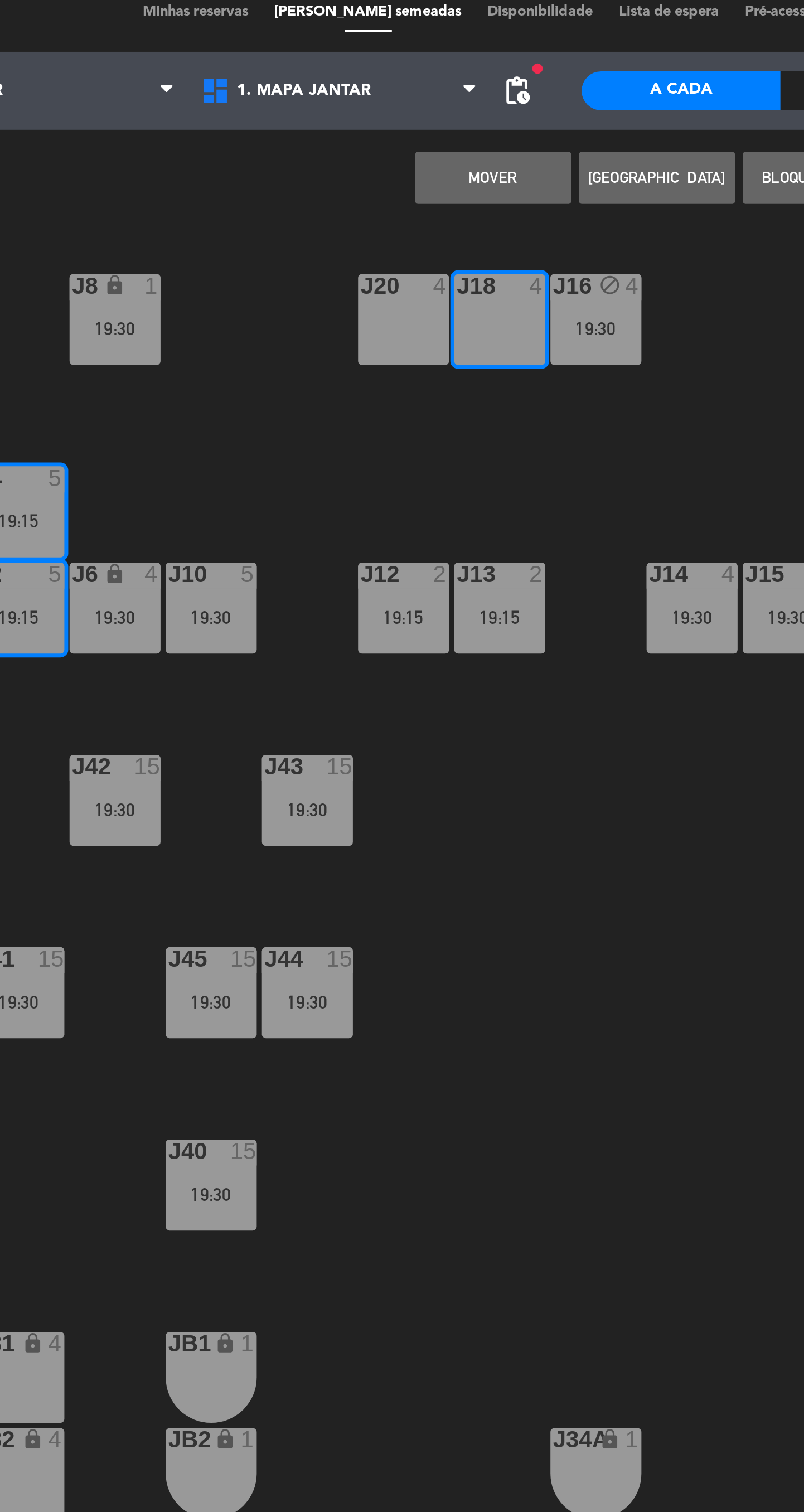
click at [333, 155] on div "J20 4" at bounding box center [334, 149] width 39 height 39
click at [378, 97] on button "MOVER E FUNDIR" at bounding box center [372, 88] width 67 height 23
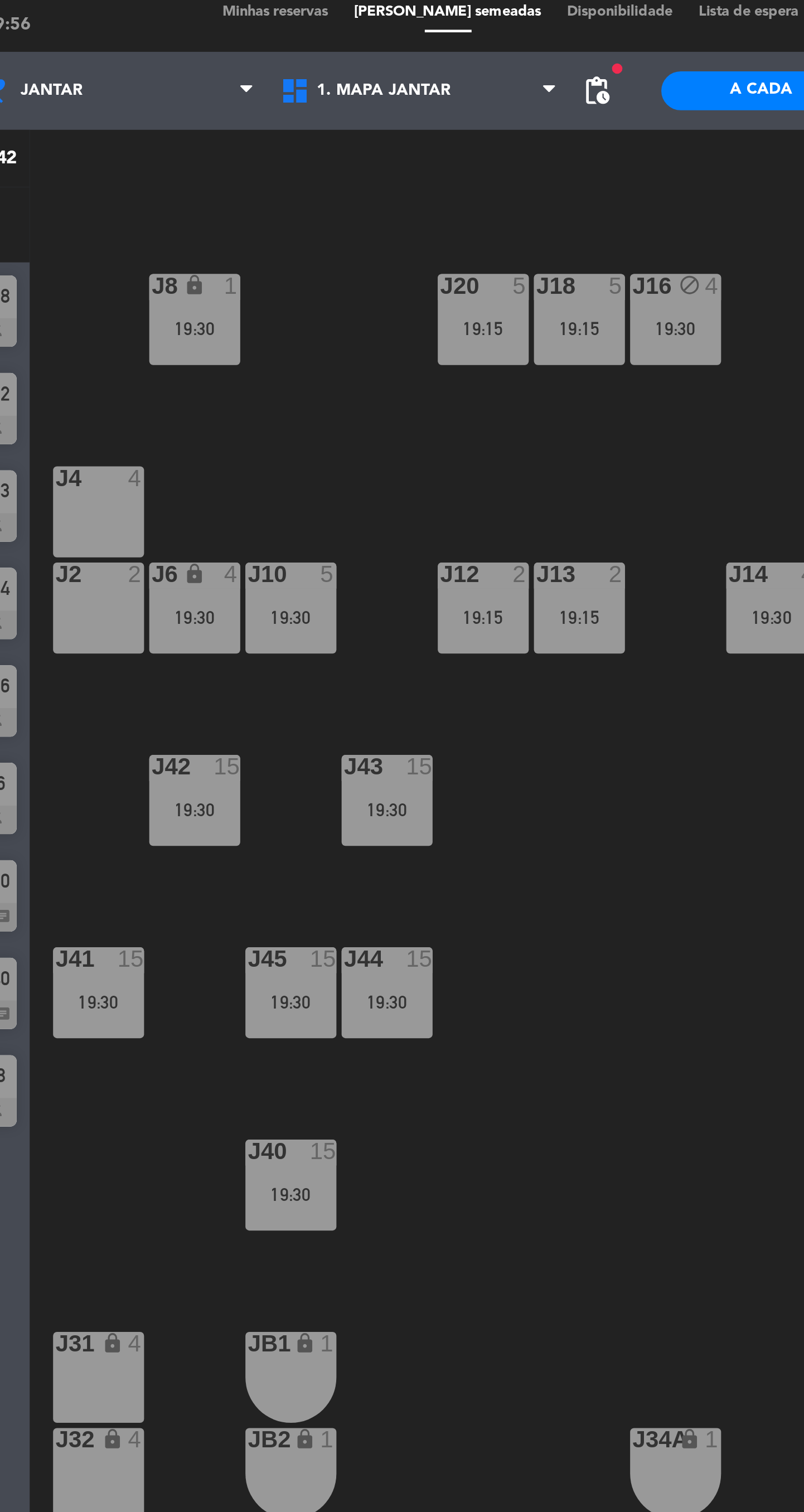
click at [202, 286] on div "J6 lock 4 19:30" at bounding box center [211, 272] width 39 height 39
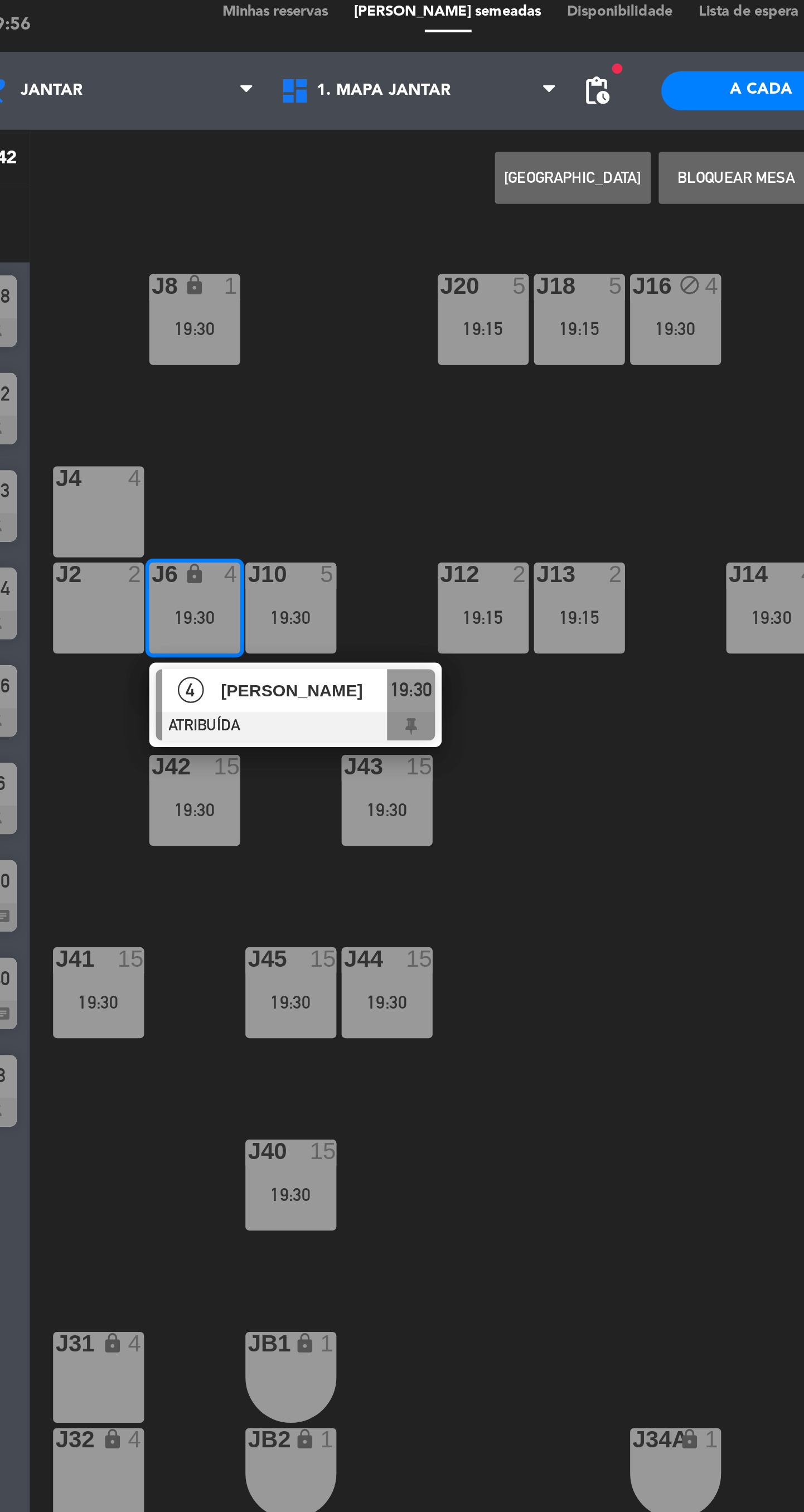
click at [168, 227] on div "J4 4" at bounding box center [169, 231] width 39 height 39
click at [372, 93] on button "MOVER" at bounding box center [372, 88] width 67 height 23
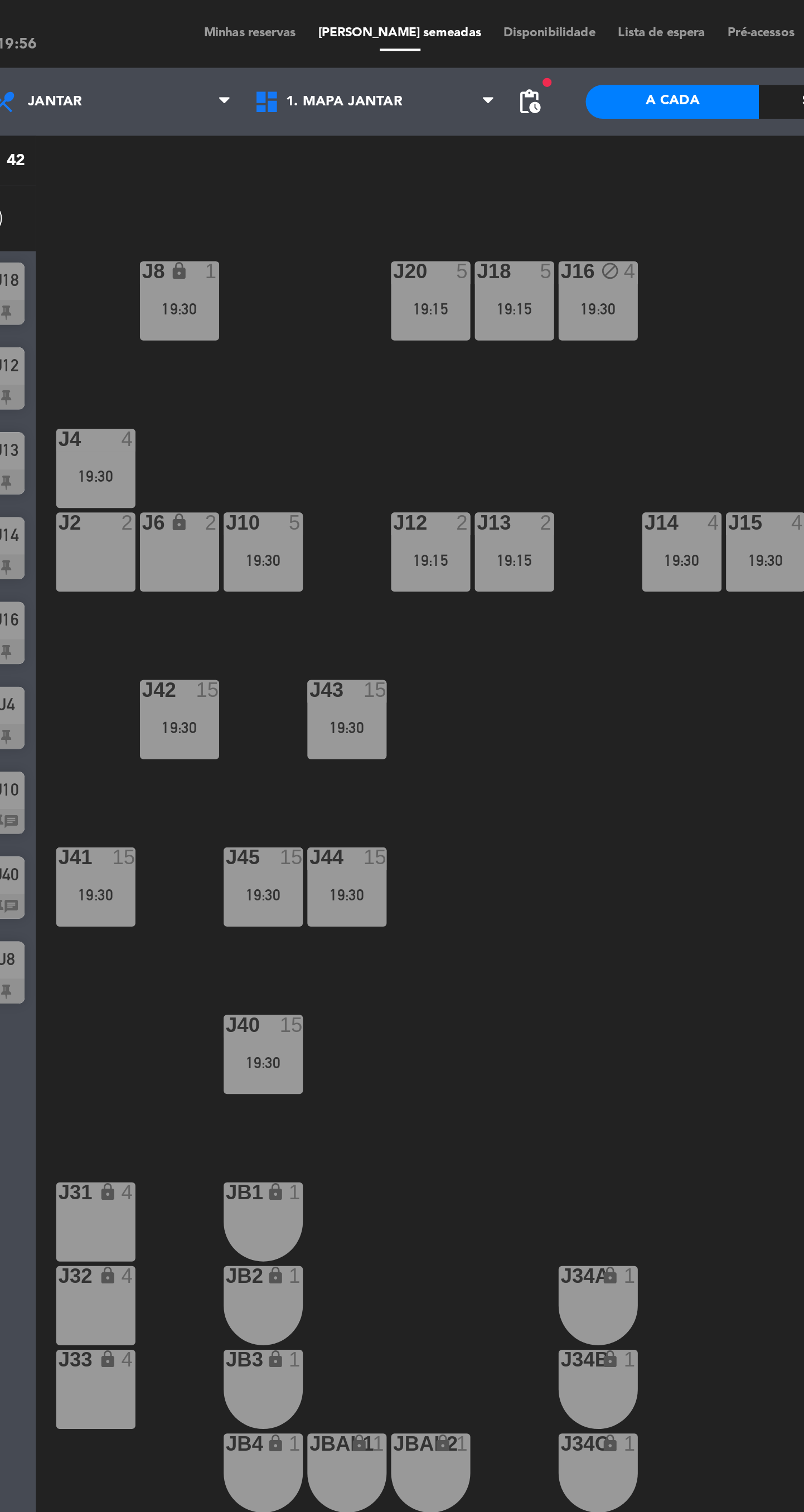
click at [463, 276] on div "19:30" at bounding box center [458, 276] width 39 height 8
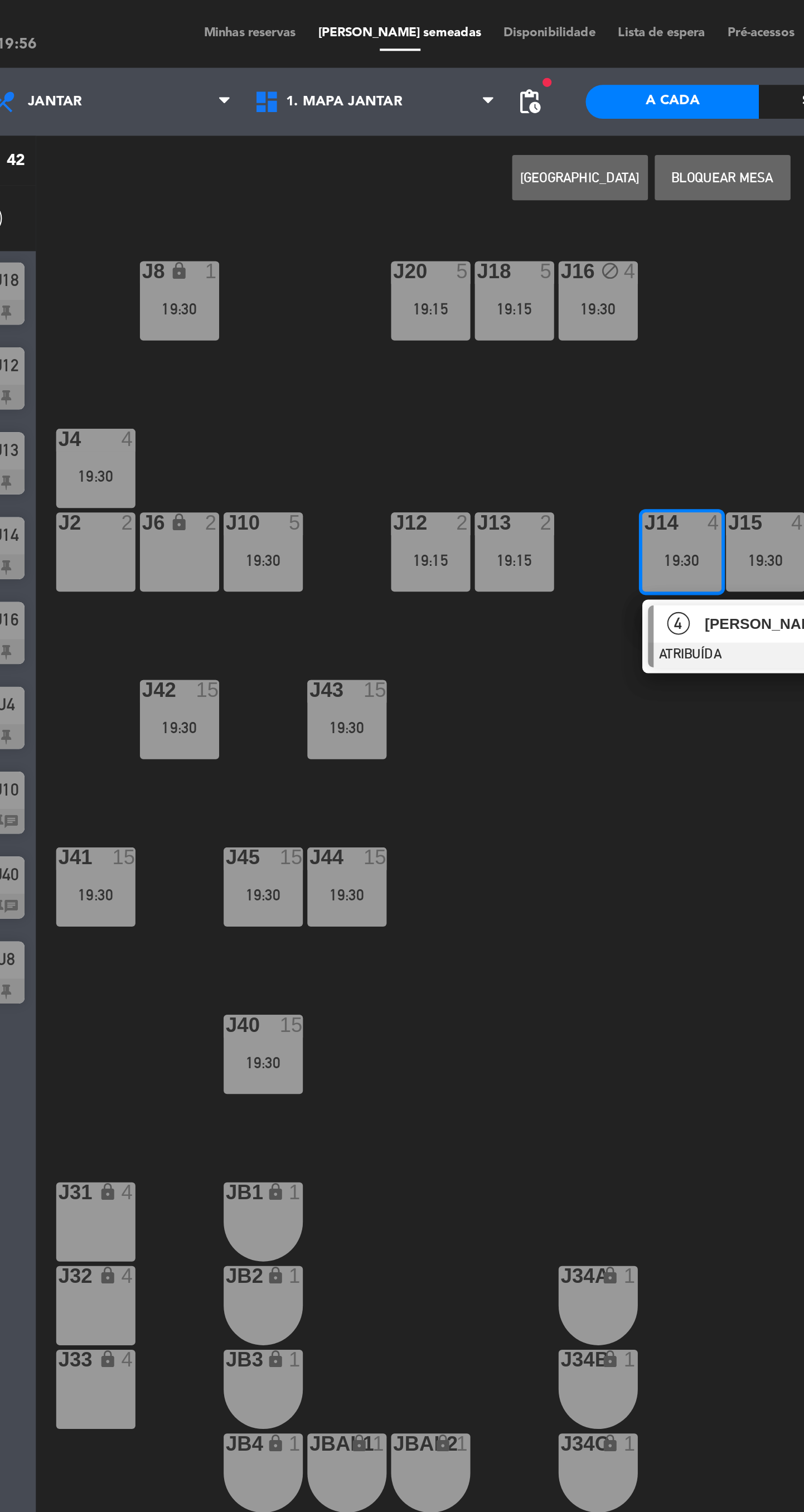
click at [170, 283] on div "J2 2" at bounding box center [169, 272] width 39 height 39
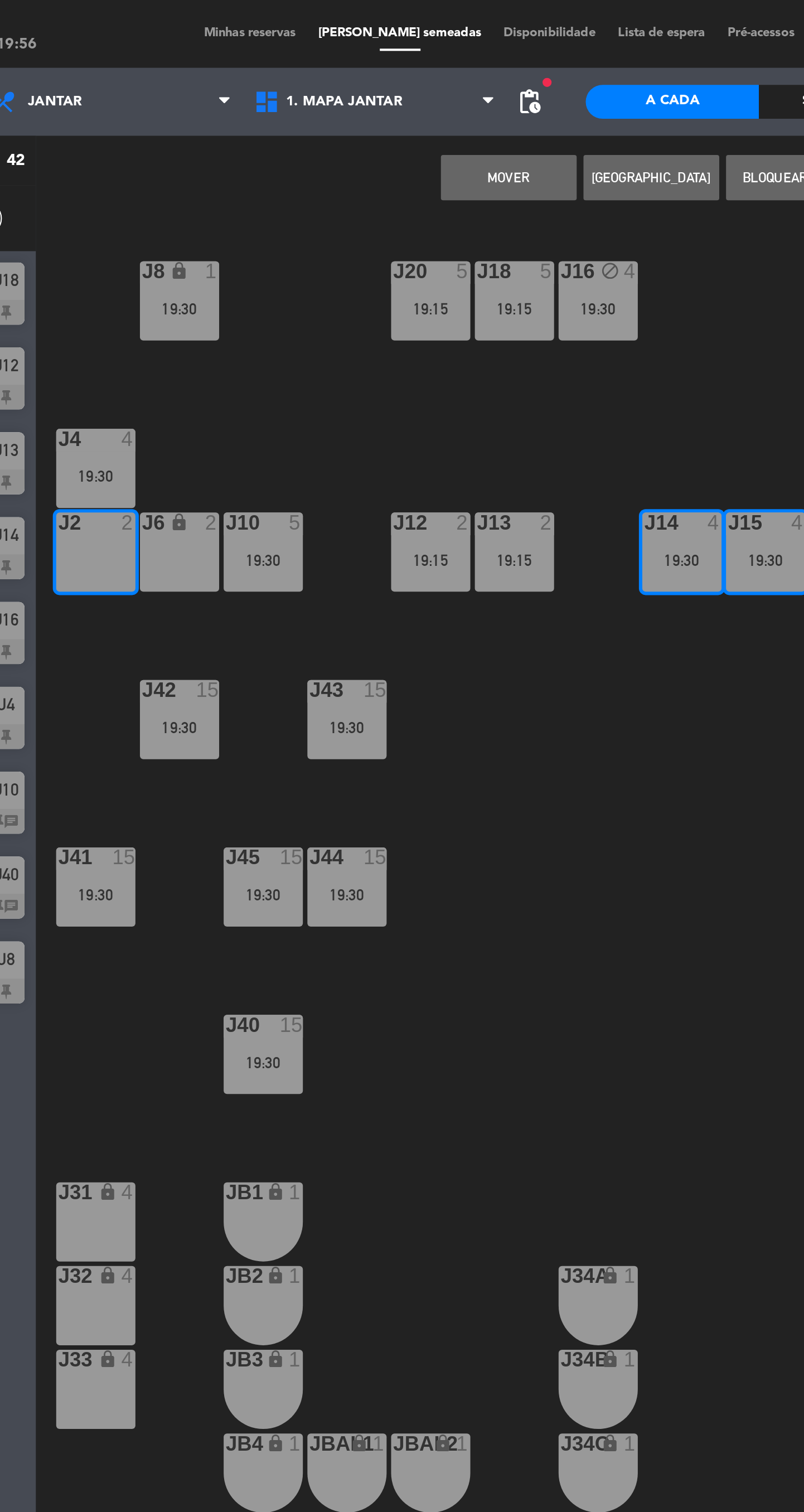
click at [374, 98] on button "MOVER" at bounding box center [372, 88] width 67 height 23
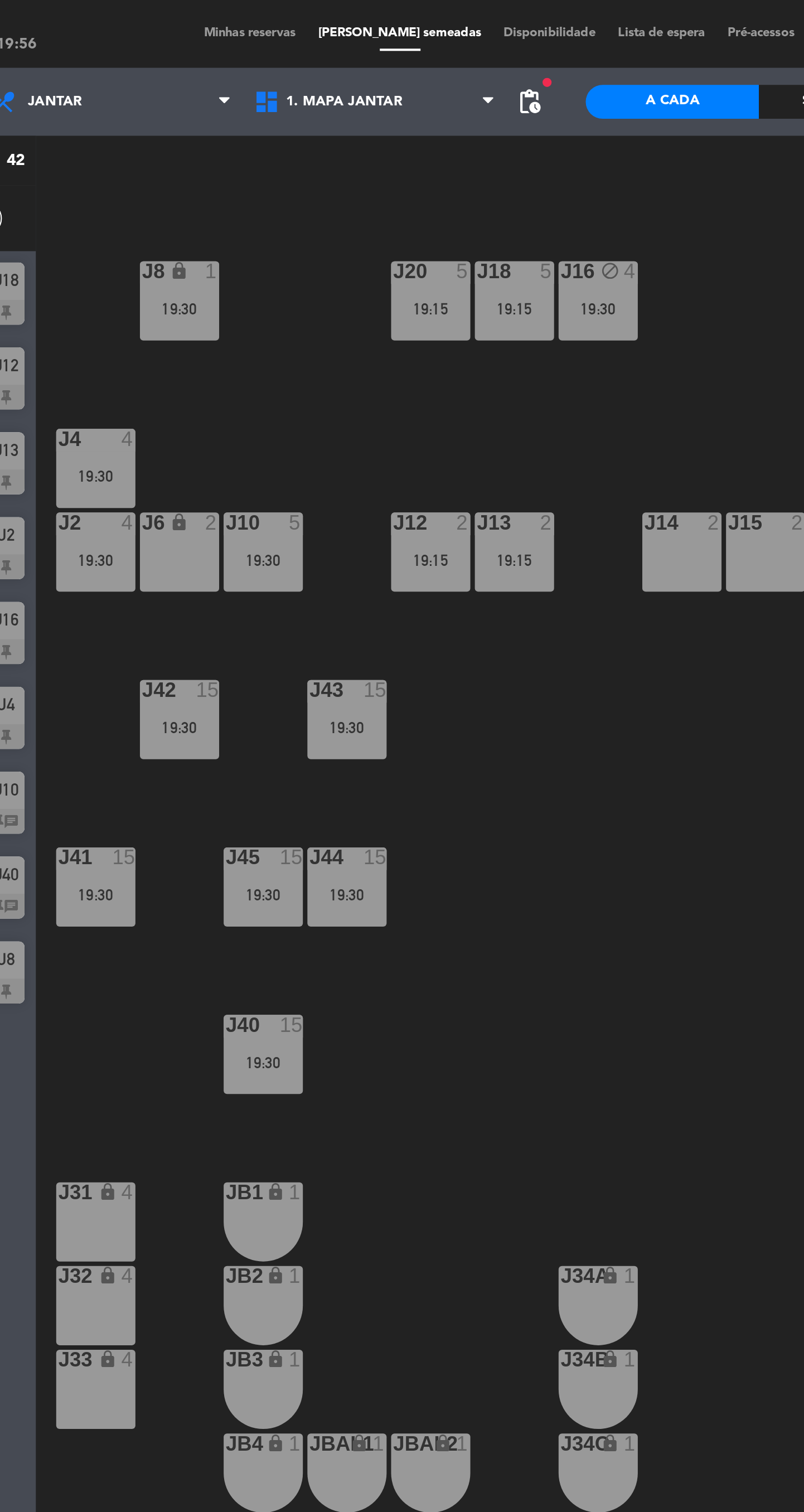
click at [380, 163] on div "J18 5 19:15" at bounding box center [375, 149] width 39 height 39
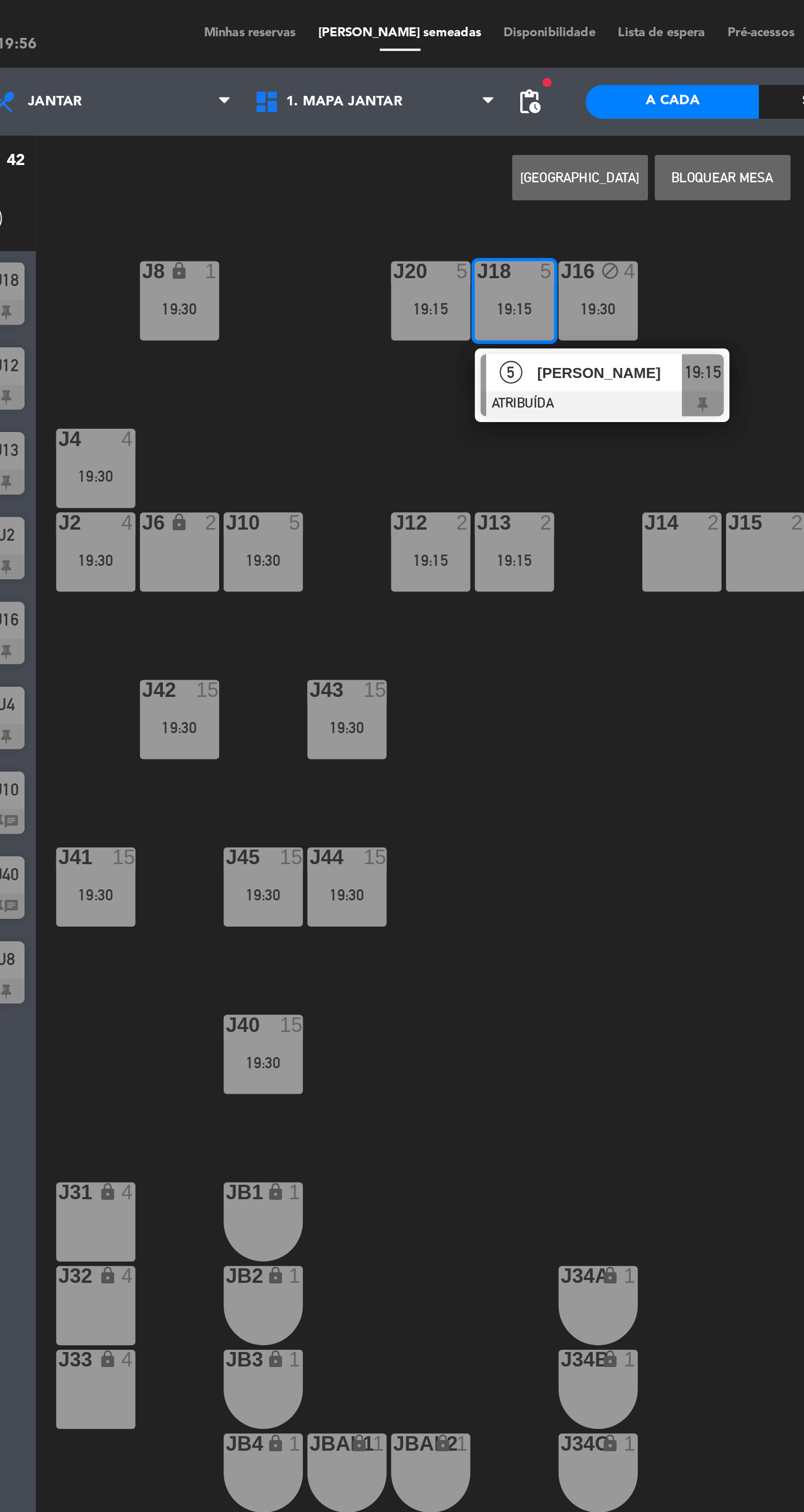
click at [493, 275] on div "J15 2" at bounding box center [499, 272] width 39 height 39
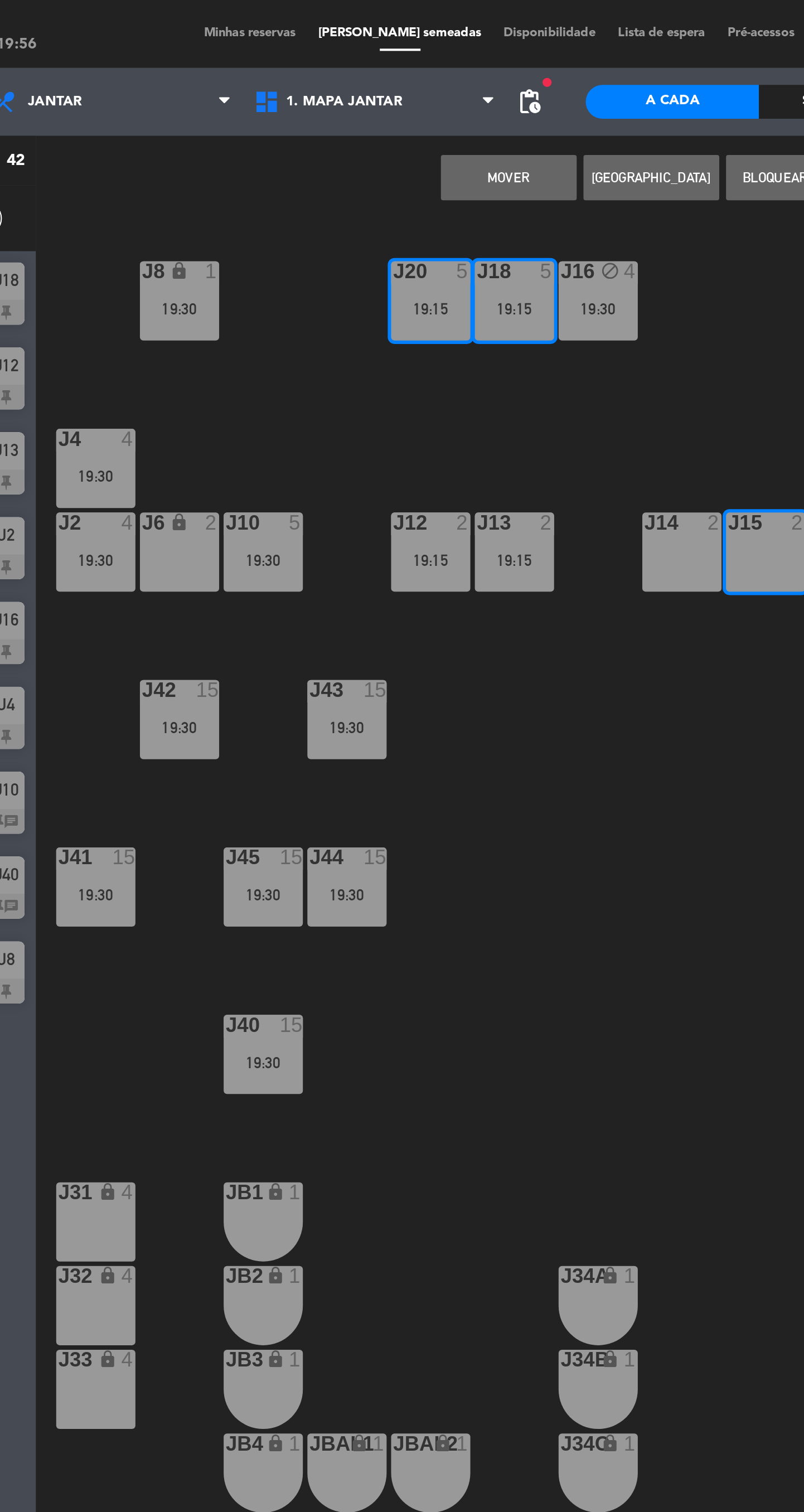
click at [461, 283] on div "J14 2" at bounding box center [458, 272] width 39 height 39
click at [380, 97] on button "MOVER E FUNDIR" at bounding box center [372, 88] width 67 height 23
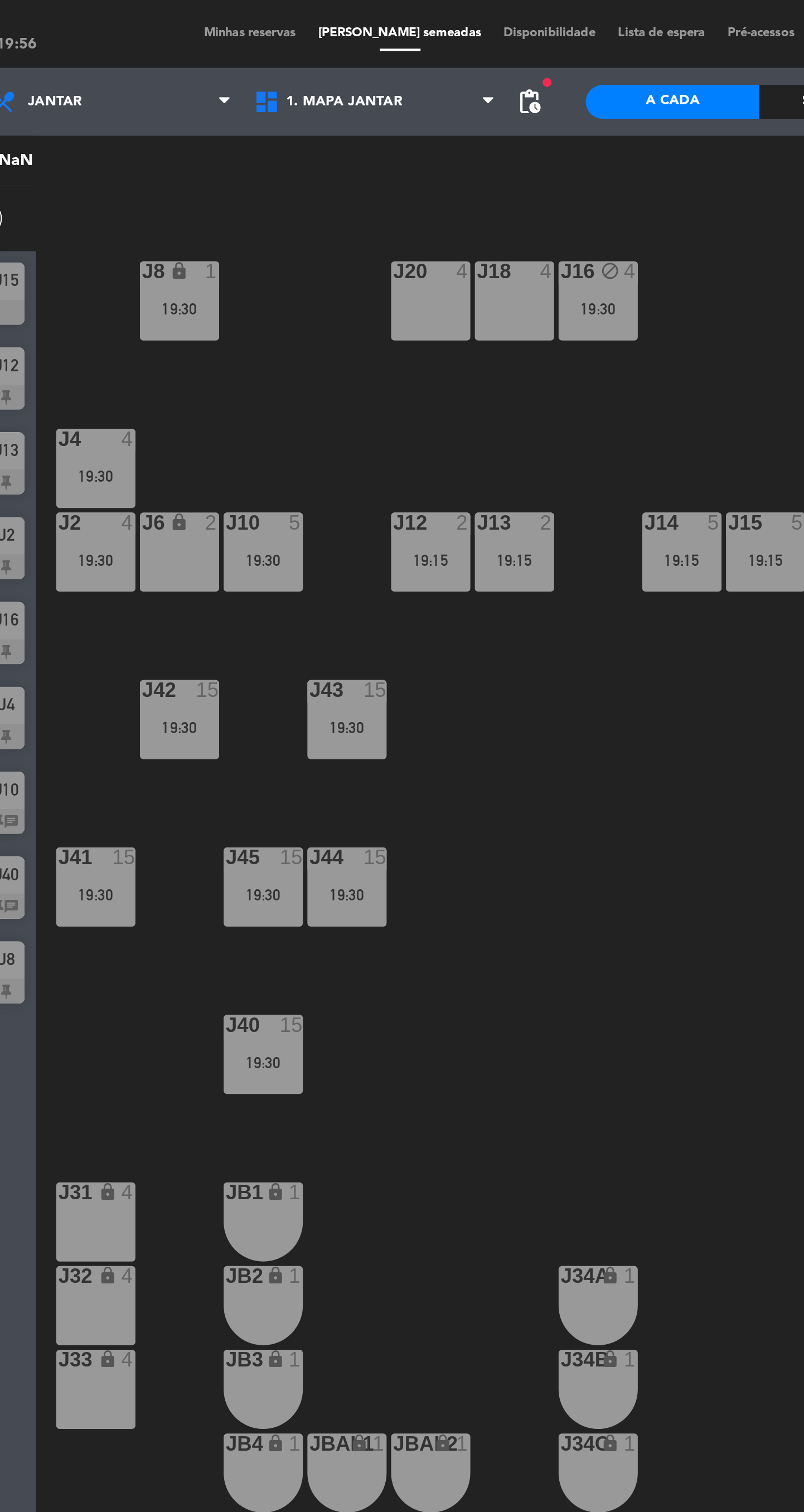
click at [175, 280] on div "J2 4 19:30" at bounding box center [169, 272] width 39 height 39
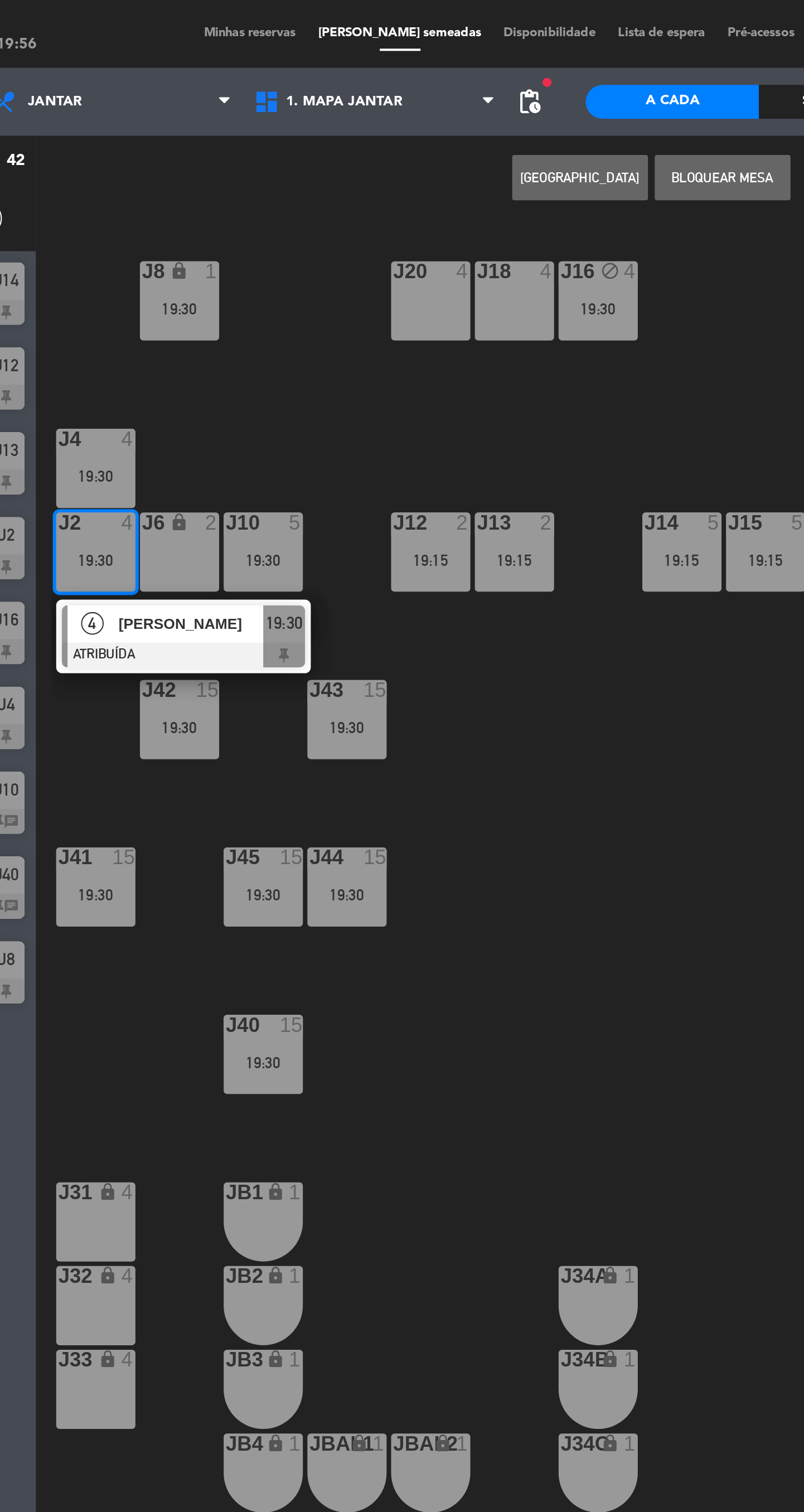
click at [368, 164] on div "J18 4" at bounding box center [375, 149] width 39 height 39
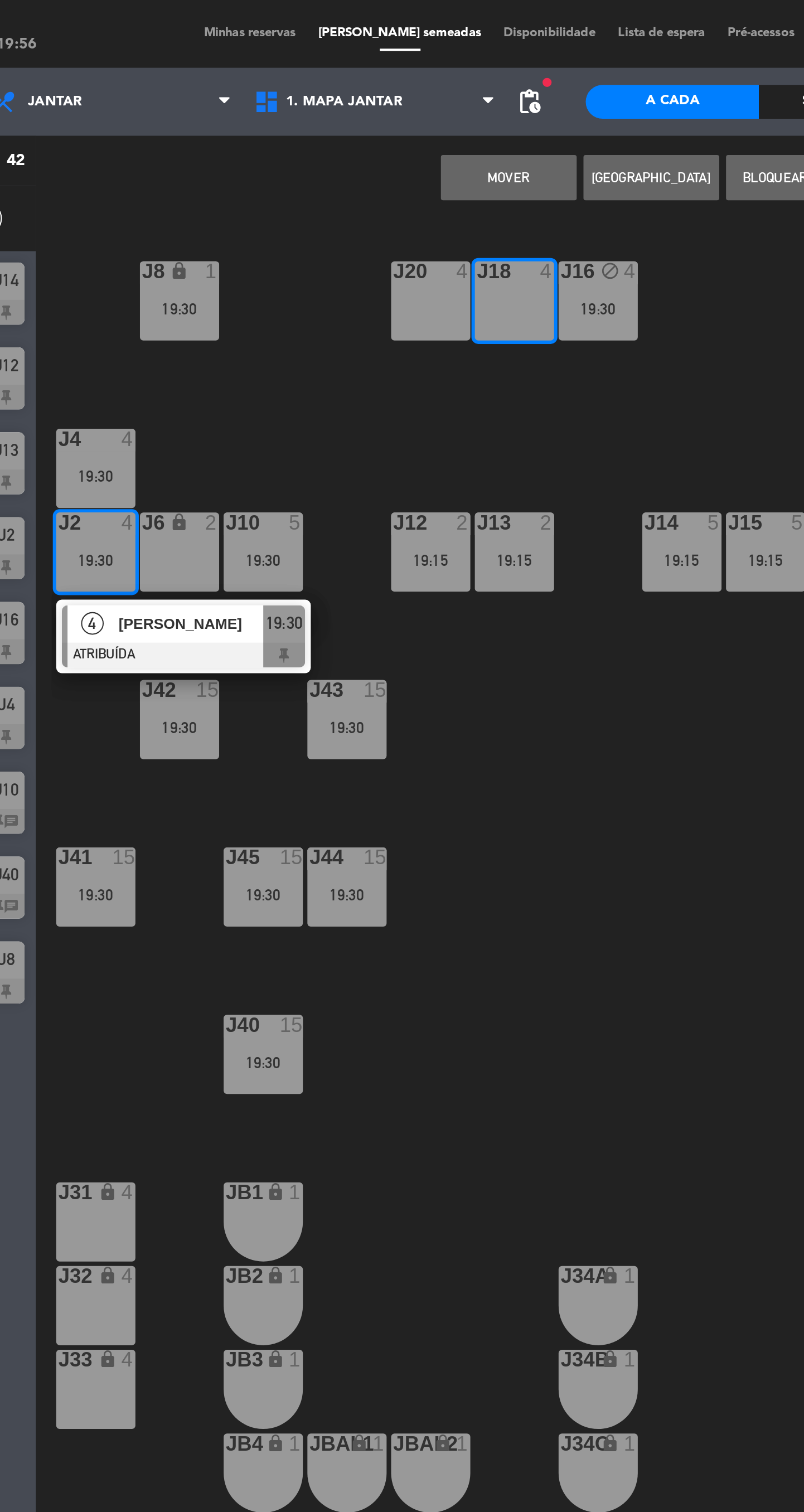
click at [381, 90] on button "MOVER" at bounding box center [372, 88] width 67 height 23
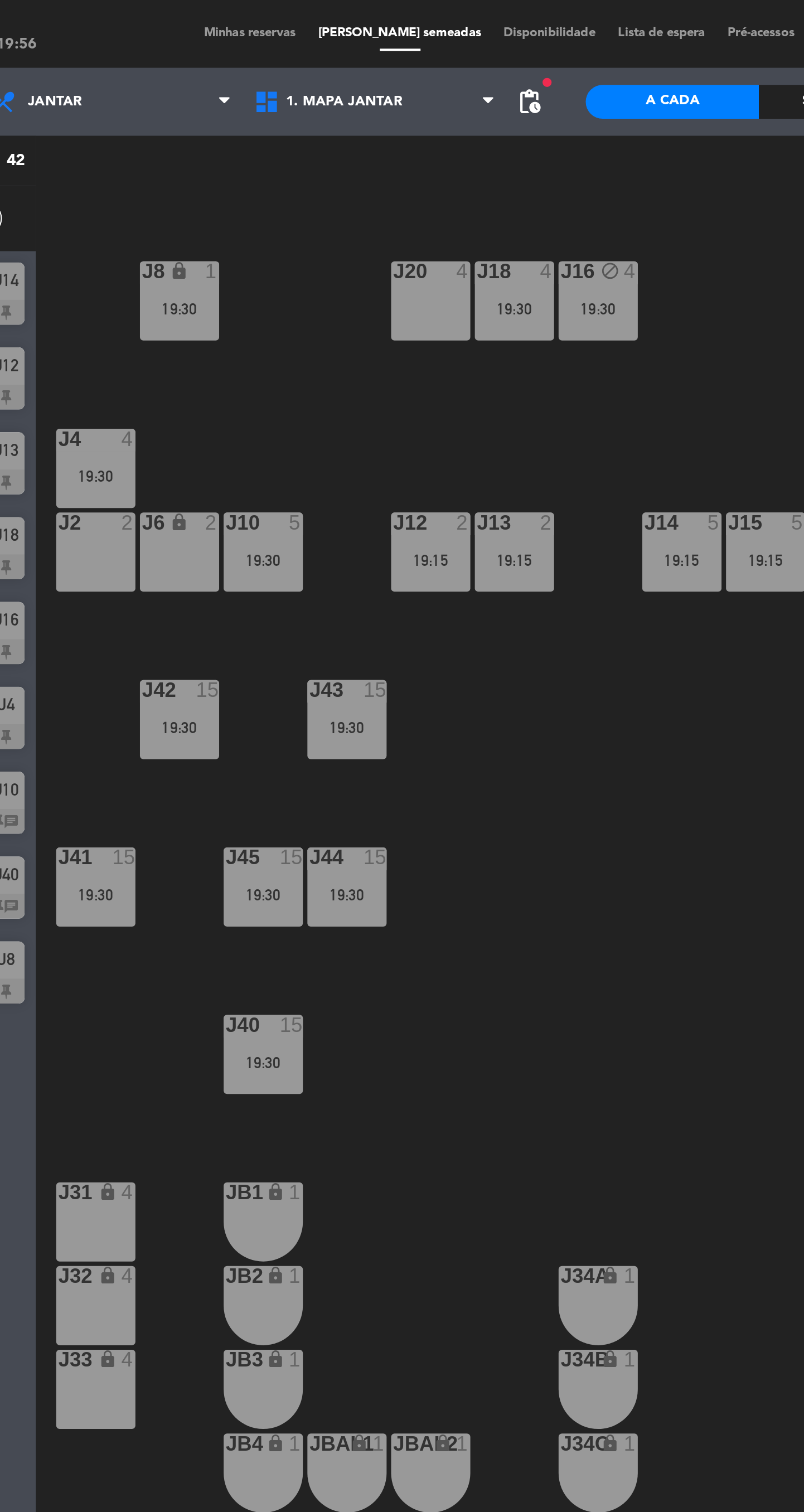
click at [170, 238] on div "19:30" at bounding box center [169, 235] width 39 height 8
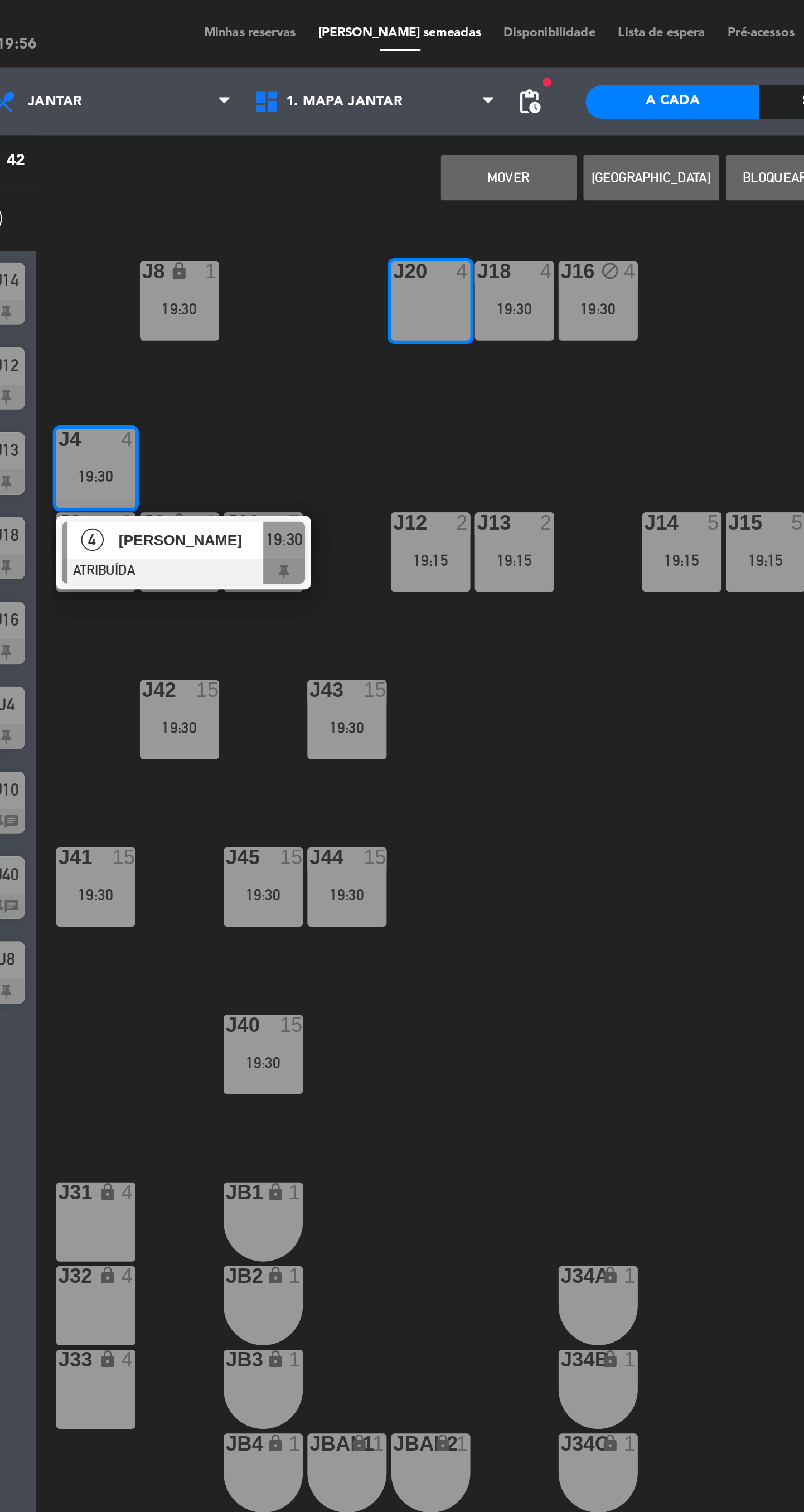
click at [381, 93] on button "MOVER" at bounding box center [372, 88] width 67 height 23
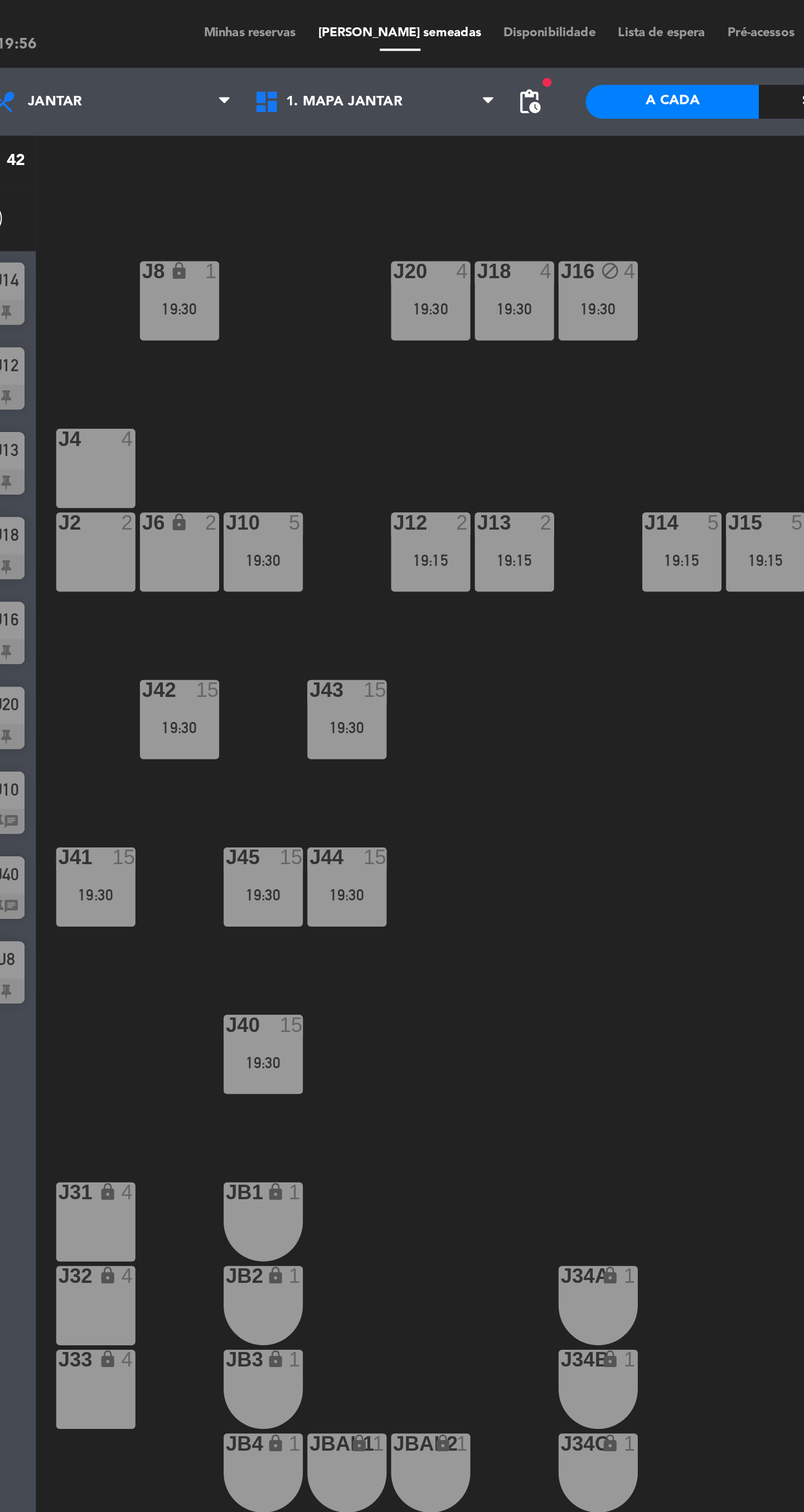
click at [435, 161] on div "J16 block 4 19:30" at bounding box center [417, 149] width 39 height 39
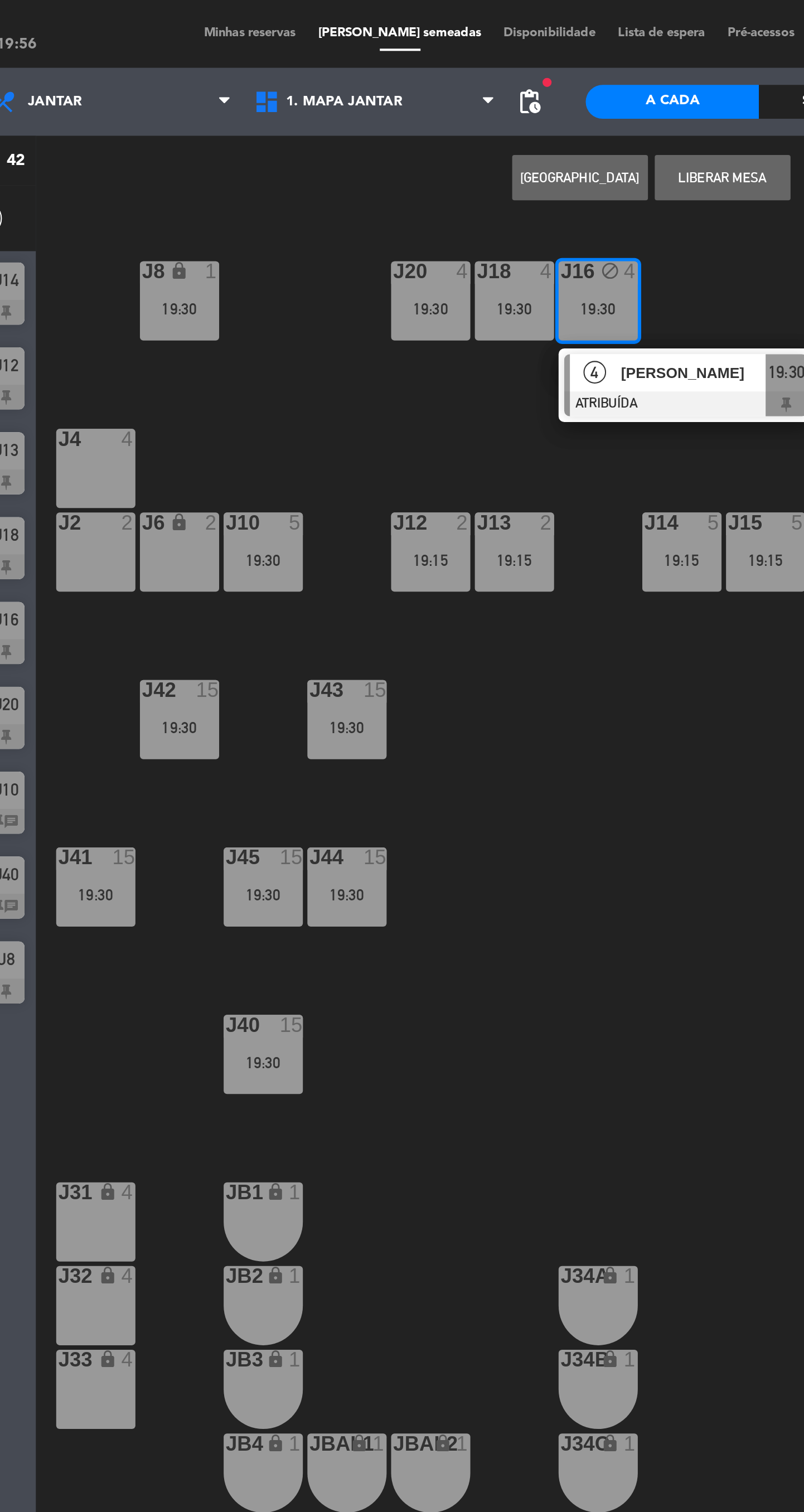
click at [180, 235] on div "J4 4" at bounding box center [169, 231] width 39 height 39
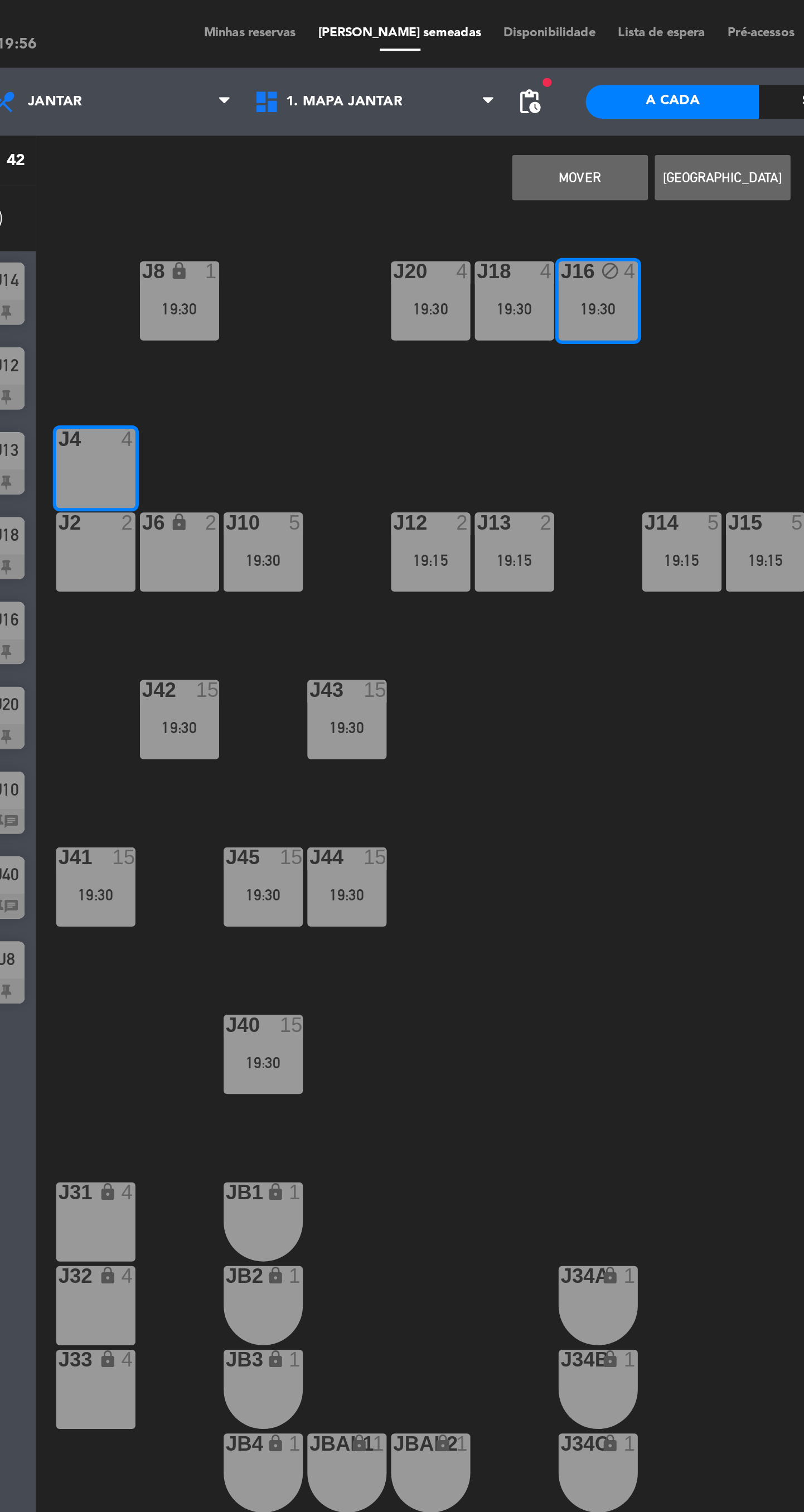
click at [408, 87] on button "MOVER" at bounding box center [408, 88] width 67 height 23
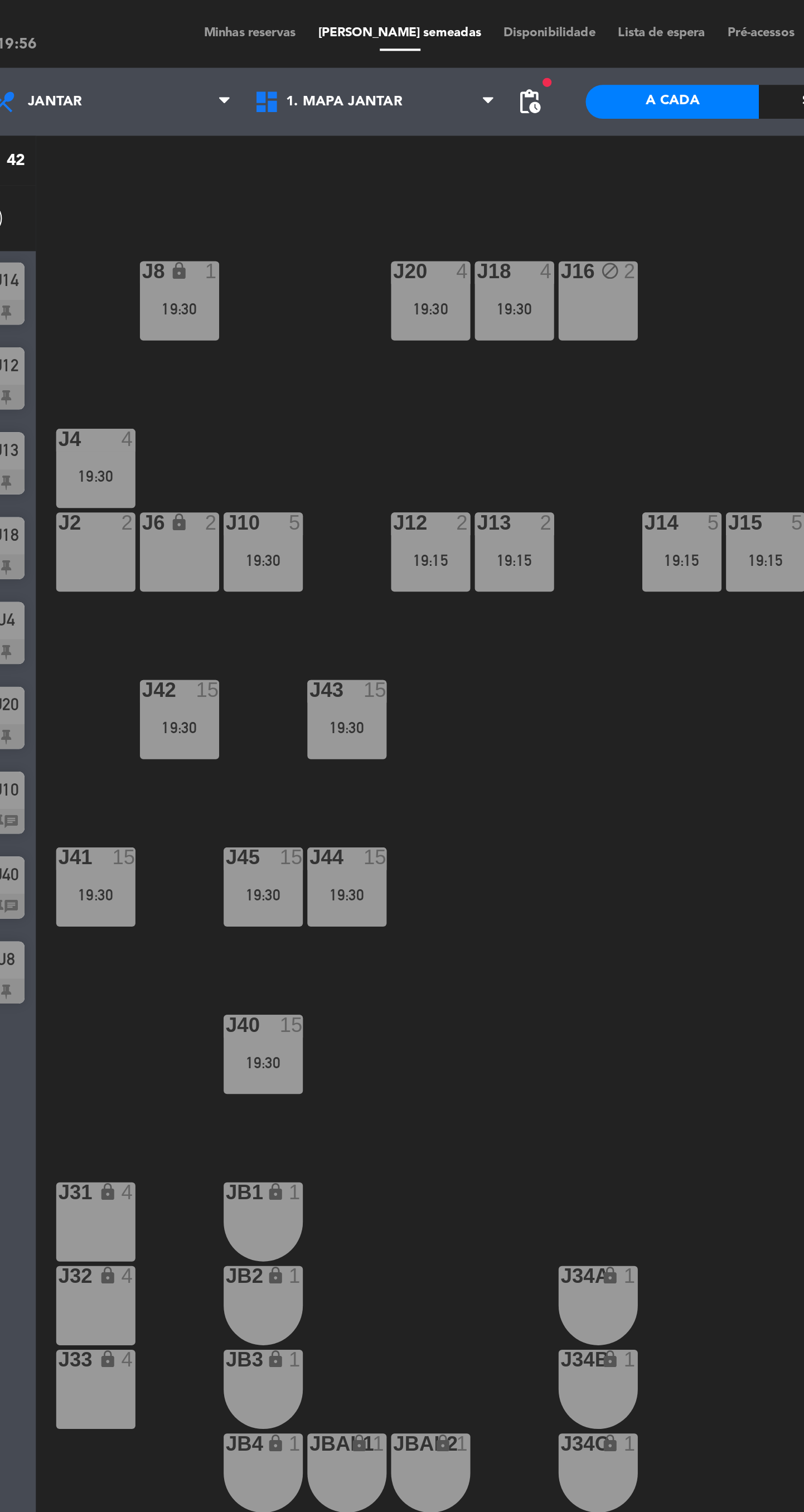
click at [379, 279] on div "19:15" at bounding box center [375, 276] width 39 height 8
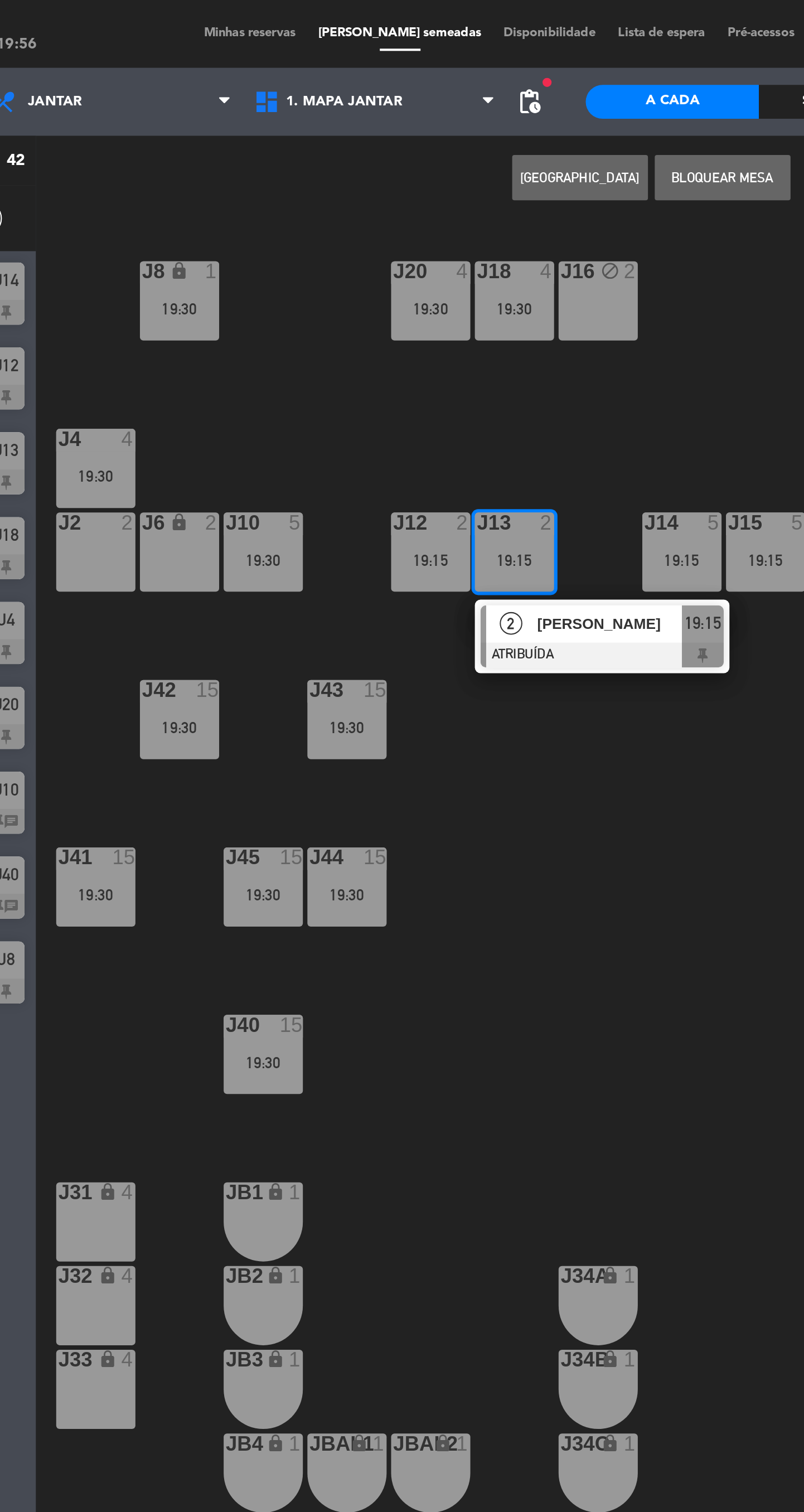
click at [408, 151] on div "J16 block 2" at bounding box center [417, 149] width 39 height 39
click at [409, 87] on button "MOVER" at bounding box center [408, 88] width 67 height 23
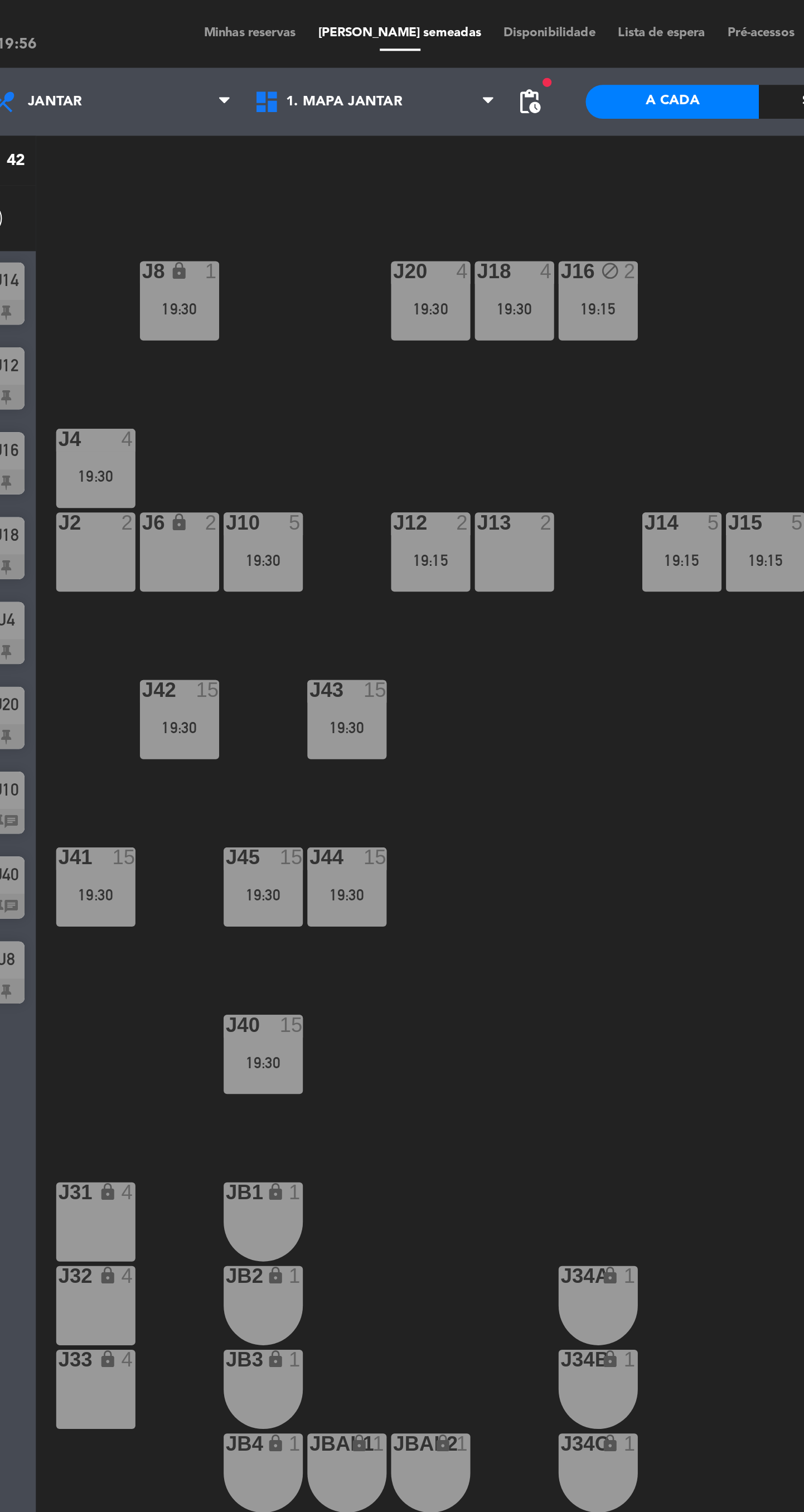
click at [335, 278] on div "19:15" at bounding box center [334, 276] width 39 height 8
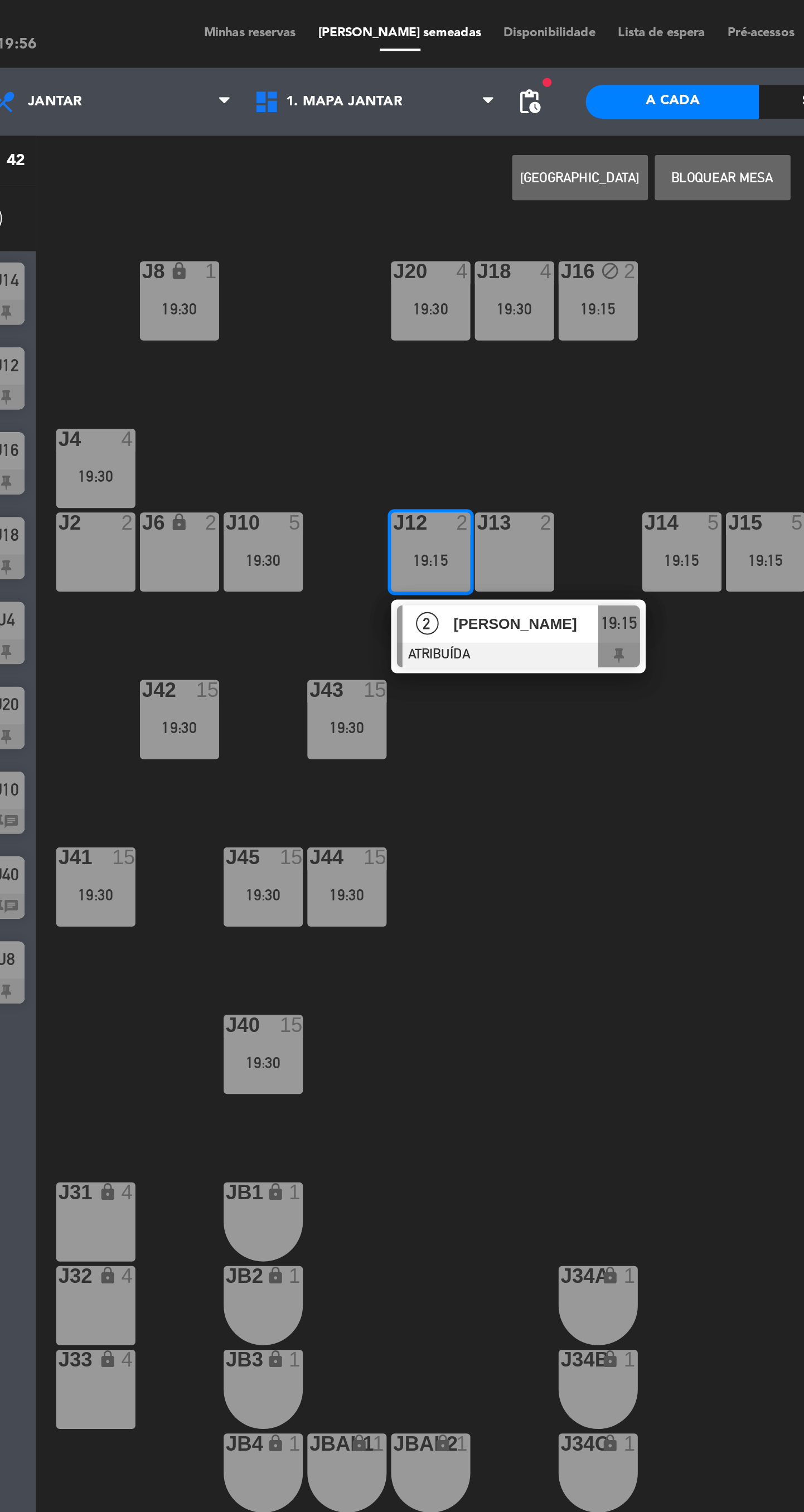
click at [172, 277] on div "J2 2" at bounding box center [169, 272] width 39 height 39
click at [398, 94] on button "MOVER" at bounding box center [372, 88] width 67 height 23
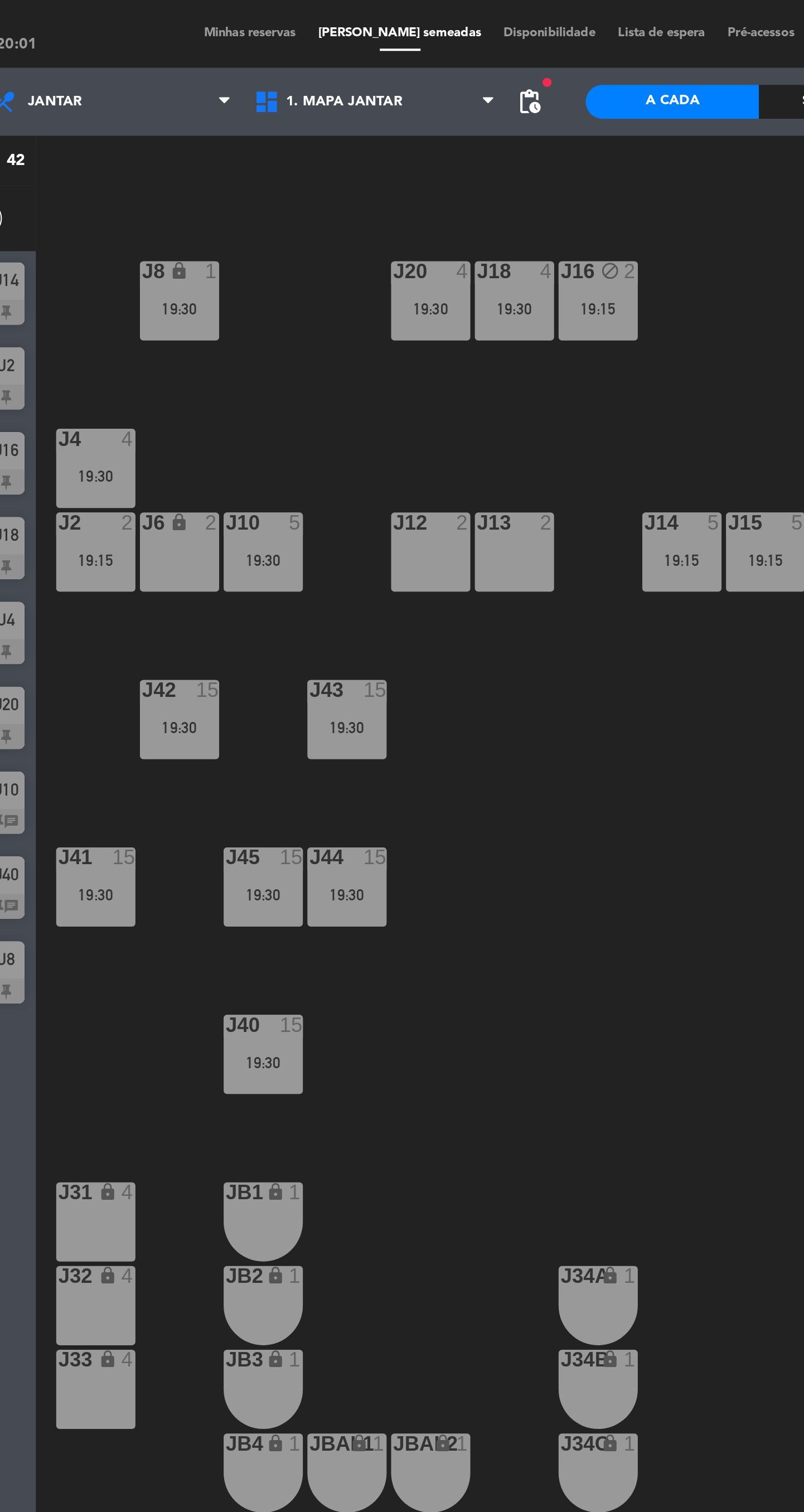
click at [338, 276] on div "J12 2" at bounding box center [334, 272] width 39 height 39
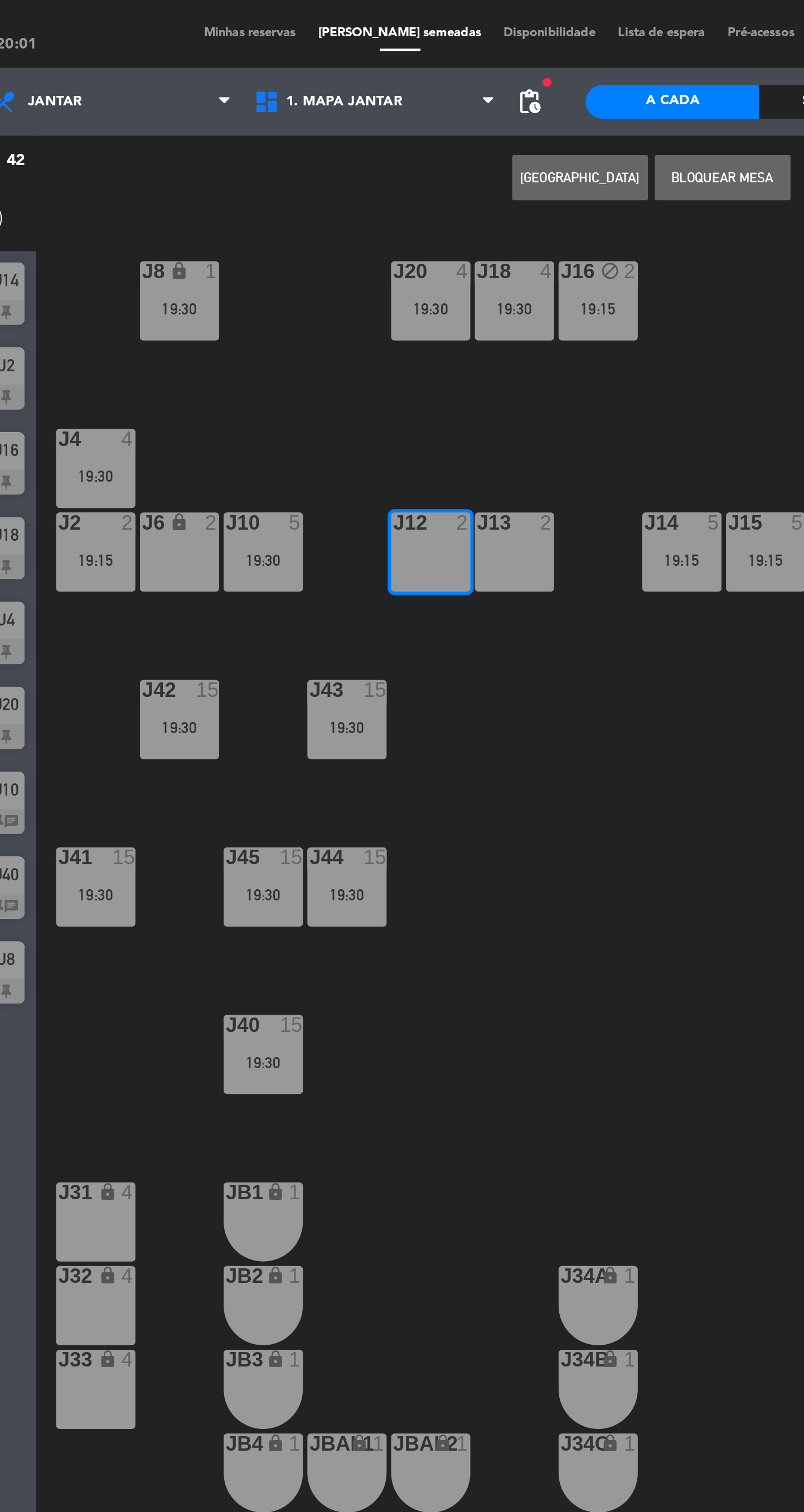
click at [380, 275] on div "J13 2" at bounding box center [375, 272] width 39 height 39
click at [407, 87] on button "[GEOGRAPHIC_DATA]" at bounding box center [408, 88] width 67 height 23
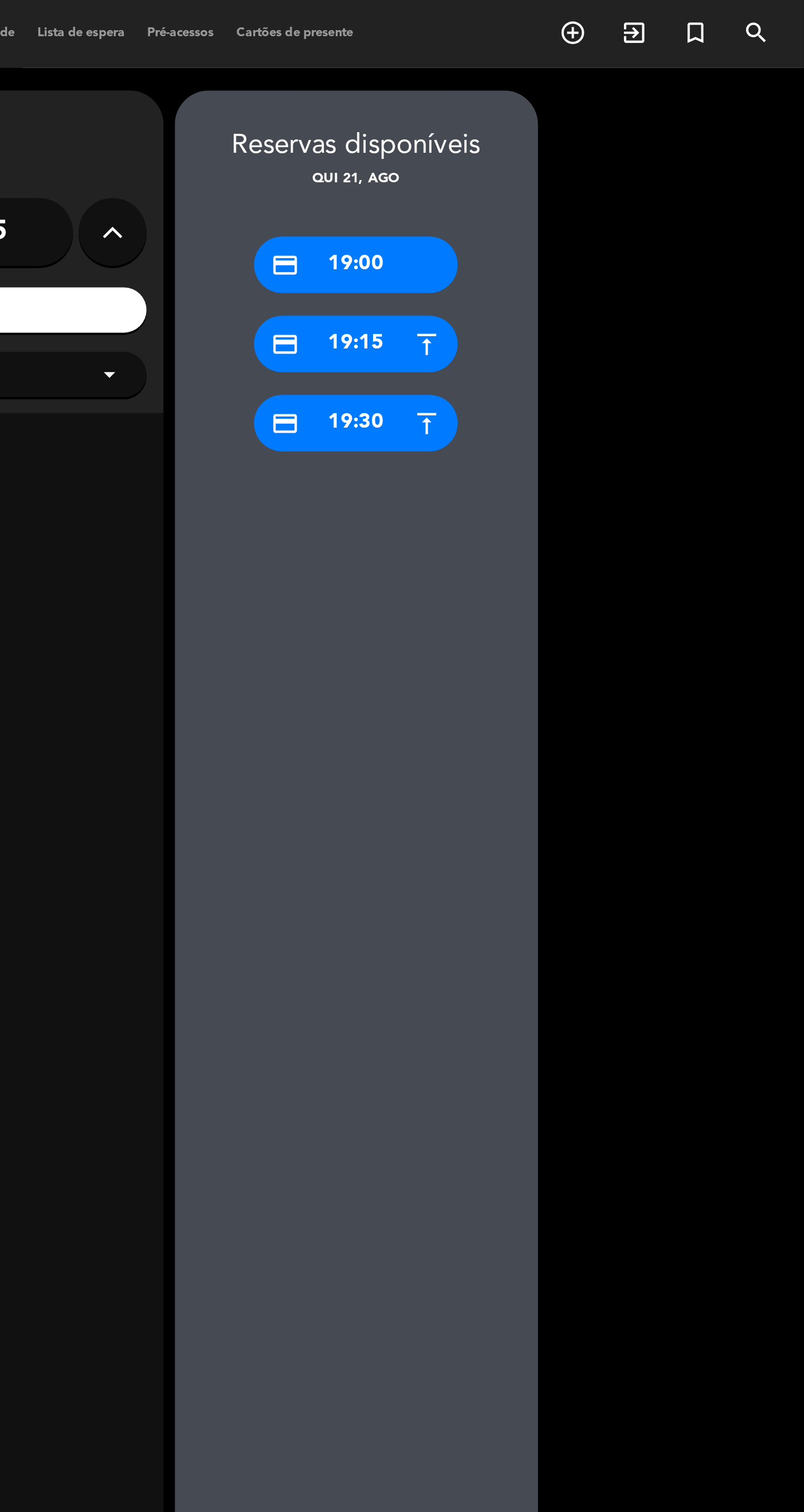
click at [585, 220] on div "credit_card 19:30" at bounding box center [583, 208] width 100 height 28
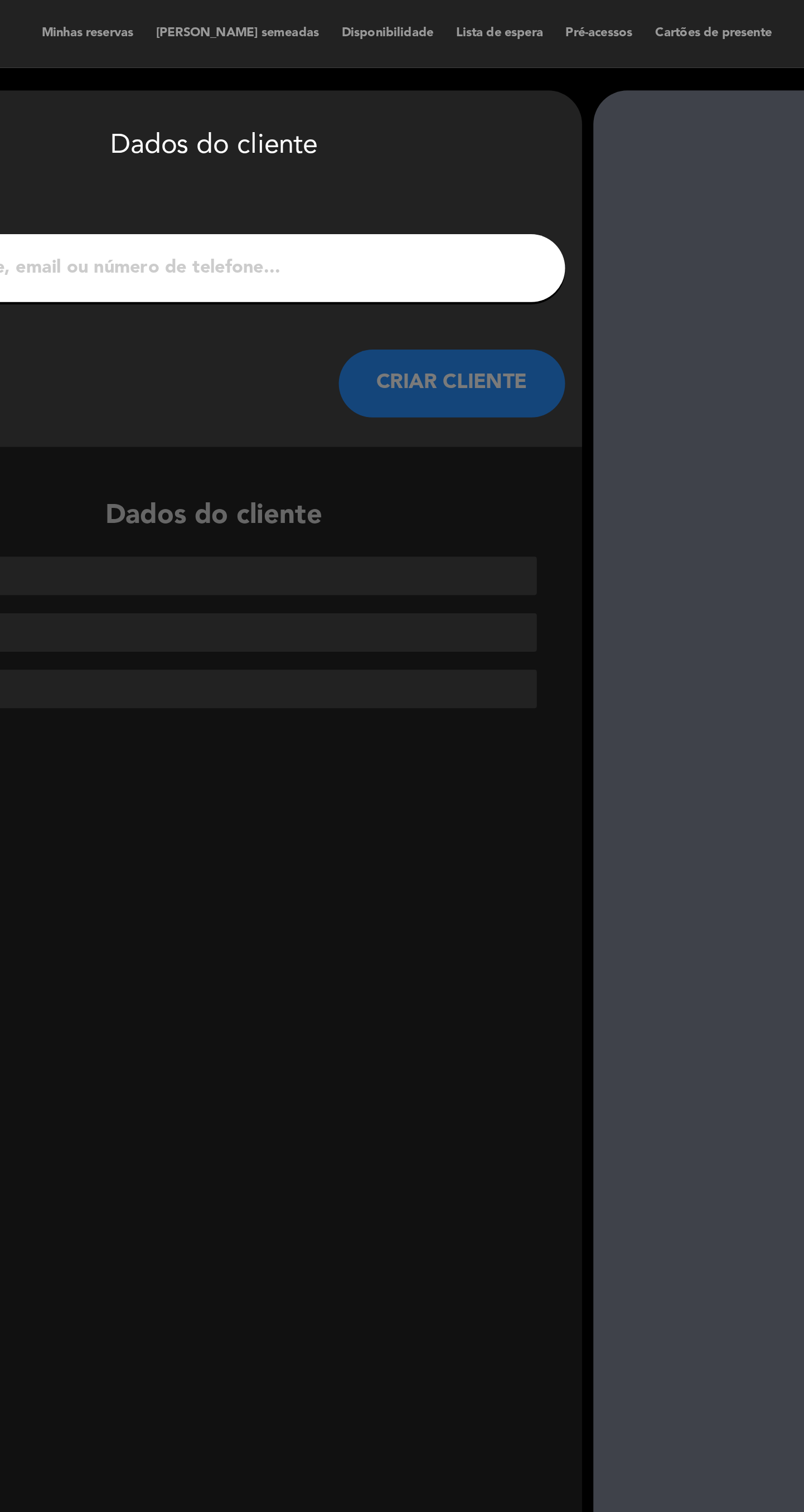
click at [364, 131] on input "1" at bounding box center [307, 132] width 329 height 16
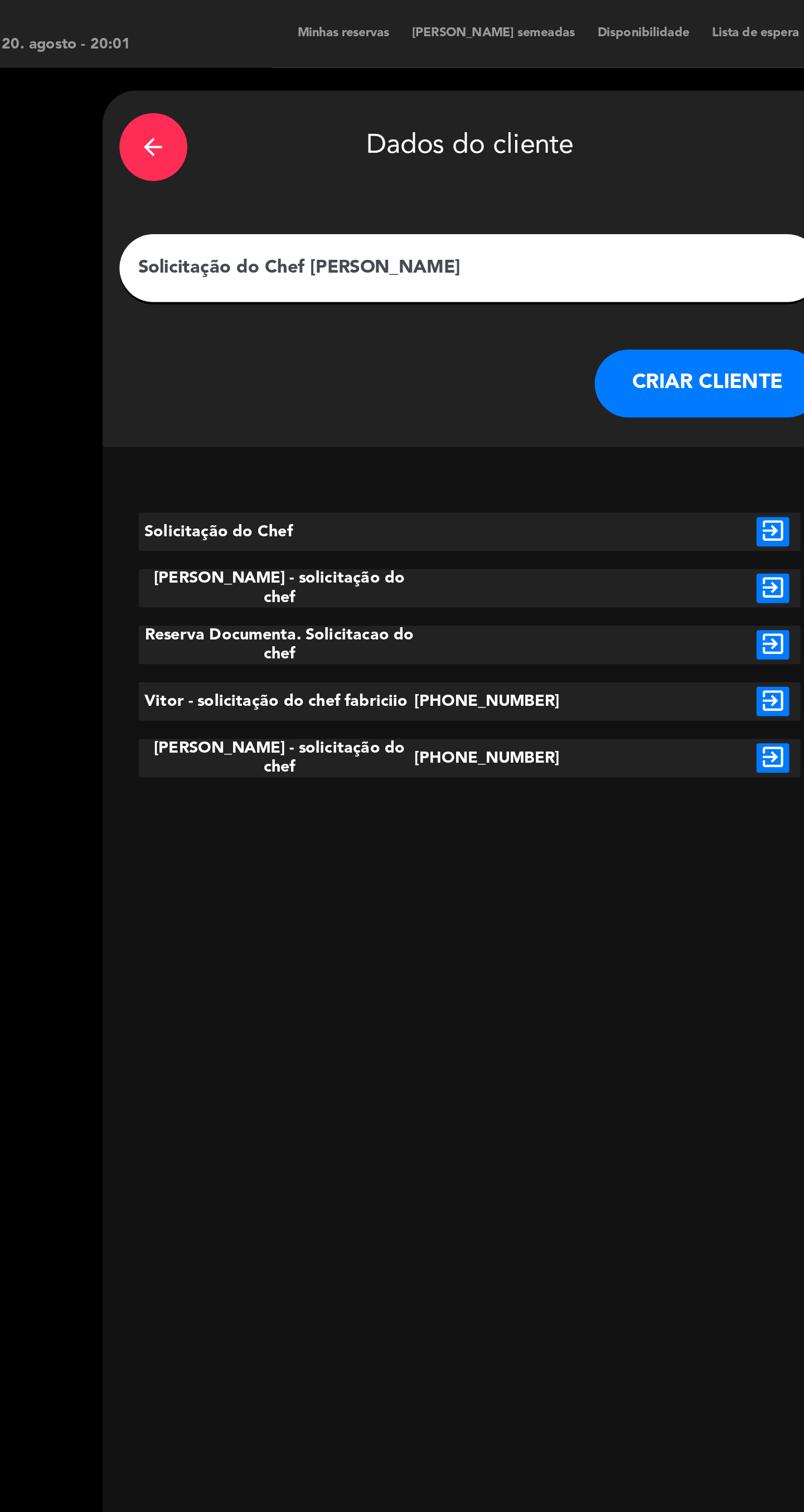
type input "Solicitação do Chef [PERSON_NAME]"
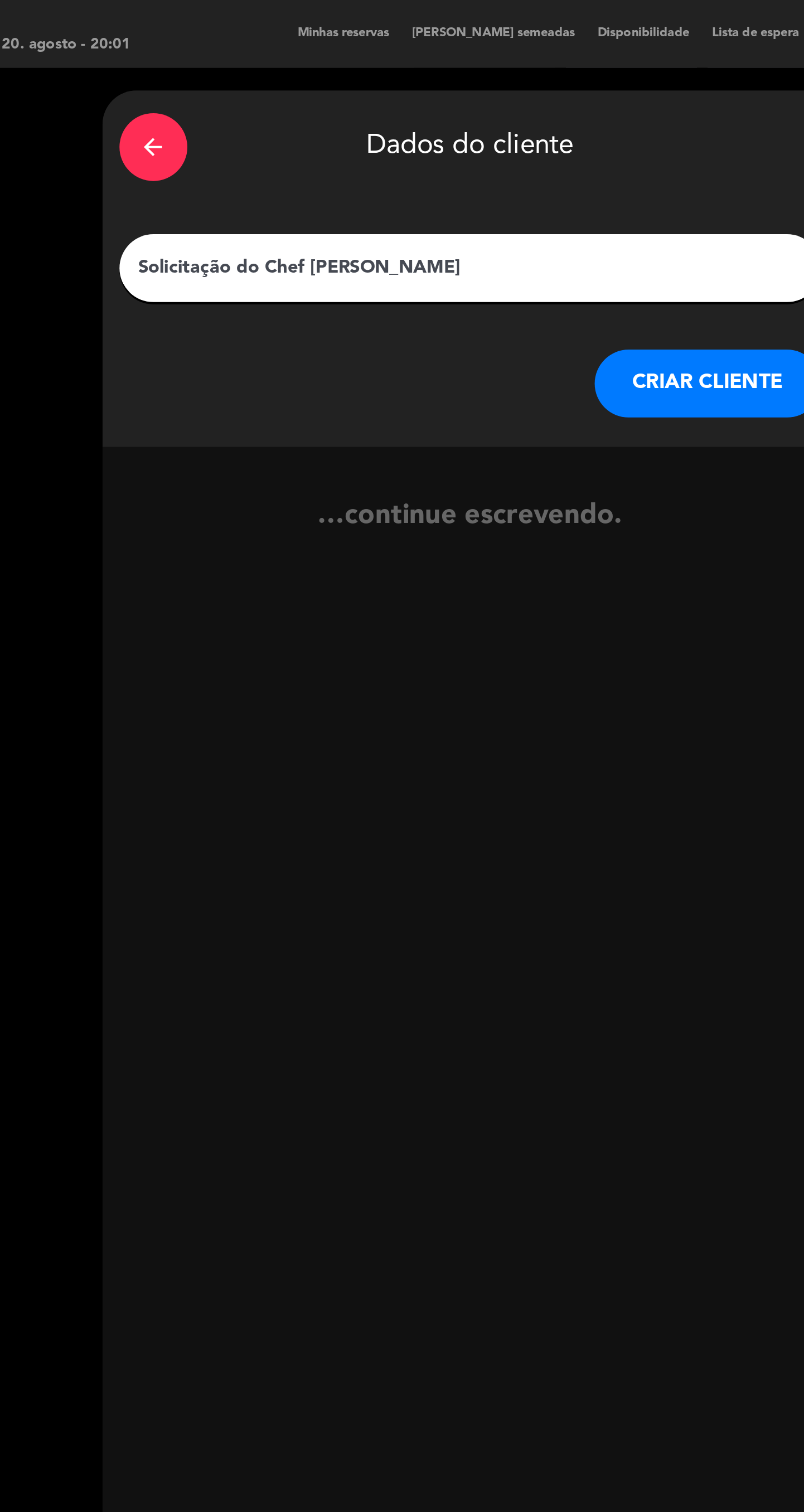
click at [420, 201] on button "CRIAR CLIENTE" at bounding box center [424, 189] width 112 height 33
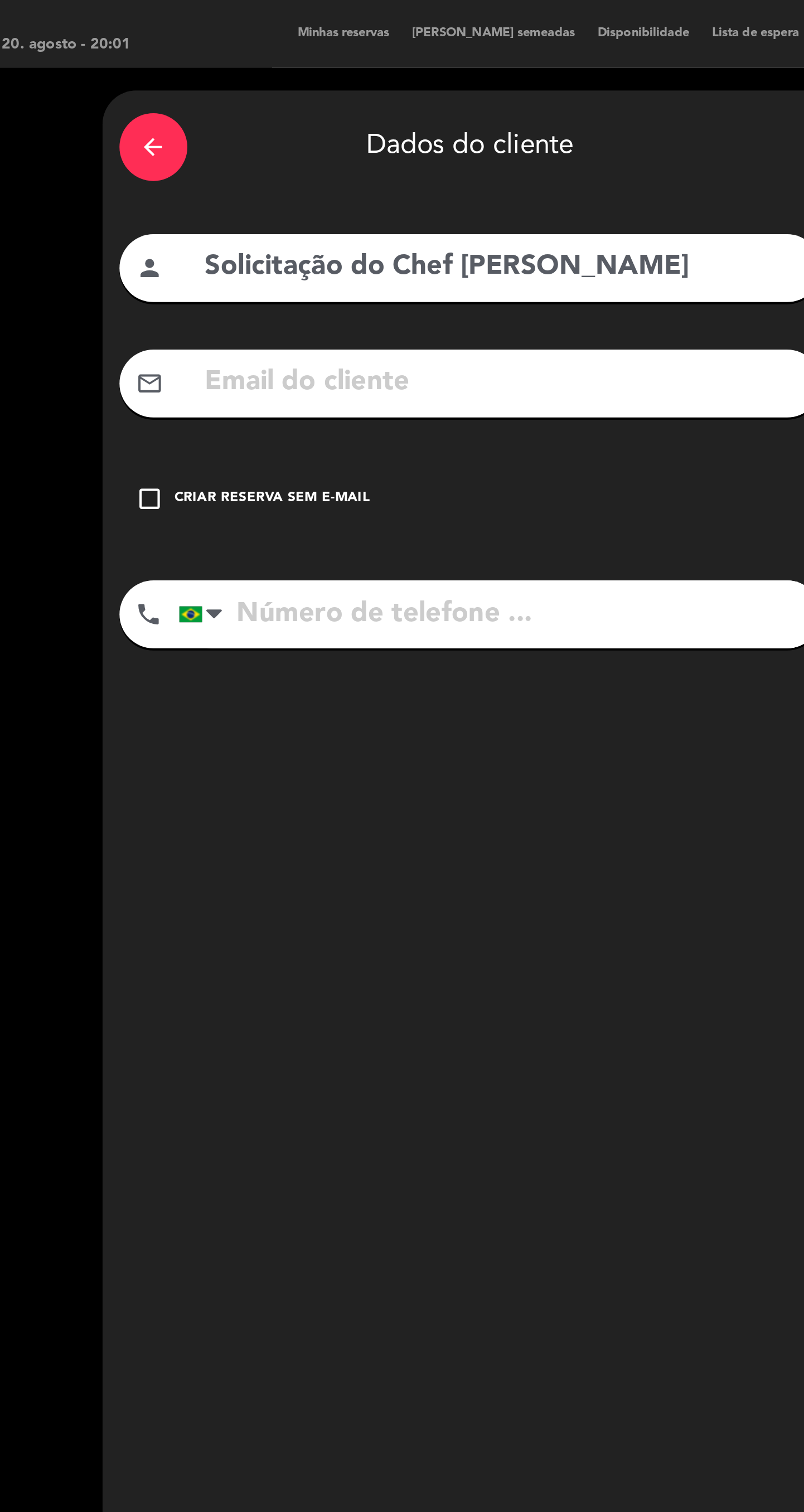
click at [302, 245] on div "check_box_outline_blank Criar reserva sem e-mail" at bounding box center [307, 246] width 346 height 33
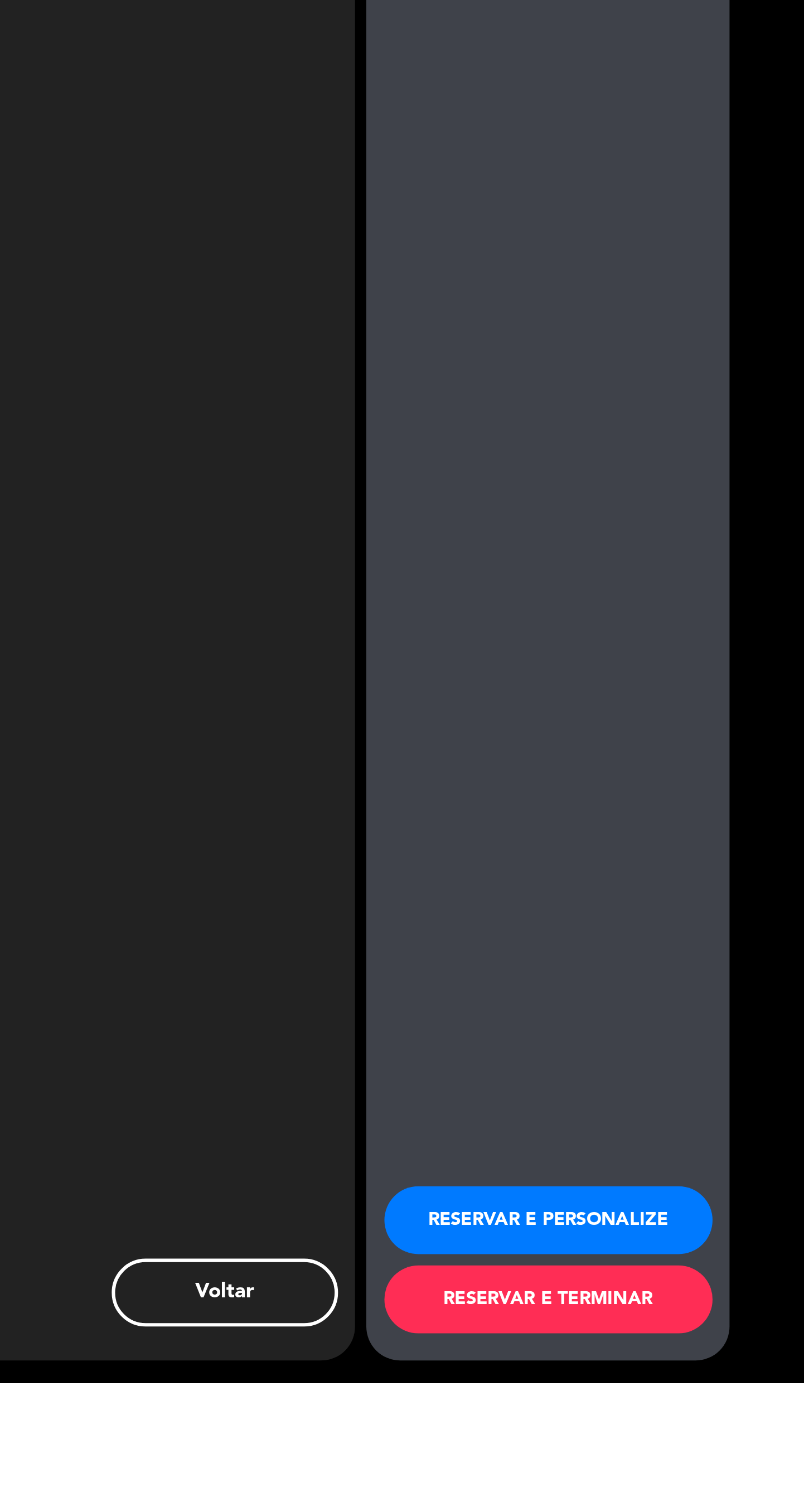
click at [578, 1511] on html "close × Origem × chrome_reader_mode Lista de Reservas account_box Clientes acco…" at bounding box center [402, 756] width 804 height 1512
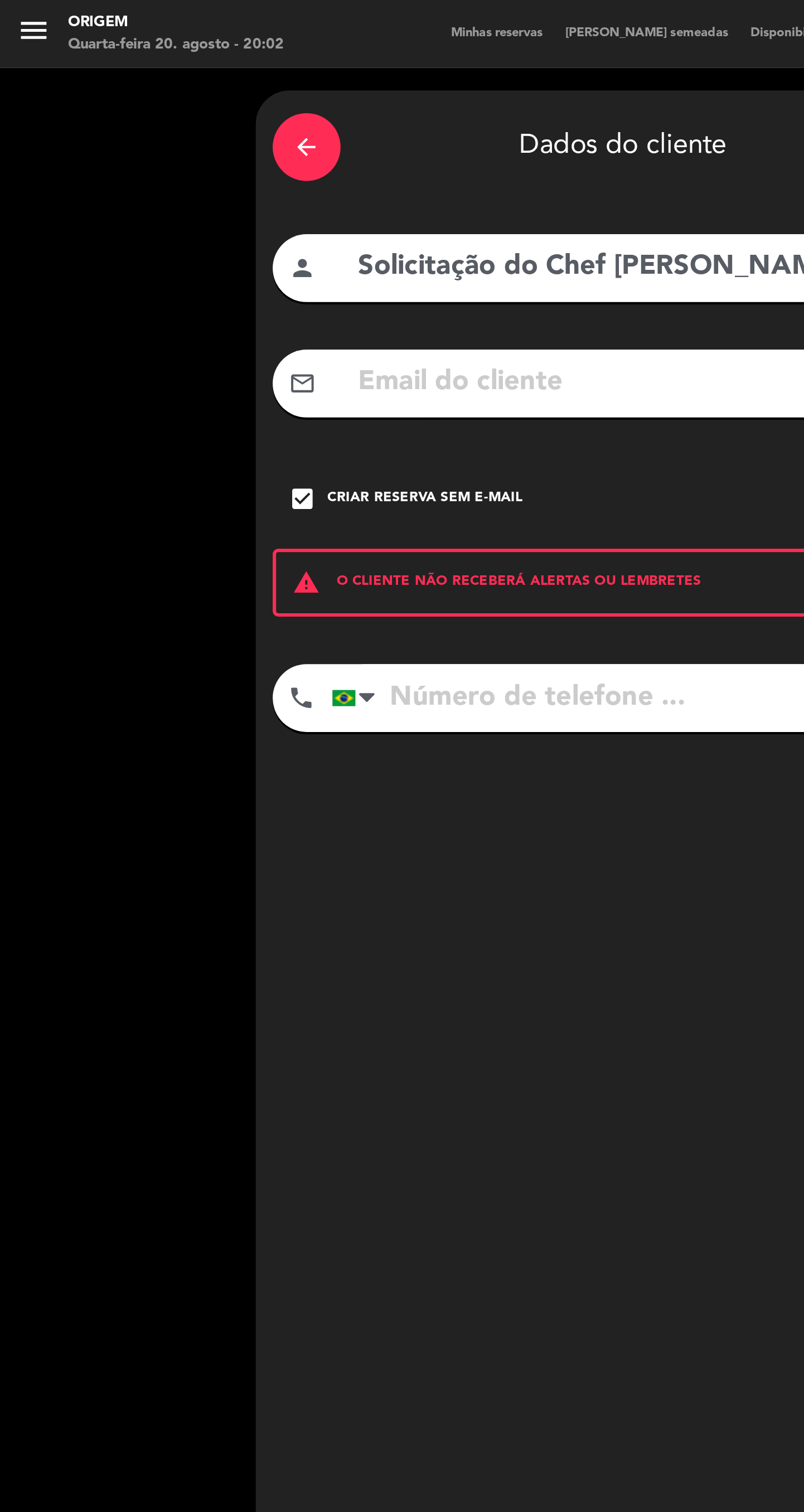
click at [159, 78] on div "arrow_back" at bounding box center [151, 72] width 33 height 33
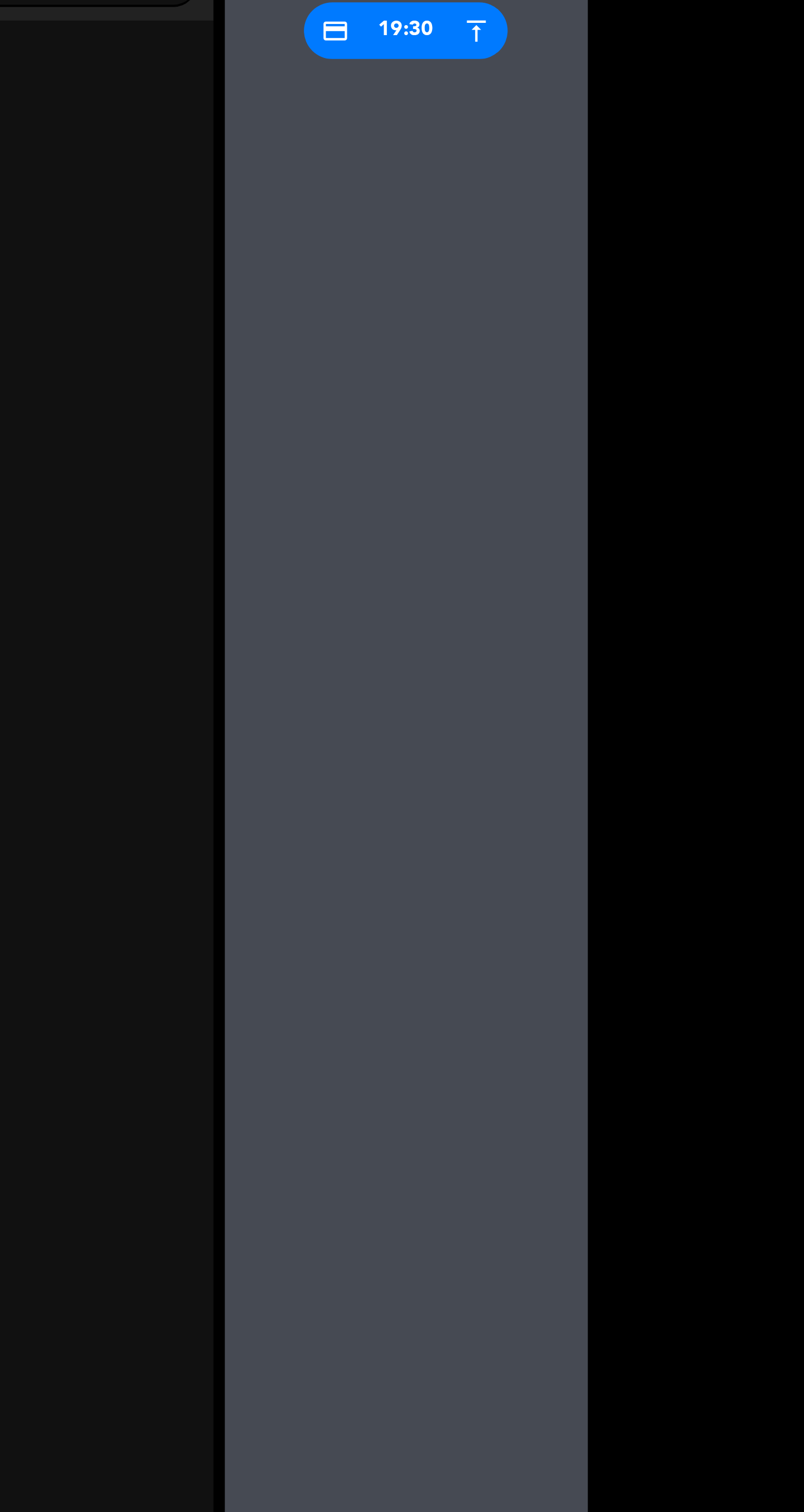
scroll to position [63, 0]
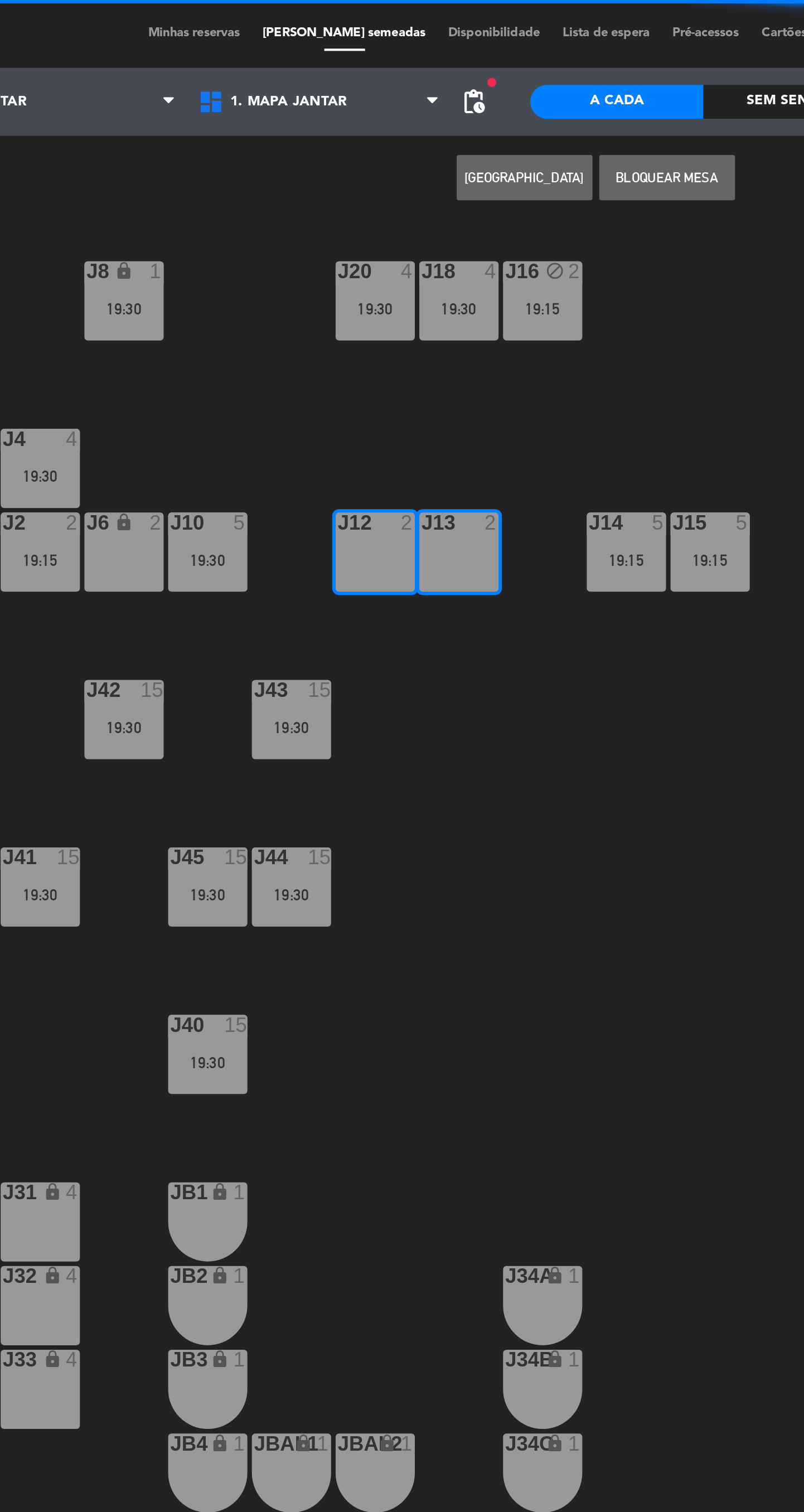
click at [417, 85] on button "[GEOGRAPHIC_DATA]" at bounding box center [408, 88] width 67 height 23
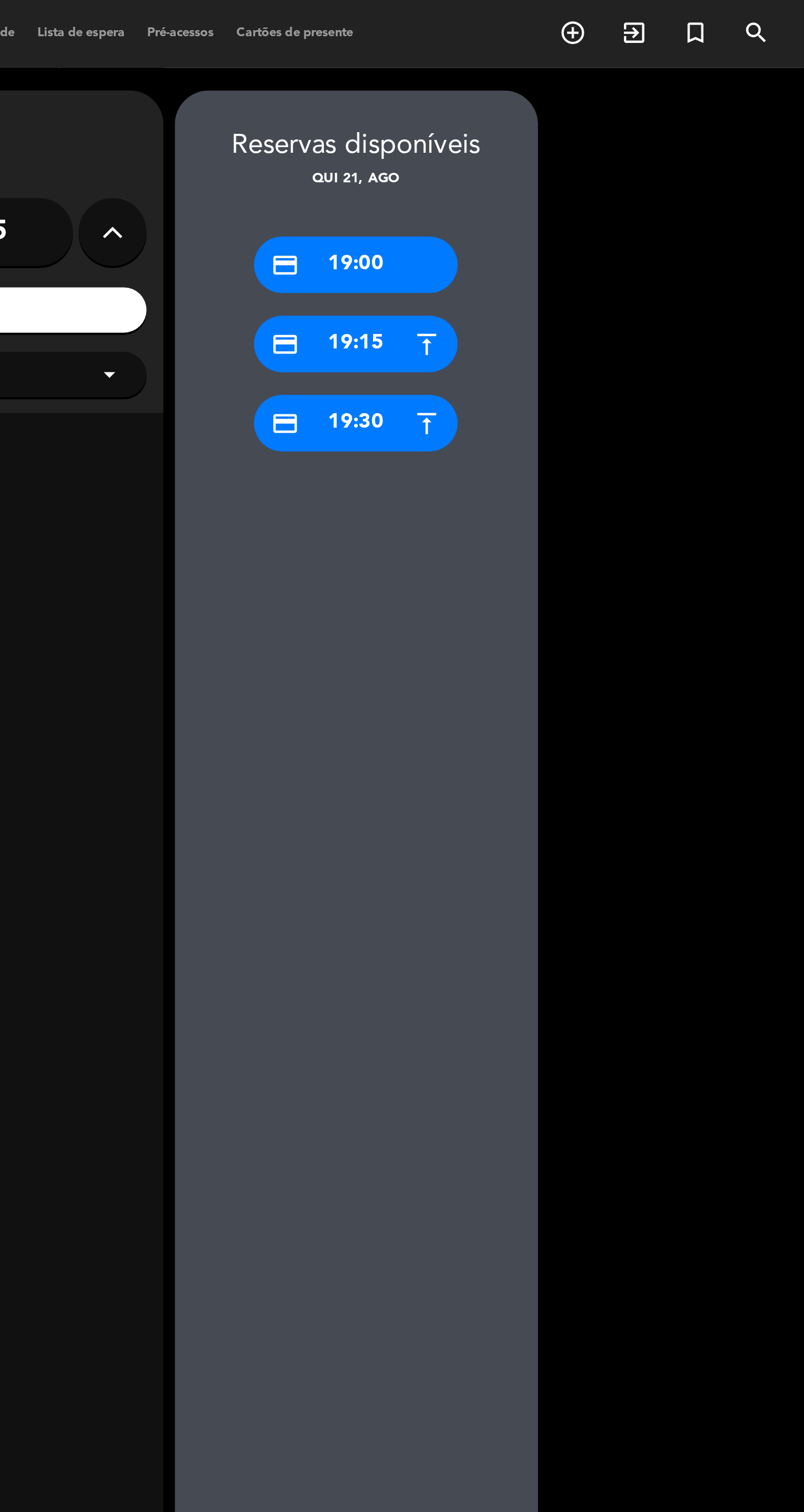
click at [611, 217] on div "credit_card 19:30" at bounding box center [583, 208] width 100 height 28
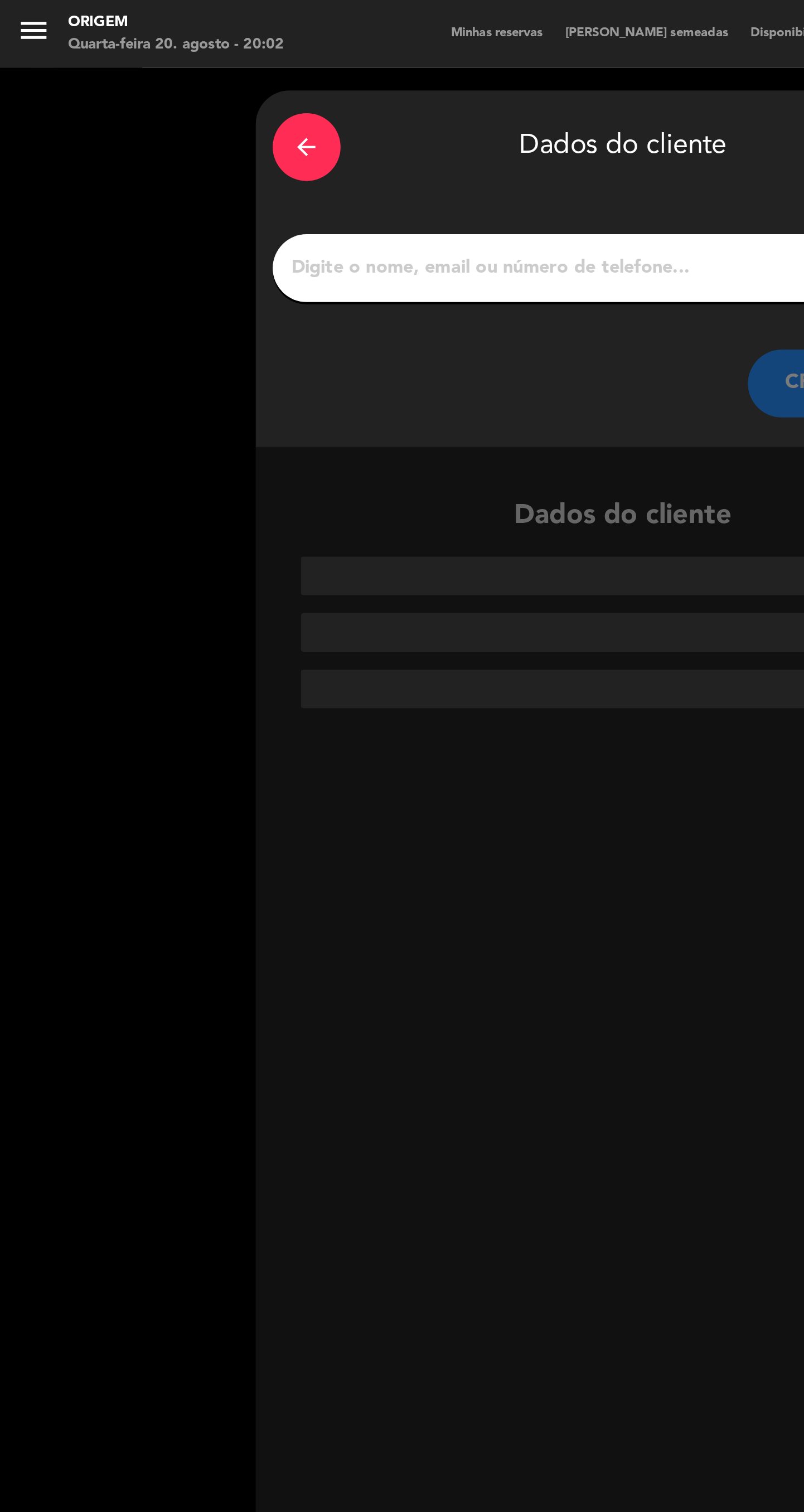
click at [177, 137] on input "1" at bounding box center [307, 132] width 329 height 16
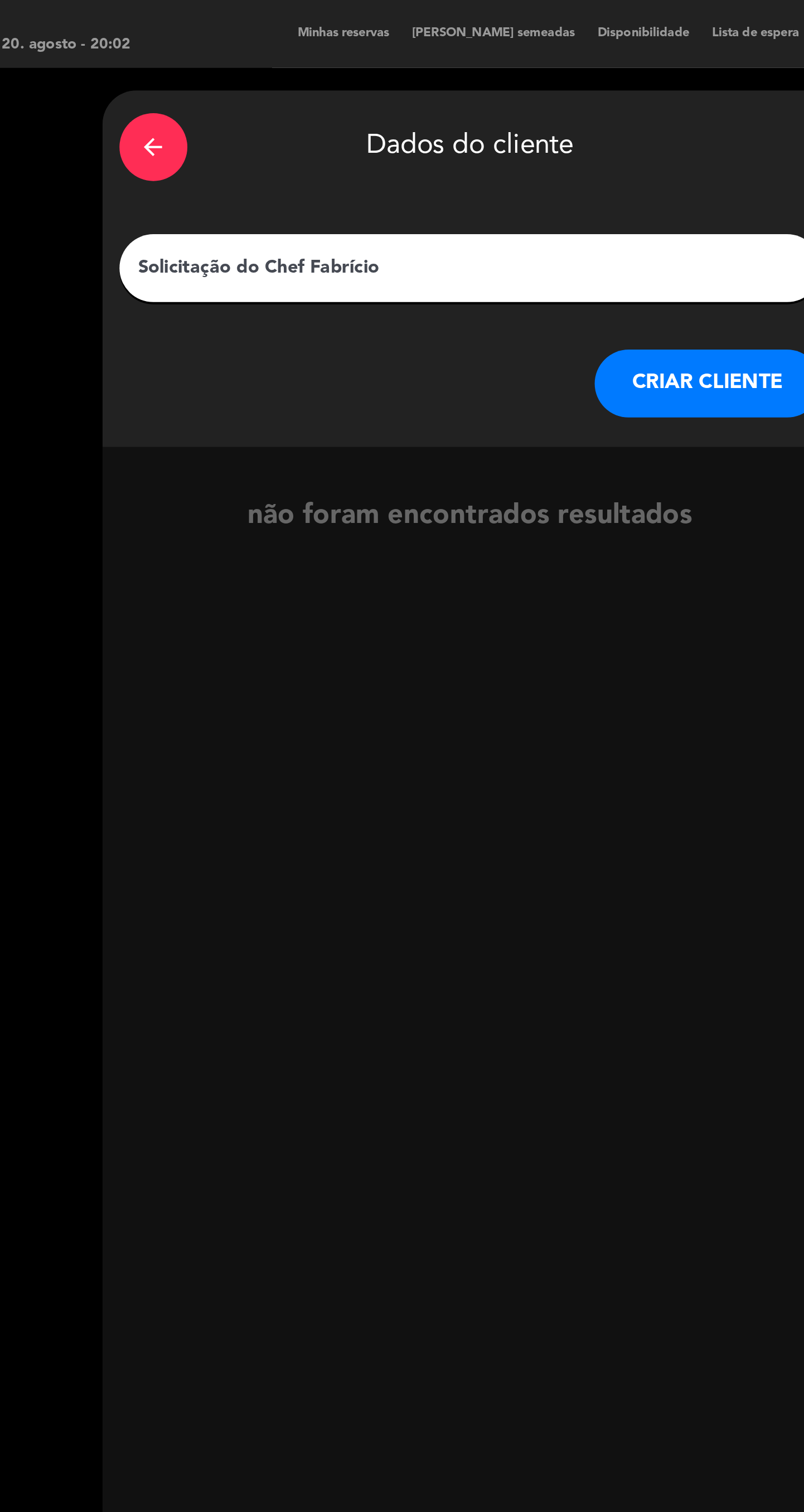
type input "Solicitação do Chef Fabrício"
click at [420, 200] on button "CRIAR CLIENTE" at bounding box center [424, 189] width 112 height 33
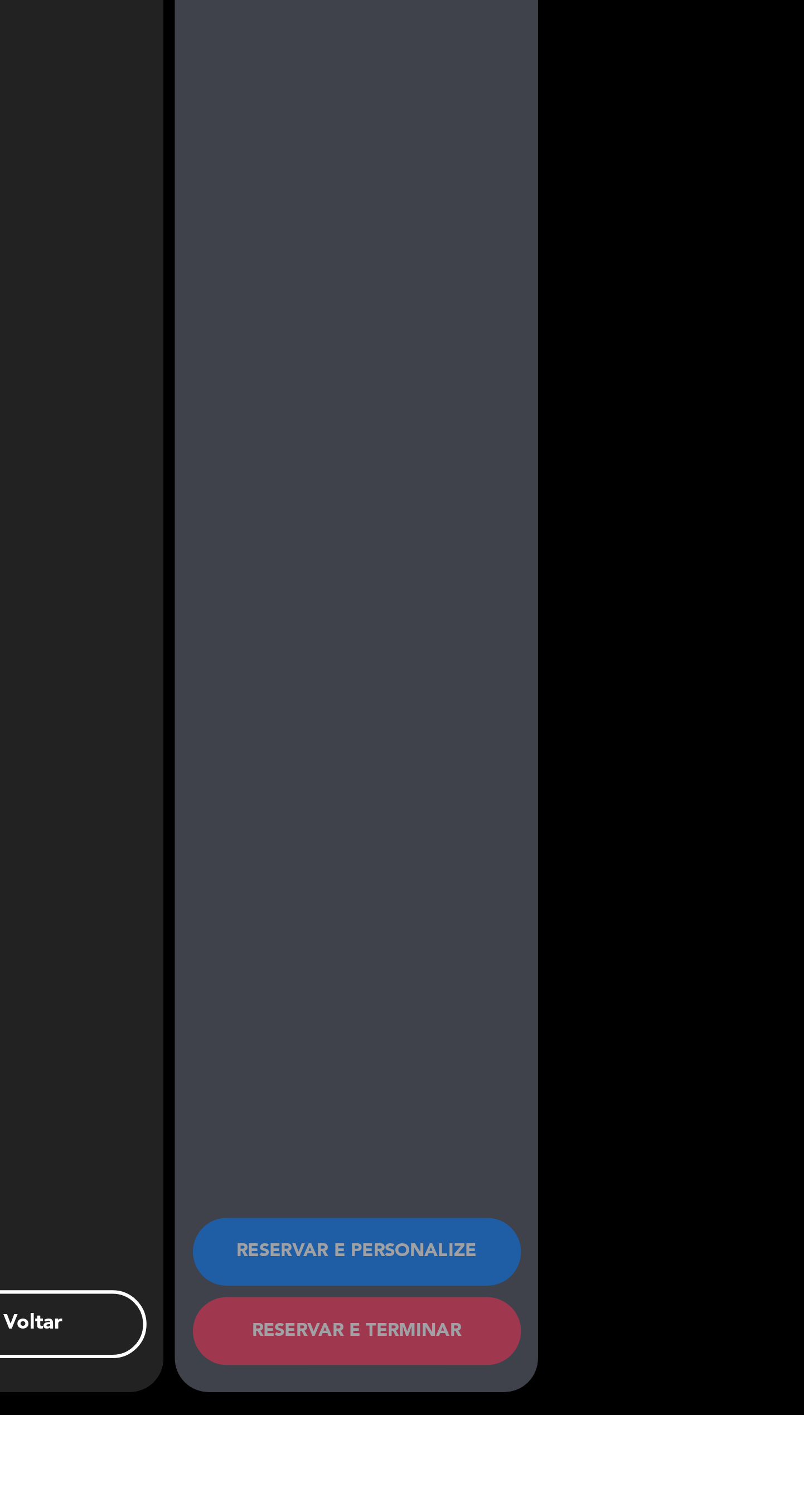
click at [582, 1511] on html "close × Origem × chrome_reader_mode Lista de Reservas account_box Clientes acco…" at bounding box center [402, 756] width 804 height 1512
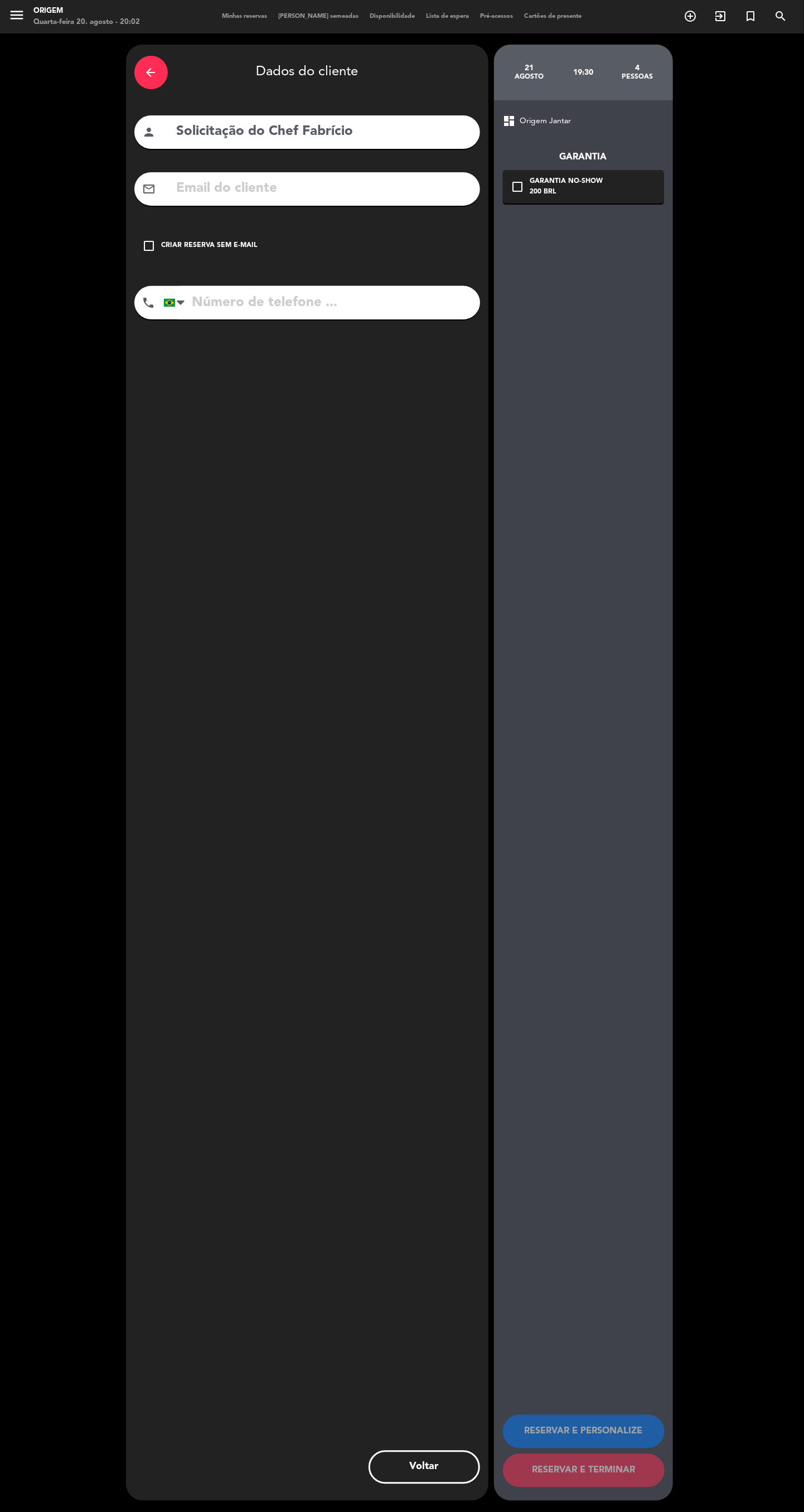
click at [149, 77] on icon "arrow_back" at bounding box center [151, 72] width 14 height 14
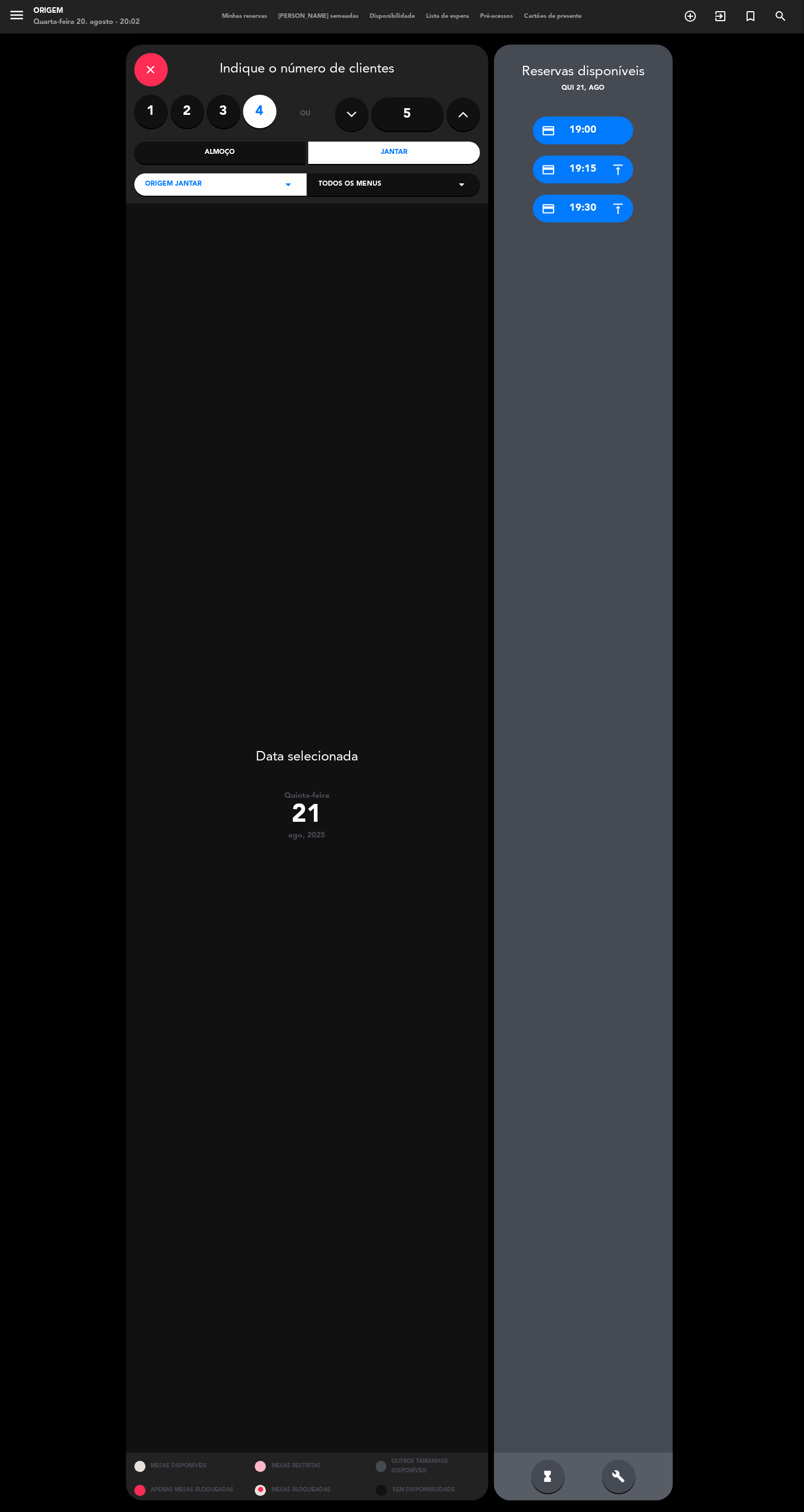
click at [187, 111] on label "2" at bounding box center [187, 112] width 33 height 33
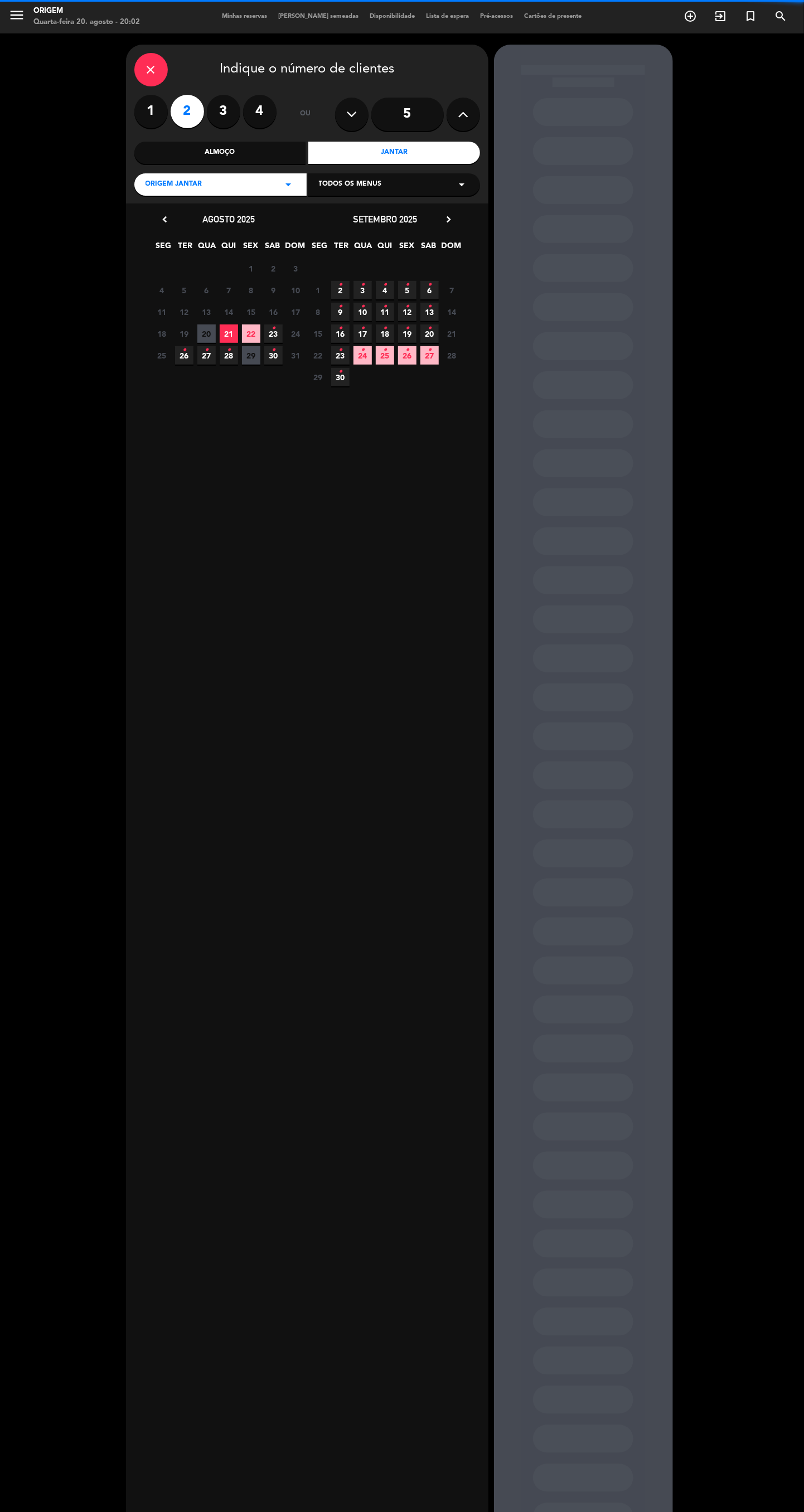
click at [150, 71] on icon "close" at bounding box center [151, 69] width 14 height 14
